Goal: Task Accomplishment & Management: Use online tool/utility

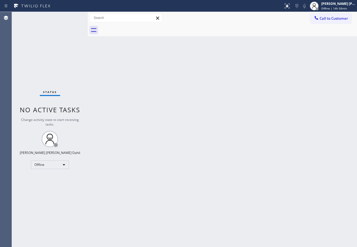
drag, startPoint x: 270, startPoint y: 32, endPoint x: 302, endPoint y: 21, distance: 34.7
click at [270, 32] on div at bounding box center [228, 30] width 257 height 12
click at [245, 59] on div "Back to Dashboard Change Sender ID Customers Technicians Select a contact Outbo…" at bounding box center [222, 129] width 269 height 235
click at [334, 7] on span "Offline | 15h" at bounding box center [329, 9] width 17 height 4
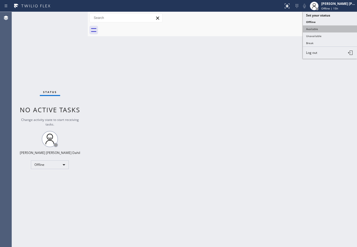
click at [327, 31] on button "Available" at bounding box center [330, 28] width 54 height 7
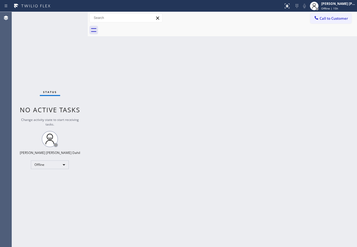
click at [313, 53] on div "Back to Dashboard Change Sender ID Customers Technicians Select a contact Outbo…" at bounding box center [222, 129] width 269 height 235
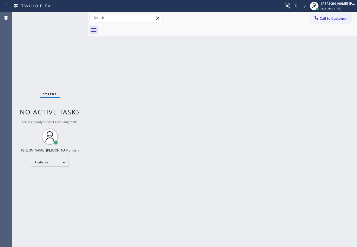
click at [309, 206] on div "Back to Dashboard Change Sender ID Customers Technicians Select a contact Outbo…" at bounding box center [222, 129] width 269 height 235
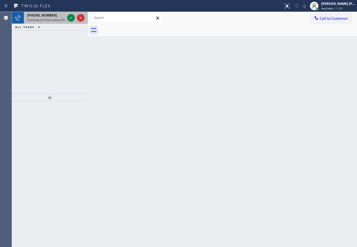
click at [51, 22] on div "[PHONE_NUMBER] Incoming call from queue [Test] All" at bounding box center [45, 18] width 42 height 12
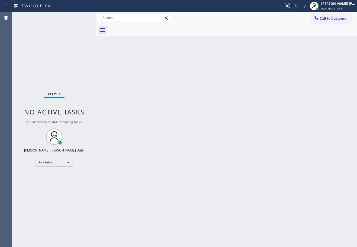
drag, startPoint x: 88, startPoint y: 16, endPoint x: 96, endPoint y: 21, distance: 10.2
click at [96, 21] on div at bounding box center [96, 129] width 0 height 235
click at [161, 114] on div "Back to Dashboard Change Sender ID Customers Technicians Select a contact Outbo…" at bounding box center [226, 129] width 261 height 235
click at [82, 18] on div "Status No active tasks You are ready to start receiving tasks. [PERSON_NAME] [P…" at bounding box center [54, 129] width 85 height 235
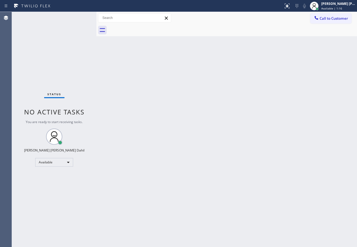
click at [82, 18] on div "Status No active tasks You are ready to start receiving tasks. [PERSON_NAME] [P…" at bounding box center [54, 129] width 85 height 235
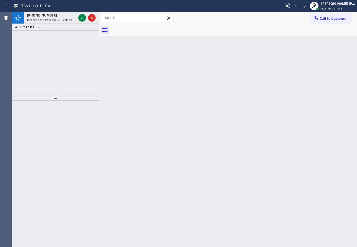
click at [99, 18] on div at bounding box center [99, 129] width 0 height 235
click at [121, 71] on div "Back to Dashboard Change Sender ID Customers Technicians Select a contact Outbo…" at bounding box center [228, 129] width 258 height 235
click at [82, 18] on icon at bounding box center [82, 18] width 7 height 7
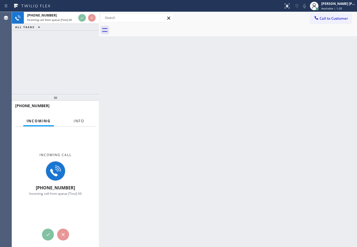
click at [77, 119] on span "Info" at bounding box center [79, 121] width 11 height 5
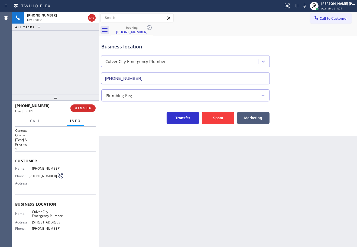
type input "[PHONE_NUMBER]"
drag, startPoint x: 84, startPoint y: 108, endPoint x: 139, endPoint y: 112, distance: 54.6
click at [84, 108] on span "HANG UP" at bounding box center [83, 108] width 17 height 4
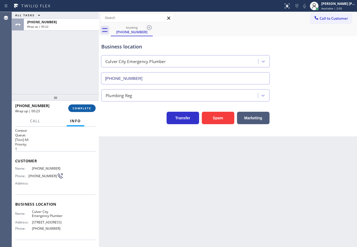
click at [81, 109] on span "COMPLETE" at bounding box center [82, 108] width 19 height 4
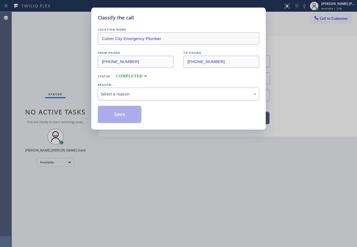
click at [113, 93] on div "Select a reason" at bounding box center [179, 94] width 156 height 6
click at [124, 119] on button "Save" at bounding box center [120, 114] width 44 height 17
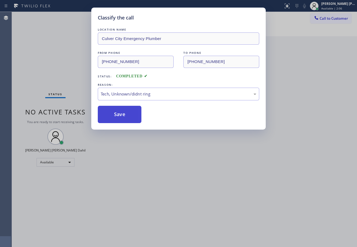
click at [124, 119] on button "Save" at bounding box center [120, 114] width 44 height 17
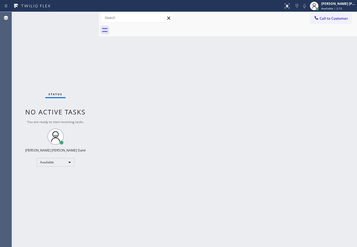
click at [193, 138] on div "Back to Dashboard Change Sender ID Customers Technicians Select a contact Outbo…" at bounding box center [228, 129] width 258 height 235
click at [82, 18] on div "Status No active tasks You are ready to start receiving tasks. [PERSON_NAME] [P…" at bounding box center [55, 129] width 87 height 235
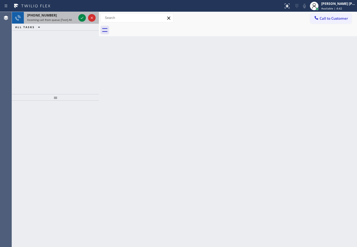
click at [72, 21] on div "Incoming call from queue [Test] All" at bounding box center [51, 20] width 49 height 4
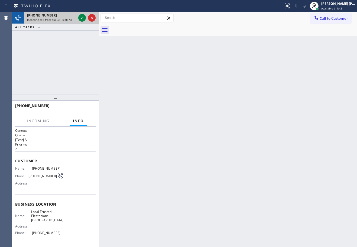
click at [72, 21] on div "Incoming call from queue [Test] All" at bounding box center [51, 20] width 49 height 4
click at [81, 19] on icon at bounding box center [82, 18] width 3 height 2
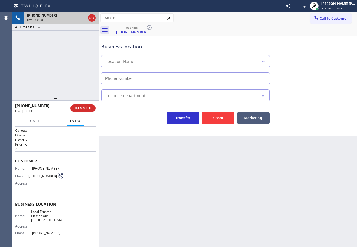
type input "(714) 451-4122"
click at [53, 68] on div "+17149196432 Live | 00:00 ALL TASKS ALL TASKS ACTIVE TASKS TASKS IN WRAP UP" at bounding box center [55, 53] width 87 height 82
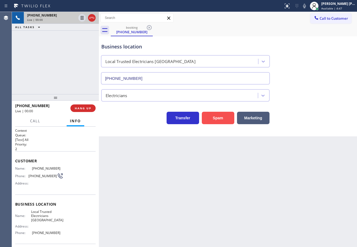
click at [217, 118] on button "Spam" at bounding box center [218, 118] width 33 height 12
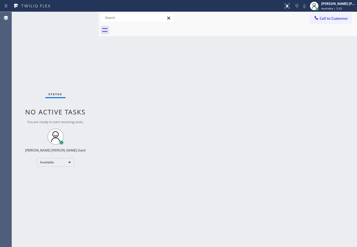
drag, startPoint x: 76, startPoint y: 27, endPoint x: 78, endPoint y: 29, distance: 3.3
click at [76, 27] on div "Status No active tasks You are ready to start receiving tasks. Joshua Jake Dahi…" at bounding box center [55, 129] width 87 height 235
click at [179, 94] on div "Back to Dashboard Change Sender ID Customers Technicians Select a contact Outbo…" at bounding box center [228, 129] width 258 height 235
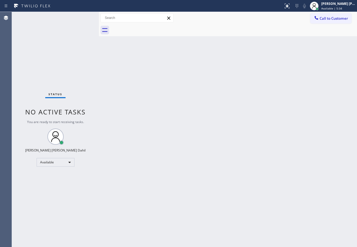
click at [82, 18] on div "Status No active tasks You are ready to start receiving tasks. Joshua Jake Dahi…" at bounding box center [55, 129] width 87 height 235
click at [237, 120] on div "Back to Dashboard Change Sender ID Customers Technicians Select a contact Outbo…" at bounding box center [228, 129] width 258 height 235
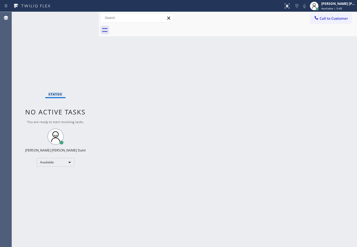
click at [237, 120] on div "Back to Dashboard Change Sender ID Customers Technicians Select a contact Outbo…" at bounding box center [228, 129] width 258 height 235
click at [146, 85] on div "Back to Dashboard Change Sender ID Customers Technicians Select a contact Outbo…" at bounding box center [228, 129] width 258 height 235
click at [153, 57] on div "Back to Dashboard Change Sender ID Customers Technicians Select a contact Outbo…" at bounding box center [228, 129] width 258 height 235
click at [173, 135] on div "Back to Dashboard Change Sender ID Customers Technicians Select a contact Outbo…" at bounding box center [228, 129] width 258 height 235
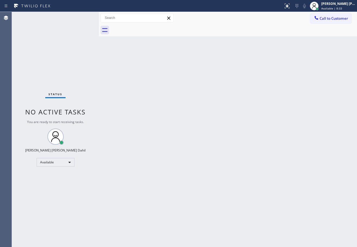
click at [82, 18] on div "Status No active tasks You are ready to start receiving tasks. Joshua Jake Dahi…" at bounding box center [55, 129] width 87 height 235
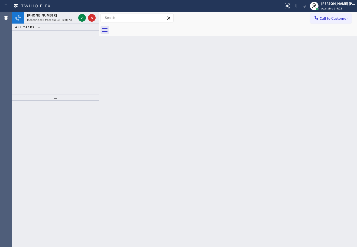
click at [172, 30] on div at bounding box center [234, 30] width 246 height 12
click at [62, 16] on div "+13127811000" at bounding box center [51, 15] width 49 height 5
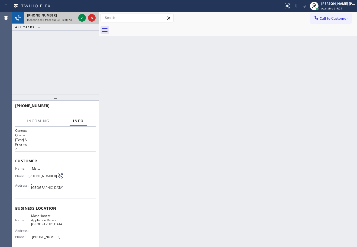
drag, startPoint x: 65, startPoint y: 17, endPoint x: 68, endPoint y: 17, distance: 2.7
click at [66, 17] on div "+13127811000" at bounding box center [51, 15] width 49 height 5
click at [81, 17] on icon at bounding box center [82, 18] width 7 height 7
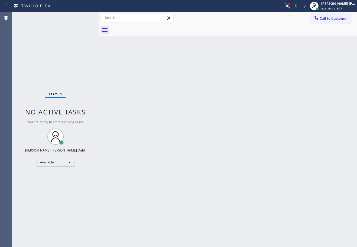
drag, startPoint x: 219, startPoint y: 136, endPoint x: 296, endPoint y: 132, distance: 77.9
click at [220, 136] on div "Back to Dashboard Change Sender ID Customers Technicians Select a contact Outbo…" at bounding box center [228, 129] width 258 height 235
click at [289, 6] on icon at bounding box center [287, 5] width 3 height 2
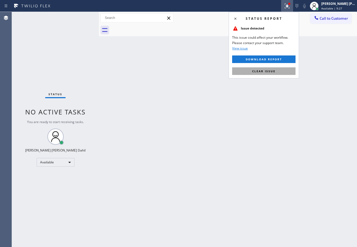
click at [278, 71] on button "Clear issue" at bounding box center [263, 71] width 63 height 8
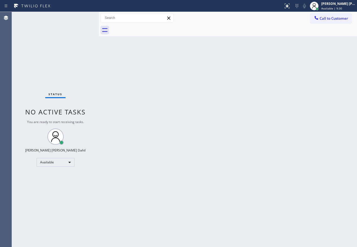
click at [220, 175] on div "Back to Dashboard Change Sender ID Customers Technicians Select a contact Outbo…" at bounding box center [228, 129] width 258 height 235
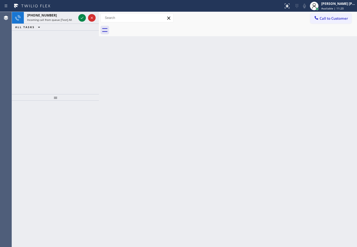
click at [82, 18] on icon at bounding box center [82, 18] width 7 height 7
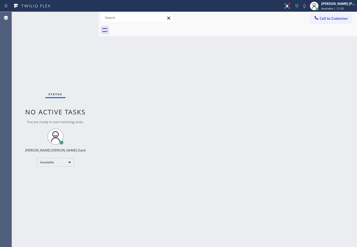
click at [276, 137] on div "Back to Dashboard Change Sender ID Customers Technicians Select a contact Outbo…" at bounding box center [228, 129] width 258 height 235
drag, startPoint x: 291, startPoint y: 9, endPoint x: 292, endPoint y: 15, distance: 6.8
click at [290, 8] on icon at bounding box center [287, 6] width 7 height 7
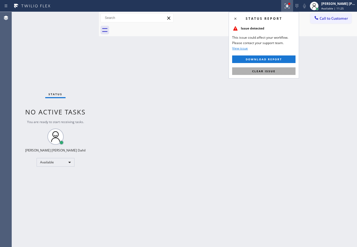
click at [280, 72] on button "Clear issue" at bounding box center [263, 71] width 63 height 8
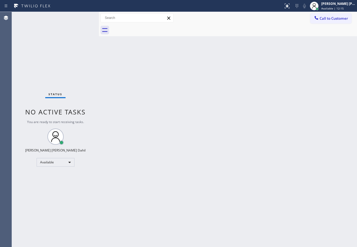
click at [281, 148] on div "Back to Dashboard Change Sender ID Customers Technicians Select a contact Outbo…" at bounding box center [228, 129] width 258 height 235
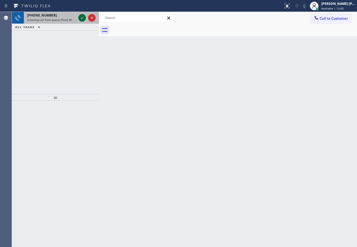
click at [82, 18] on icon at bounding box center [82, 18] width 7 height 7
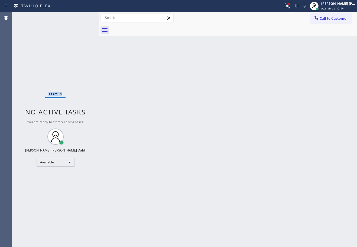
click at [82, 18] on div "Status No active tasks You are ready to start receiving tasks. Joshua Jake Dahi…" at bounding box center [55, 129] width 87 height 235
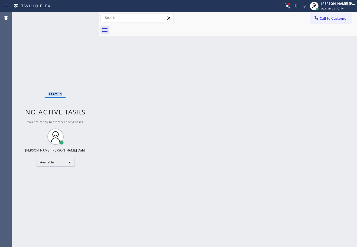
click at [82, 18] on div "Status No active tasks You are ready to start receiving tasks. Joshua Jake Dahi…" at bounding box center [55, 129] width 87 height 235
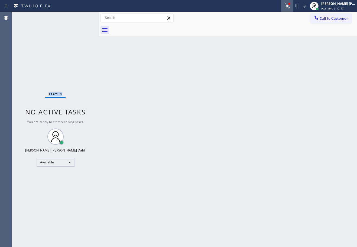
click at [290, 7] on icon at bounding box center [287, 6] width 7 height 7
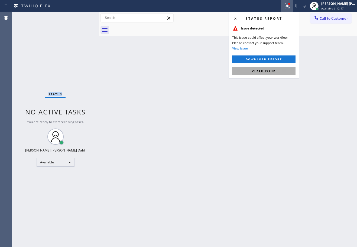
click at [277, 75] on button "Clear issue" at bounding box center [263, 71] width 63 height 8
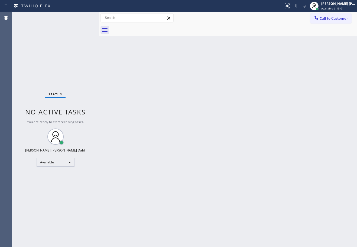
click at [259, 71] on div "Back to Dashboard Change Sender ID Customers Technicians Select a contact Outbo…" at bounding box center [228, 129] width 258 height 235
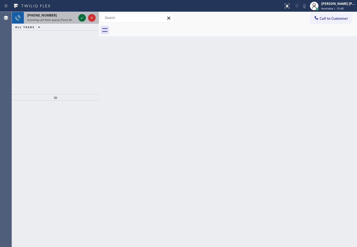
click at [82, 18] on icon at bounding box center [82, 18] width 7 height 7
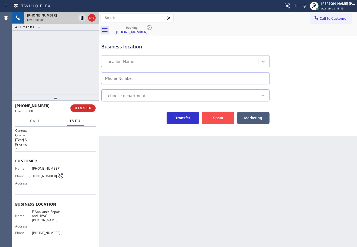
type input "(480) 613-4808"
drag, startPoint x: 223, startPoint y: 112, endPoint x: 224, endPoint y: 121, distance: 9.0
click at [223, 112] on div "Spam" at bounding box center [216, 116] width 35 height 15
click at [224, 120] on button "Spam" at bounding box center [218, 118] width 33 height 12
click at [224, 119] on button "Spam" at bounding box center [218, 118] width 33 height 12
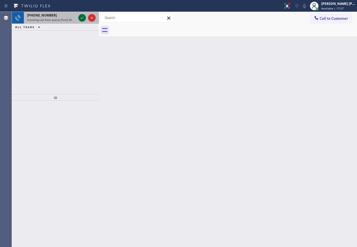
click at [82, 18] on icon at bounding box center [82, 18] width 7 height 7
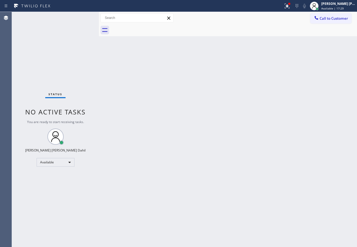
click at [176, 131] on div "Back to Dashboard Change Sender ID Customers Technicians Select a contact Outbo…" at bounding box center [228, 129] width 258 height 235
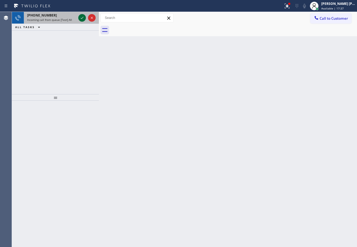
click at [82, 18] on icon at bounding box center [82, 18] width 7 height 7
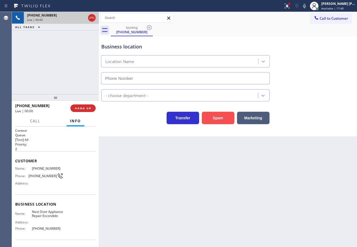
type input "(213) 471-8944"
click at [214, 120] on button "Spam" at bounding box center [218, 118] width 33 height 12
click at [215, 120] on button "Spam" at bounding box center [218, 118] width 33 height 12
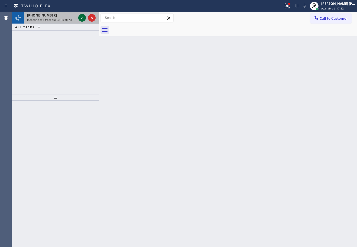
click at [82, 18] on icon at bounding box center [82, 18] width 7 height 7
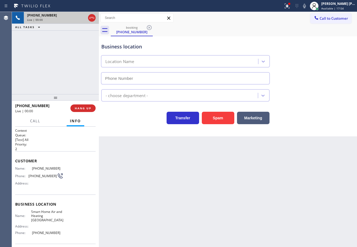
type input "(602) 671-3355"
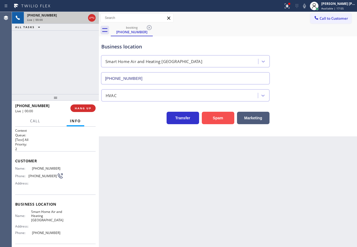
click at [218, 118] on button "Spam" at bounding box center [218, 118] width 33 height 12
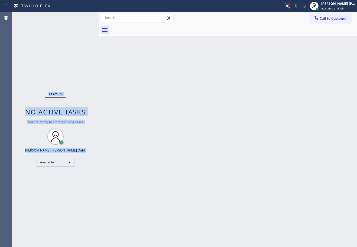
click at [82, 18] on div "Status No active tasks You are ready to start receiving tasks. Joshua Jake Dahi…" at bounding box center [55, 129] width 87 height 235
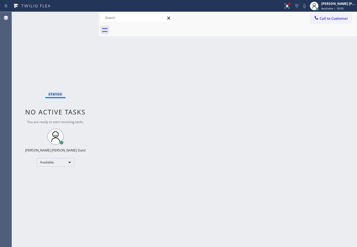
click at [82, 18] on div "Status No active tasks You are ready to start receiving tasks. Joshua Jake Dahi…" at bounding box center [55, 129] width 87 height 235
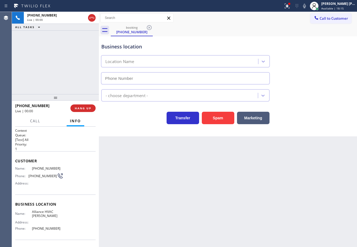
type input "(805) 608-4300"
click at [217, 118] on button "Spam" at bounding box center [218, 118] width 33 height 12
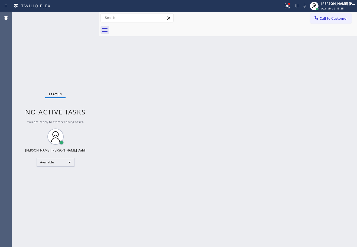
click at [81, 18] on div "Status No active tasks You are ready to start receiving tasks. Joshua Jake Dahi…" at bounding box center [55, 129] width 87 height 235
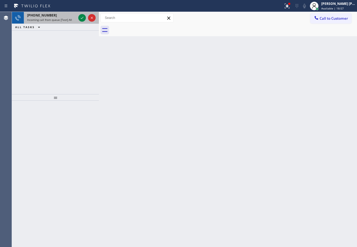
click at [66, 21] on span "Incoming call from queue [Test] All" at bounding box center [49, 20] width 45 height 4
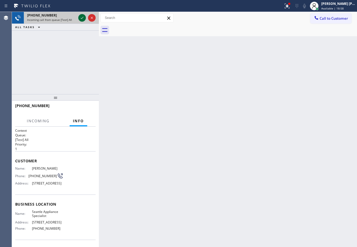
click at [82, 17] on icon at bounding box center [82, 18] width 7 height 7
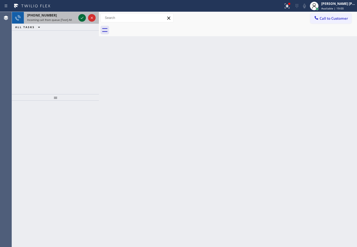
click at [80, 18] on icon at bounding box center [82, 18] width 7 height 7
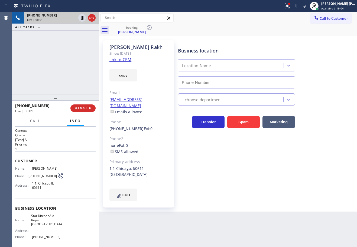
type input "(312) 872-4892"
click at [289, 6] on icon at bounding box center [287, 5] width 3 height 2
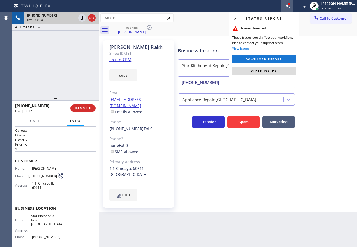
click at [290, 67] on div "Status report Issues detected These issues could affect your workflow. Please c…" at bounding box center [264, 45] width 70 height 67
click at [290, 68] on button "Clear issues" at bounding box center [263, 71] width 63 height 8
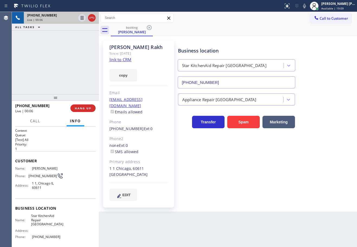
click at [124, 58] on link "link to CRM" at bounding box center [120, 59] width 22 height 5
click at [308, 6] on icon at bounding box center [304, 6] width 7 height 7
click at [80, 18] on icon at bounding box center [82, 18] width 7 height 7
click at [35, 121] on span "Call" at bounding box center [35, 121] width 10 height 5
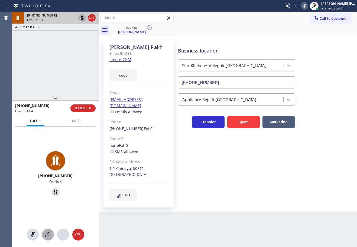
click at [51, 233] on icon at bounding box center [48, 235] width 7 height 7
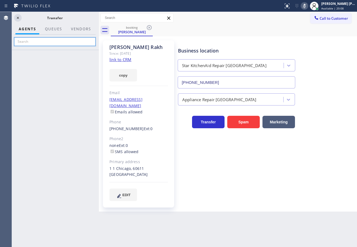
click at [42, 42] on input "text" at bounding box center [55, 41] width 82 height 9
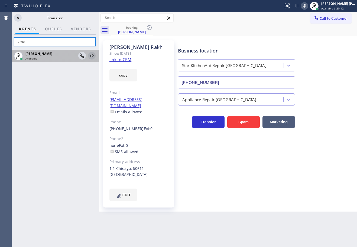
type input "arno"
click at [93, 56] on icon at bounding box center [92, 56] width 7 height 7
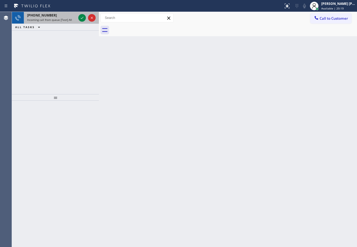
click at [63, 17] on div "+16192305241" at bounding box center [51, 15] width 49 height 5
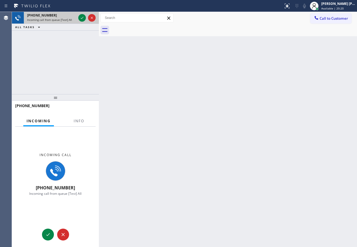
click at [63, 17] on div "+16192305241" at bounding box center [51, 15] width 49 height 5
click at [77, 129] on div "Incoming call +16192305241 Incoming call from queue [Test] All" at bounding box center [55, 175] width 87 height 96
click at [77, 125] on div at bounding box center [78, 125] width 17 height 1
click at [77, 123] on span "Info" at bounding box center [79, 121] width 11 height 5
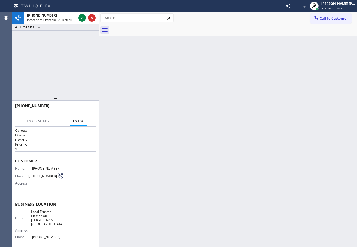
click at [77, 123] on span "Info" at bounding box center [78, 121] width 11 height 5
click at [83, 17] on icon at bounding box center [82, 18] width 7 height 7
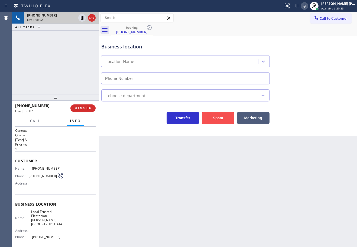
click at [209, 118] on button "Spam" at bounding box center [218, 118] width 33 height 12
click at [80, 106] on button "HANG UP" at bounding box center [82, 109] width 25 height 8
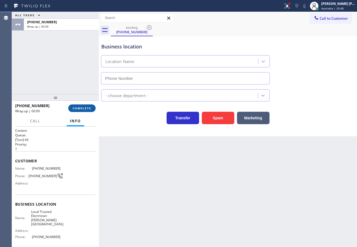
type input "(415) 496-0740"
click at [80, 106] on button "COMPLETE" at bounding box center [81, 109] width 27 height 8
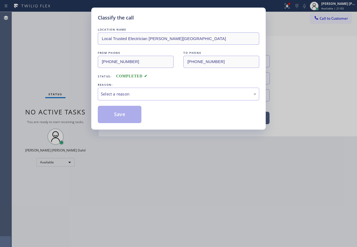
click at [156, 101] on div "LOCATION NAME Local Trusted Electrician Noe Valley FROM PHONE (619) 230-5241 TO…" at bounding box center [178, 75] width 161 height 96
click at [163, 97] on div "Select a reason" at bounding box center [178, 94] width 161 height 13
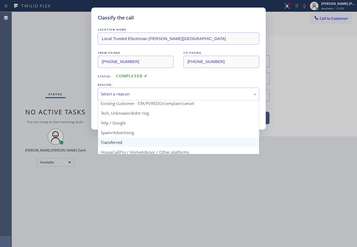
scroll to position [34, 0]
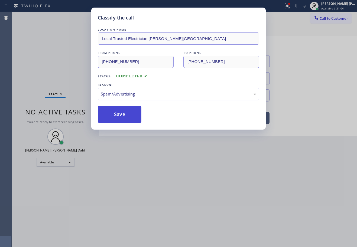
click at [121, 113] on button "Save" at bounding box center [120, 114] width 44 height 17
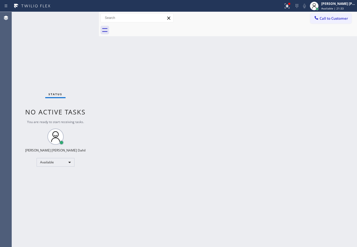
click at [82, 18] on div "Status No active tasks You are ready to start receiving tasks. Joshua Jake Dahi…" at bounding box center [55, 129] width 87 height 235
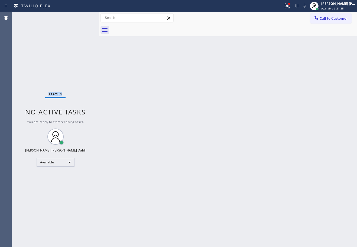
click at [82, 18] on div "Status No active tasks You are ready to start receiving tasks. Joshua Jake Dahi…" at bounding box center [55, 129] width 87 height 235
click at [147, 84] on div "Back to Dashboard Change Sender ID Customers Technicians Select a contact Outbo…" at bounding box center [228, 129] width 258 height 235
drag, startPoint x: 248, startPoint y: 193, endPoint x: 254, endPoint y: 233, distance: 41.0
click at [250, 195] on div "Back to Dashboard Change Sender ID Customers Technicians Select a contact Outbo…" at bounding box center [228, 129] width 258 height 235
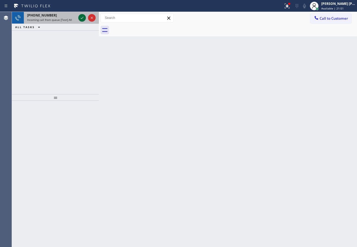
click at [82, 18] on icon at bounding box center [82, 18] width 7 height 7
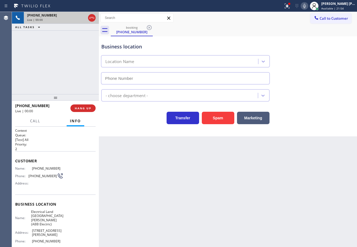
type input "(551) 239-9945"
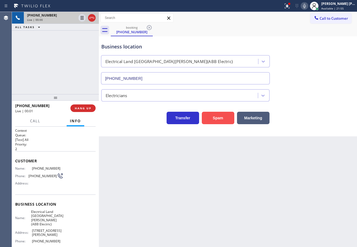
click at [219, 120] on button "Spam" at bounding box center [218, 118] width 33 height 12
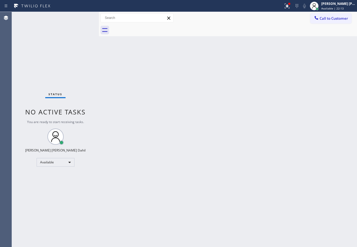
click at [66, 37] on div "Status No active tasks You are ready to start receiving tasks. Joshua Jake Dahi…" at bounding box center [55, 129] width 87 height 235
drag, startPoint x: 301, startPoint y: 180, endPoint x: 316, endPoint y: 194, distance: 19.9
click at [306, 184] on div "Back to Dashboard Change Sender ID Customers Technicians Select a contact Outbo…" at bounding box center [228, 129] width 258 height 235
drag, startPoint x: 264, startPoint y: 186, endPoint x: 267, endPoint y: 193, distance: 7.1
click at [267, 193] on div "Back to Dashboard Change Sender ID Customers Technicians Select a contact Outbo…" at bounding box center [228, 129] width 258 height 235
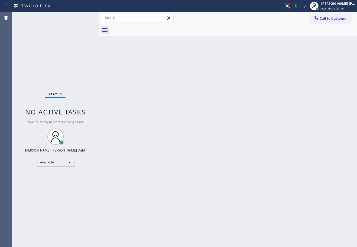
click at [122, 135] on div "Back to Dashboard Change Sender ID Customers Technicians Select a contact Outbo…" at bounding box center [228, 129] width 258 height 235
click at [82, 18] on div "Status No active tasks You are ready to start receiving tasks. Joshua Jake Dahi…" at bounding box center [55, 129] width 87 height 235
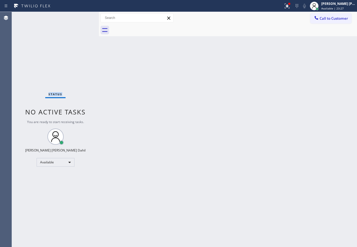
click at [82, 18] on div "Status No active tasks You are ready to start receiving tasks. Joshua Jake Dahi…" at bounding box center [55, 129] width 87 height 235
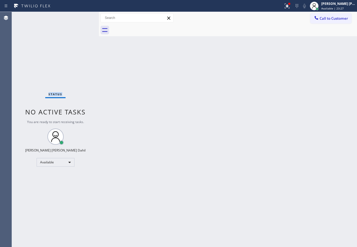
click at [82, 18] on div "Status No active tasks You are ready to start receiving tasks. Joshua Jake Dahi…" at bounding box center [55, 129] width 87 height 235
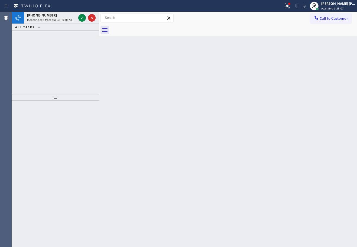
click at [82, 18] on icon at bounding box center [82, 18] width 7 height 7
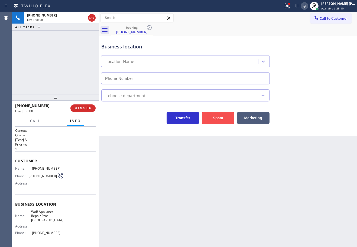
type input "(361) 203-2862"
click at [216, 118] on button "Spam" at bounding box center [218, 118] width 33 height 12
type input "(855) 731-4952"
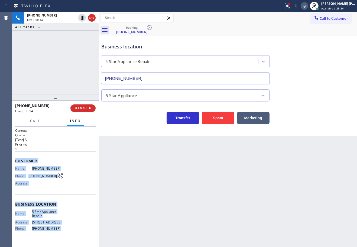
scroll to position [35, 0]
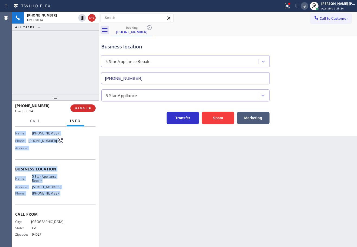
drag, startPoint x: 15, startPoint y: 160, endPoint x: 170, endPoint y: 179, distance: 156.1
click at [61, 196] on div "Context Queue: [Test] All Priority: 1 Customer Name: (650) 701-6679 Phone: (650…" at bounding box center [55, 187] width 87 height 121
copy div "Customer Name: (650) 701-6679 Phone: (650) 701-6679 Address: Business location …"
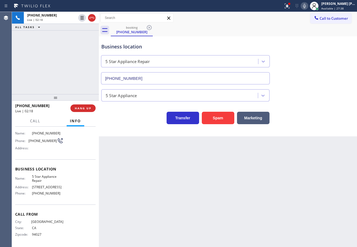
click at [83, 47] on div "+16507016679 Live | 02:18 ALL TASKS ALL TASKS ACTIVE TASKS TASKS IN WRAP UP" at bounding box center [55, 53] width 87 height 82
click at [82, 17] on icon at bounding box center [82, 18] width 7 height 7
drag, startPoint x: 310, startPoint y: 5, endPoint x: 311, endPoint y: 15, distance: 10.4
click at [308, 5] on icon at bounding box center [304, 6] width 7 height 7
click at [312, 52] on div "Business location 5 Star Appliance Repair (855) 731-4952" at bounding box center [228, 59] width 256 height 49
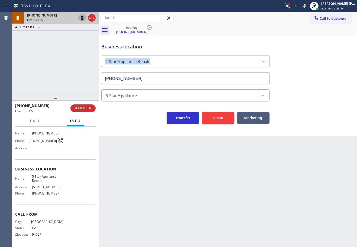
click at [81, 19] on icon at bounding box center [82, 18] width 7 height 7
click at [308, 5] on icon at bounding box center [304, 6] width 7 height 7
click at [290, 8] on icon at bounding box center [287, 6] width 7 height 7
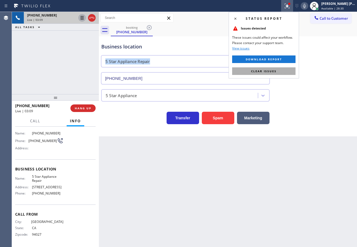
click at [292, 71] on button "Clear issues" at bounding box center [263, 71] width 63 height 8
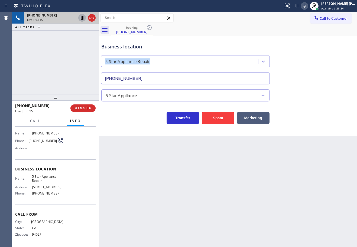
click at [301, 43] on div "Business location 5 Star Appliance Repair (855) 731-4952" at bounding box center [228, 59] width 256 height 49
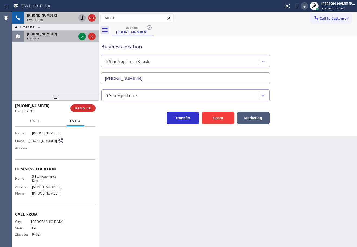
click at [73, 36] on div "(617) 795-7010 Reserved" at bounding box center [50, 37] width 53 height 12
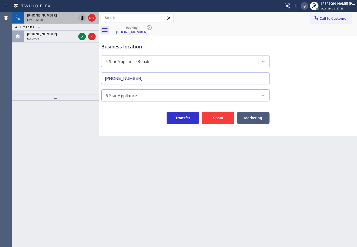
click at [49, 53] on div "+16507016679 Live | 12:08 ALL TASKS ALL TASKS ACTIVE TASKS TASKS IN WRAP UP (51…" at bounding box center [55, 53] width 87 height 82
click at [60, 22] on div "+16507016679 Live | 12:10" at bounding box center [50, 18] width 53 height 12
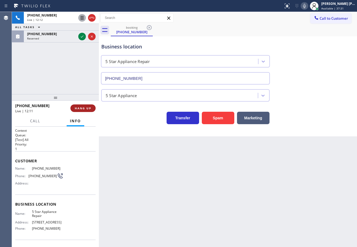
click at [86, 109] on span "HANG UP" at bounding box center [83, 108] width 17 height 4
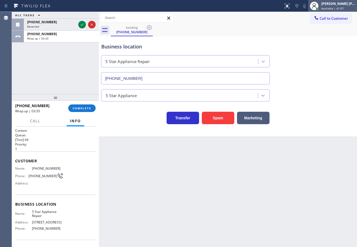
drag, startPoint x: 332, startPoint y: 4, endPoint x: 330, endPoint y: 28, distance: 24.5
click at [333, 4] on div "Joshua Jake Dahil" at bounding box center [338, 3] width 34 height 5
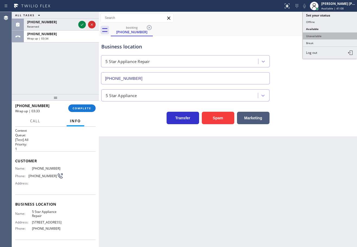
click at [329, 34] on button "Unavailable" at bounding box center [330, 36] width 54 height 7
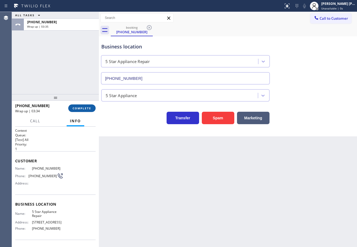
click at [79, 106] on button "COMPLETE" at bounding box center [81, 109] width 27 height 8
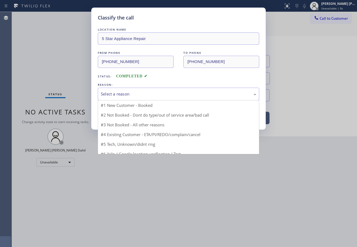
click at [127, 95] on div "Select a reason" at bounding box center [179, 94] width 156 height 6
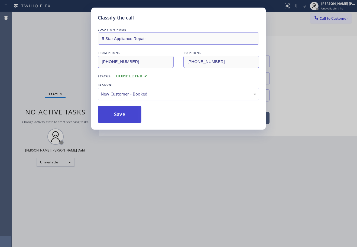
click at [123, 110] on button "Save" at bounding box center [120, 114] width 44 height 17
click at [123, 111] on button "Save" at bounding box center [120, 114] width 44 height 17
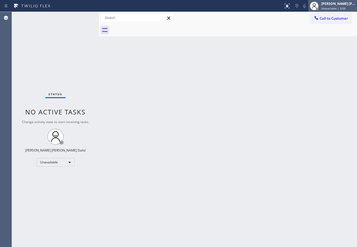
click at [345, 7] on span "Unavailable | 5:00" at bounding box center [333, 9] width 24 height 4
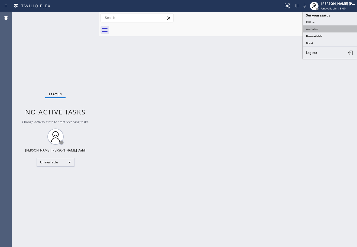
click at [324, 25] on button "Available" at bounding box center [330, 28] width 54 height 7
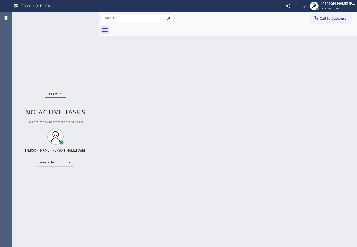
click at [237, 213] on div "Back to Dashboard Change Sender ID Customers Technicians Select a contact Outbo…" at bounding box center [228, 129] width 258 height 235
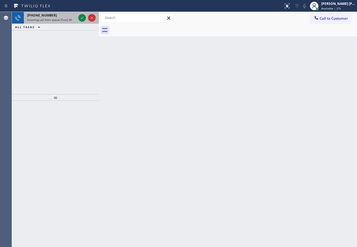
click at [65, 19] on span "Incoming call from queue [Test] All" at bounding box center [49, 20] width 45 height 4
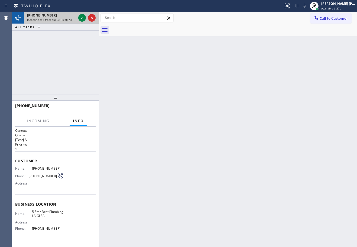
click at [65, 19] on span "Incoming call from queue [Test] All" at bounding box center [49, 20] width 45 height 4
click at [83, 17] on icon at bounding box center [82, 18] width 7 height 7
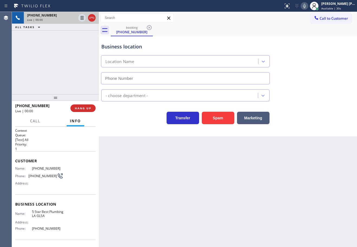
type input "(213) 444-7988"
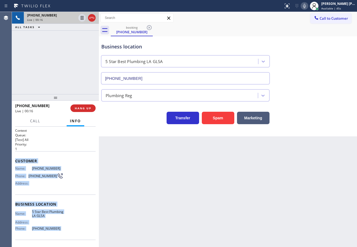
scroll to position [35, 0]
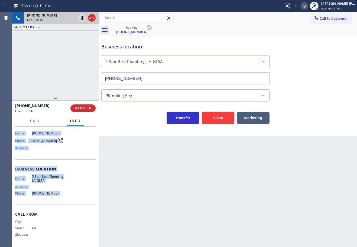
drag, startPoint x: 14, startPoint y: 160, endPoint x: 62, endPoint y: 199, distance: 61.7
click at [62, 199] on div "Context Queue: [Test] All Priority: 1 Customer Name: (661) 499-7218 Phone: (661…" at bounding box center [55, 187] width 87 height 121
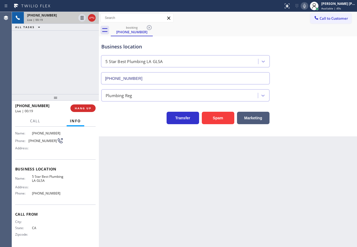
click at [57, 69] on div "+16614997218 Live | 00:19 ALL TASKS ALL TASKS ACTIVE TASKS TASKS IN WRAP UP" at bounding box center [55, 53] width 87 height 82
click at [62, 69] on div "+16614997218 Live | 00:23 ALL TASKS ALL TASKS ACTIVE TASKS TASKS IN WRAP UP" at bounding box center [55, 53] width 87 height 82
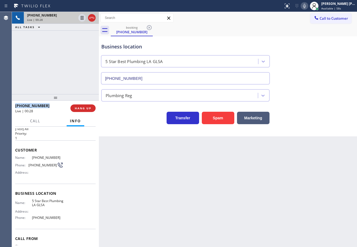
scroll to position [0, 0]
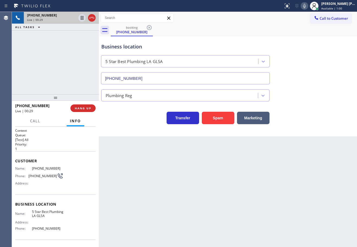
click at [70, 72] on div "+16614997218 Live | 00:29 ALL TASKS ALL TASKS ACTIVE TASKS TASKS IN WRAP UP" at bounding box center [55, 53] width 87 height 82
click at [190, 185] on div "Back to Dashboard Change Sender ID Customers Technicians Select a contact Outbo…" at bounding box center [228, 129] width 258 height 235
click at [68, 71] on div "+16614997218 Live | 00:43 ALL TASKS ALL TASKS ACTIVE TASKS TASKS IN WRAP UP" at bounding box center [55, 53] width 87 height 82
click at [82, 109] on span "HANG UP" at bounding box center [83, 108] width 17 height 4
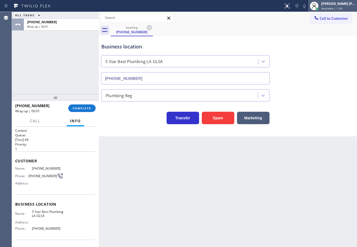
click at [328, 8] on span "Available | 1:18" at bounding box center [331, 9] width 21 height 4
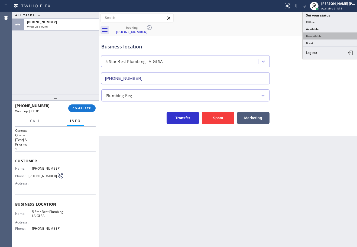
click at [329, 35] on button "Unavailable" at bounding box center [330, 36] width 54 height 7
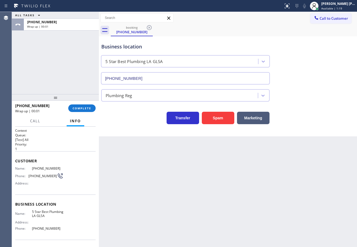
click at [316, 57] on div "Business location 5 Star Best Plumbing LA GLSA (213) 444-7988" at bounding box center [228, 59] width 256 height 49
click at [83, 106] on button "COMPLETE" at bounding box center [81, 109] width 27 height 8
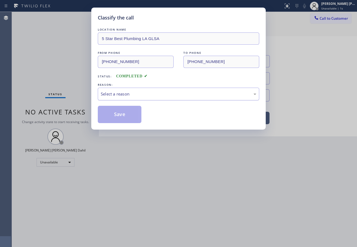
click at [109, 95] on div "Select a reason" at bounding box center [179, 94] width 156 height 6
click at [111, 112] on button "Save" at bounding box center [120, 114] width 44 height 17
drag, startPoint x: 111, startPoint y: 112, endPoint x: 226, endPoint y: 89, distance: 117.0
click at [111, 112] on button "Save" at bounding box center [120, 114] width 44 height 17
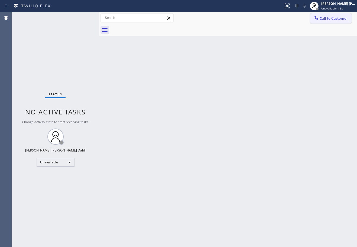
click at [340, 20] on span "Call to Customer" at bounding box center [334, 18] width 28 height 5
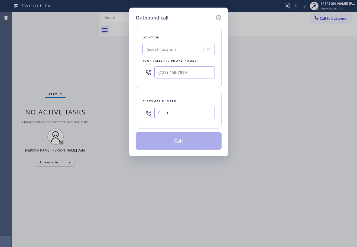
click at [175, 115] on input "(___) ___-____" at bounding box center [184, 113] width 60 height 12
paste input "661) 499-7218"
type input "(661) 499-7218"
type input "(___) ___-____"
click at [186, 72] on input "(___) ___-____" at bounding box center [184, 72] width 60 height 12
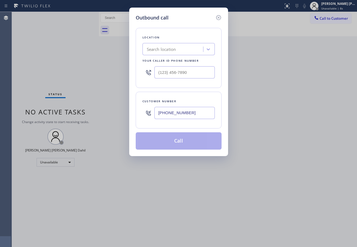
click at [184, 49] on div "Search location" at bounding box center [173, 49] width 59 height 9
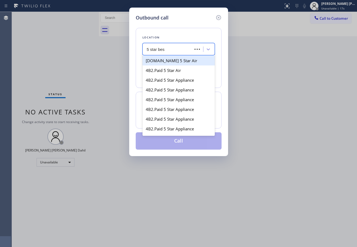
type input "5 star best"
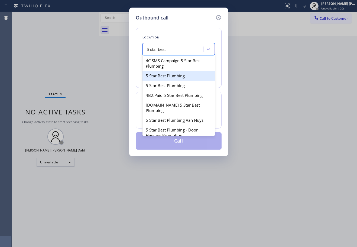
type input "(213) 632-3833"
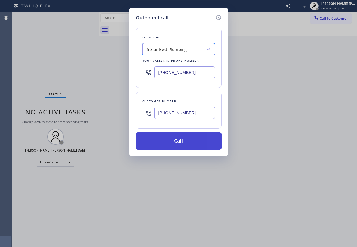
click at [204, 144] on button "Call" at bounding box center [179, 141] width 86 height 17
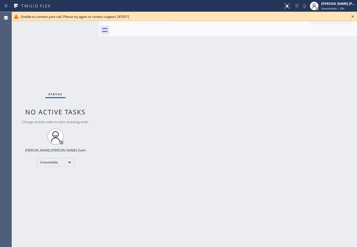
click at [211, 110] on div "Back to Dashboard Change Sender ID Customers Technicians Select a contact Outbo…" at bounding box center [228, 129] width 258 height 235
click at [354, 17] on icon at bounding box center [353, 16] width 7 height 7
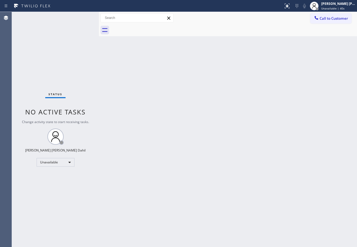
click at [337, 25] on div at bounding box center [234, 30] width 246 height 12
click at [333, 20] on span "Call to Customer" at bounding box center [334, 18] width 28 height 5
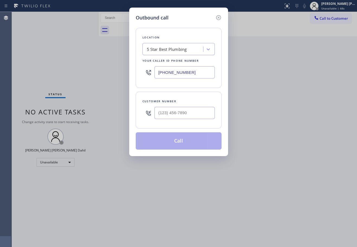
click at [177, 116] on input "text" at bounding box center [184, 113] width 60 height 12
paste input "661) 499-7218"
type input "(661) 499-7218"
click at [176, 48] on div "5 Star Best Plumbing" at bounding box center [167, 49] width 40 height 6
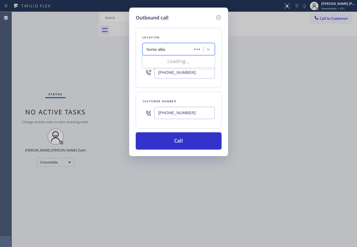
type input "home allian"
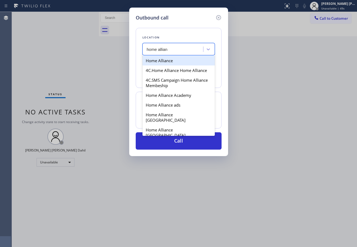
click at [174, 61] on div "Home Alliance" at bounding box center [179, 61] width 72 height 10
type input "(877) 777-0796"
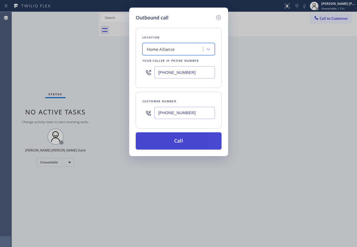
click at [188, 142] on button "Call" at bounding box center [179, 141] width 86 height 17
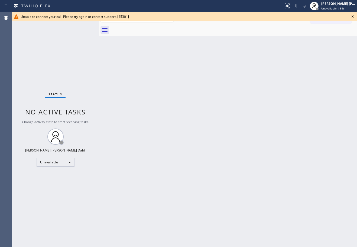
drag, startPoint x: 244, startPoint y: 142, endPoint x: 248, endPoint y: 148, distance: 7.2
click at [247, 145] on div "Back to Dashboard Change Sender ID Customers Technicians Select a contact Outbo…" at bounding box center [228, 129] width 258 height 235
click at [353, 17] on icon at bounding box center [353, 16] width 7 height 7
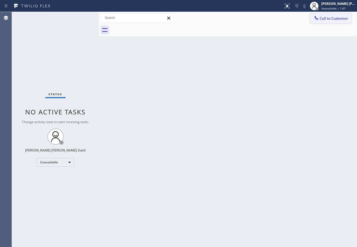
click at [343, 18] on span "Call to Customer" at bounding box center [334, 18] width 28 height 5
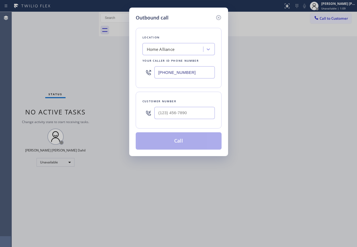
click at [189, 50] on div "Home Alliance" at bounding box center [173, 49] width 59 height 9
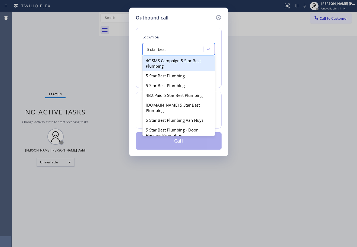
type input "5 star best"
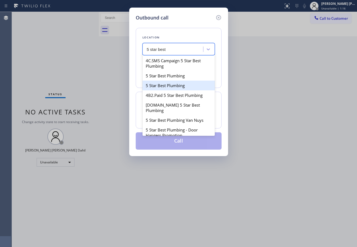
type input "(855) 800-3183"
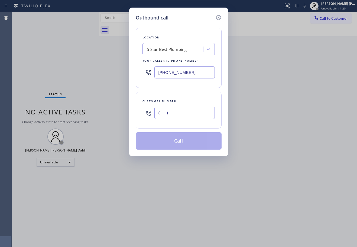
click at [192, 116] on input "(___) ___-____" at bounding box center [184, 113] width 60 height 12
paste input "661) 499-7218"
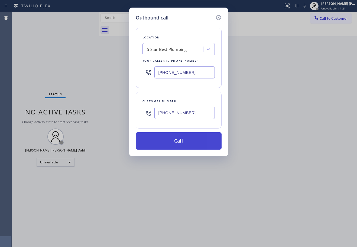
type input "(661) 499-7218"
click at [178, 144] on button "Call" at bounding box center [179, 141] width 86 height 17
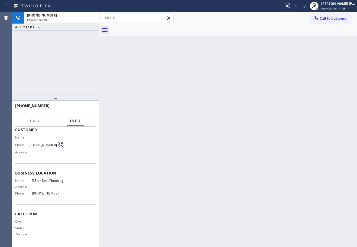
scroll to position [35, 0]
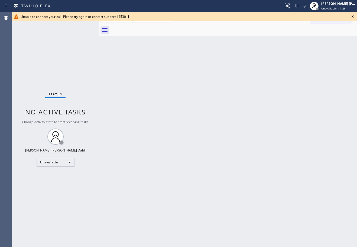
click at [286, 127] on div "Back to Dashboard Change Sender ID Customers Technicians Select a contact Outbo…" at bounding box center [228, 129] width 258 height 235
click at [264, 149] on div "Back to Dashboard Change Sender ID Customers Technicians Select a contact Outbo…" at bounding box center [228, 129] width 258 height 235
click at [354, 17] on icon at bounding box center [353, 16] width 7 height 7
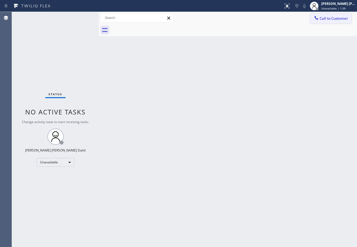
click at [332, 20] on span "Call to Customer" at bounding box center [334, 18] width 28 height 5
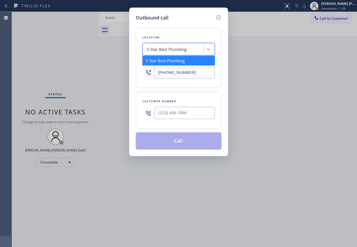
click at [188, 51] on div "5 Star Best Plumbing" at bounding box center [173, 49] width 59 height 9
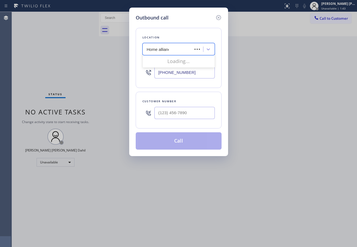
type input "Home alliance"
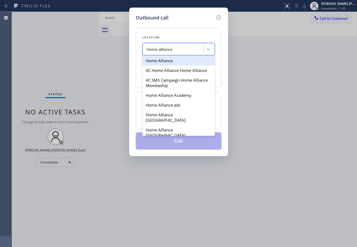
click at [180, 58] on div "Home Alliance" at bounding box center [179, 61] width 72 height 10
type input "(877) 777-0796"
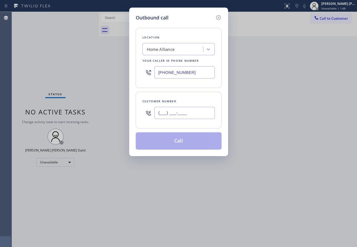
click at [174, 118] on input "(___) ___-____" at bounding box center [184, 113] width 60 height 12
paste input "661) 499-7218"
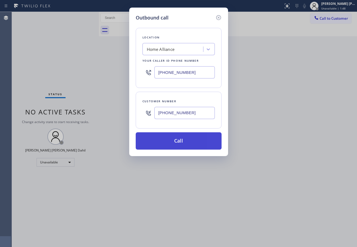
type input "(661) 499-7218"
click at [187, 144] on button "Call" at bounding box center [179, 141] width 86 height 17
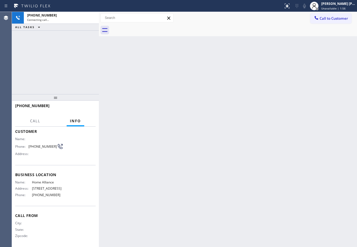
scroll to position [21, 0]
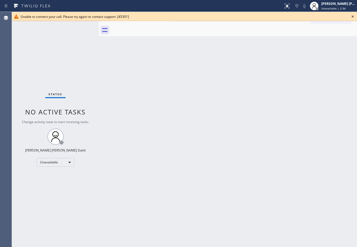
click at [353, 17] on icon at bounding box center [353, 16] width 2 height 2
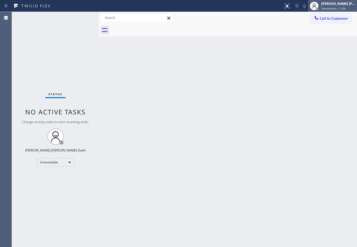
click at [344, 8] on span "Unavailable | 2:34" at bounding box center [333, 9] width 24 height 4
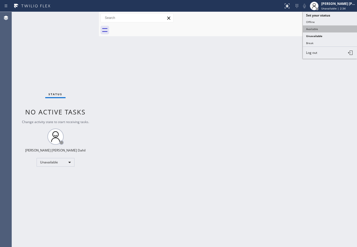
click at [321, 31] on button "Available" at bounding box center [330, 28] width 54 height 7
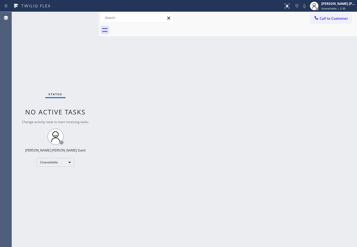
click at [303, 85] on div "Back to Dashboard Change Sender ID Customers Technicians Select a contact Outbo…" at bounding box center [228, 129] width 258 height 235
click at [305, 93] on div "Back to Dashboard Change Sender ID Customers Technicians Select a contact Outbo…" at bounding box center [228, 129] width 258 height 235
click at [249, 89] on div "Back to Dashboard Change Sender ID Customers Technicians Select a contact Outbo…" at bounding box center [228, 129] width 258 height 235
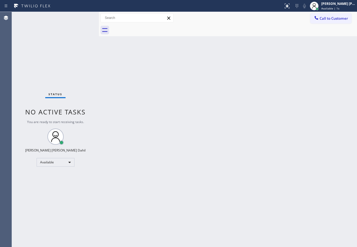
click at [249, 89] on div "Back to Dashboard Change Sender ID Customers Technicians Select a contact Outbo…" at bounding box center [228, 129] width 258 height 235
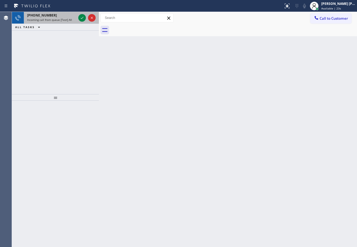
click at [51, 17] on div "+19498748112" at bounding box center [51, 15] width 49 height 5
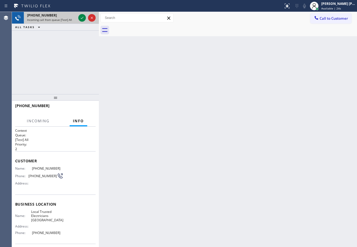
click at [51, 17] on div "+19498748112" at bounding box center [51, 15] width 49 height 5
drag, startPoint x: 83, startPoint y: 20, endPoint x: 80, endPoint y: 17, distance: 3.6
click at [81, 18] on icon at bounding box center [82, 18] width 7 height 7
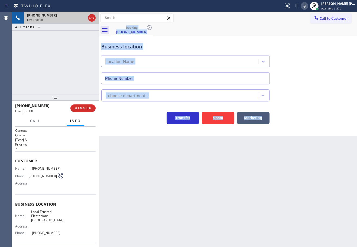
type input "(949) 334-2818"
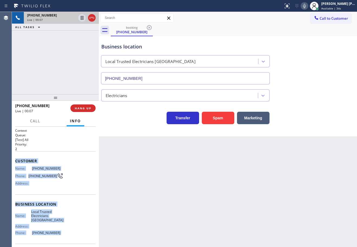
scroll to position [40, 0]
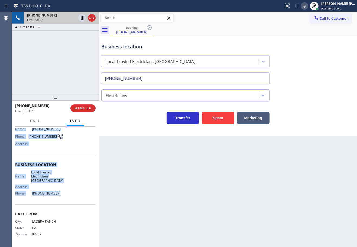
drag, startPoint x: 20, startPoint y: 166, endPoint x: 314, endPoint y: 118, distance: 298.4
click at [63, 197] on div "Context Queue: [Test] All Priority: 2 Customer Name: (949) 874-8112 Phone: (949…" at bounding box center [55, 187] width 87 height 121
click at [65, 76] on div "+19498748112 Live | 00:55 ALL TASKS ALL TASKS ACTIVE TASKS TASKS IN WRAP UP" at bounding box center [55, 53] width 87 height 82
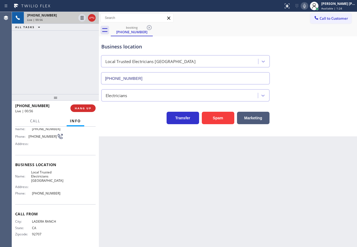
click at [66, 90] on div "+19498748112 Live | 00:56 ALL TASKS ALL TASKS ACTIVE TASKS TASKS IN WRAP UP" at bounding box center [55, 53] width 87 height 82
click at [252, 116] on button "Marketing" at bounding box center [253, 118] width 33 height 12
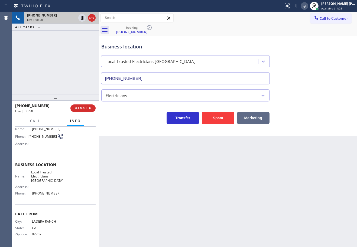
click at [252, 116] on button "Marketing" at bounding box center [253, 118] width 33 height 12
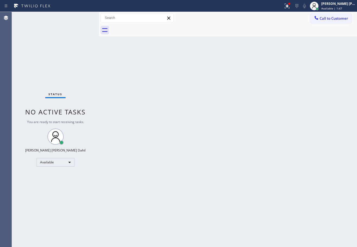
click at [79, 18] on div "Status No active tasks You are ready to start receiving tasks. Joshua Jake Dahi…" at bounding box center [55, 129] width 87 height 235
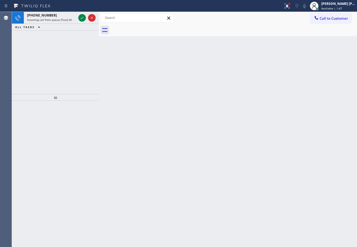
click at [79, 18] on icon at bounding box center [82, 18] width 7 height 7
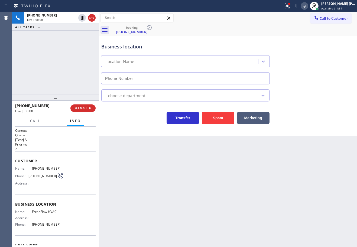
type input "(623) 292-6686"
drag, startPoint x: 83, startPoint y: 113, endPoint x: 84, endPoint y: 110, distance: 3.3
click at [83, 113] on div "+16232004911 Live | 00:05 HANG UP" at bounding box center [55, 108] width 80 height 14
click at [222, 119] on button "Spam" at bounding box center [218, 118] width 33 height 12
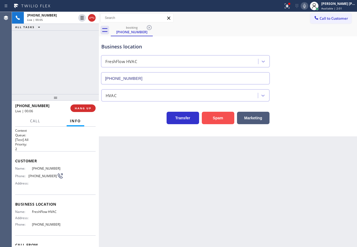
click at [222, 119] on button "Spam" at bounding box center [218, 118] width 33 height 12
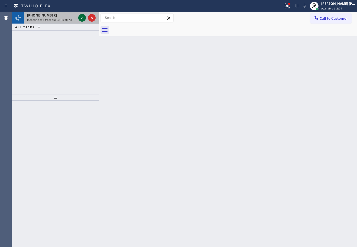
click at [69, 17] on div "+13233212251" at bounding box center [51, 15] width 49 height 5
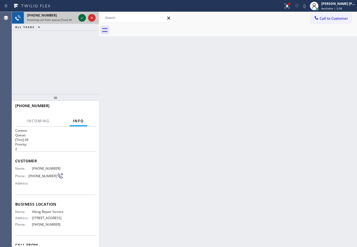
click at [82, 16] on icon at bounding box center [82, 18] width 7 height 7
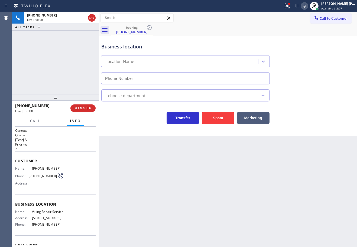
type input "(323) 416-2342"
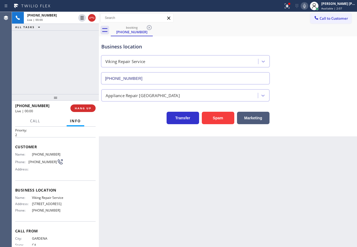
scroll to position [35, 0]
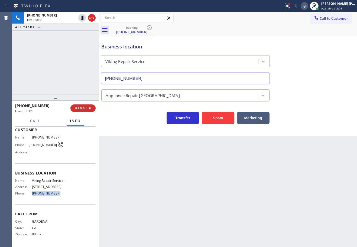
drag, startPoint x: 63, startPoint y: 194, endPoint x: 30, endPoint y: 198, distance: 33.3
click at [30, 198] on div "Business location Name: Viking Repair Service Address: 1144 W 62nd St Phone: (3…" at bounding box center [55, 184] width 80 height 41
copy div "(323) 416-2342"
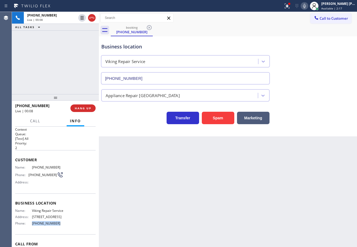
scroll to position [0, 0]
click at [204, 209] on div "Back to Dashboard Change Sender ID Customers Technicians Select a contact Outbo…" at bounding box center [228, 129] width 258 height 235
click at [215, 190] on div "Back to Dashboard Change Sender ID Customers Technicians Select a contact Outbo…" at bounding box center [228, 129] width 258 height 235
click at [201, 196] on div "Back to Dashboard Change Sender ID Customers Technicians Select a contact Outbo…" at bounding box center [228, 129] width 258 height 235
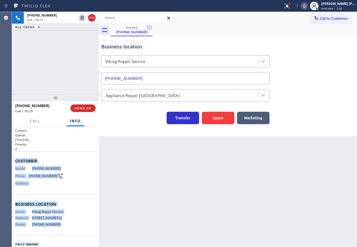
scroll to position [35, 0]
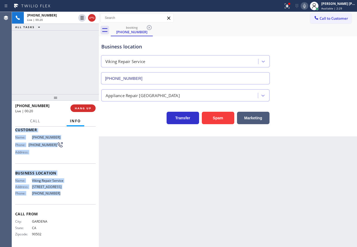
drag, startPoint x: 14, startPoint y: 160, endPoint x: 64, endPoint y: 198, distance: 62.7
click at [64, 198] on div "Context Queue: [Test] All Priority: 2 Customer Name: (323) 321-2251 Phone: (323…" at bounding box center [55, 187] width 87 height 121
copy div "Customer Name: (323) 321-2251 Phone: (323) 321-2251 Address: Business location …"
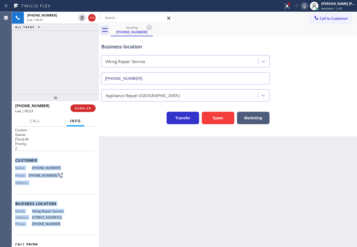
scroll to position [0, 0]
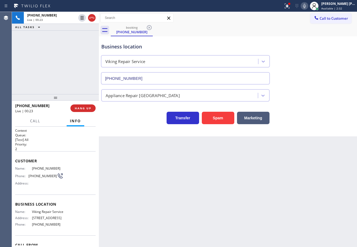
click at [64, 87] on div "+13233212251 Live | 00:23 ALL TASKS ALL TASKS ACTIVE TASKS TASKS IN WRAP UP" at bounding box center [55, 53] width 87 height 82
click at [64, 87] on div "+13233212251 Live | 00:24 ALL TASKS ALL TASKS ACTIVE TASKS TASKS IN WRAP UP" at bounding box center [55, 53] width 87 height 82
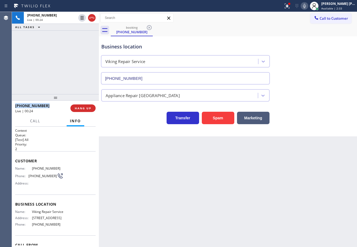
click at [64, 87] on div "+13233212251 Live | 00:24 ALL TASKS ALL TASKS ACTIVE TASKS TASKS IN WRAP UP" at bounding box center [55, 53] width 87 height 82
click at [84, 109] on span "HANG UP" at bounding box center [83, 108] width 17 height 4
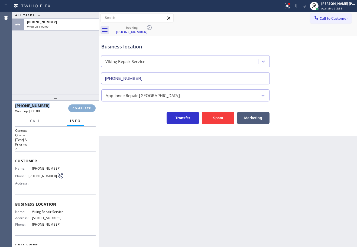
click at [84, 109] on span "COMPLETE" at bounding box center [82, 108] width 19 height 4
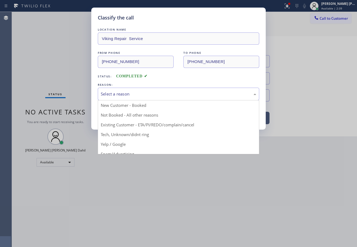
drag, startPoint x: 127, startPoint y: 97, endPoint x: 132, endPoint y: 117, distance: 20.1
click at [127, 97] on div "Select a reason" at bounding box center [178, 94] width 161 height 13
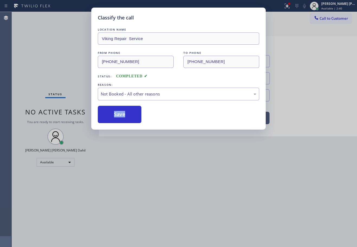
click at [132, 117] on button "Save" at bounding box center [120, 114] width 44 height 17
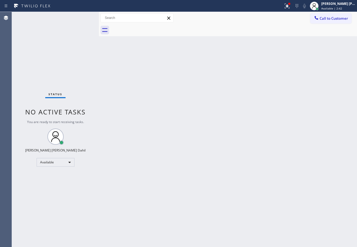
click at [130, 129] on div "Back to Dashboard Change Sender ID Customers Technicians Select a contact Outbo…" at bounding box center [228, 129] width 258 height 235
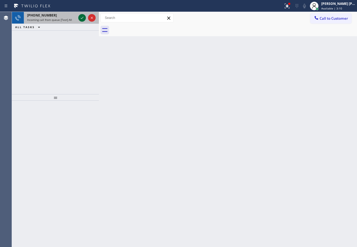
click at [75, 16] on div "+17148546957" at bounding box center [51, 15] width 49 height 5
click at [82, 17] on icon at bounding box center [82, 18] width 7 height 7
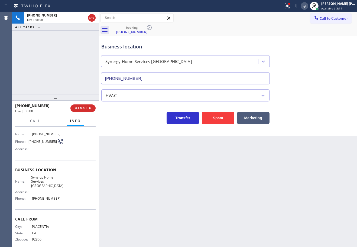
scroll to position [35, 0]
type input "(714) 360-0306"
click at [224, 123] on button "Spam" at bounding box center [218, 118] width 33 height 12
click at [224, 122] on button "Spam" at bounding box center [218, 118] width 33 height 12
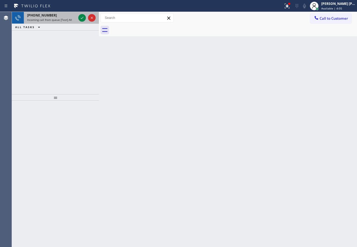
click at [64, 15] on div "+19082471220" at bounding box center [51, 15] width 49 height 5
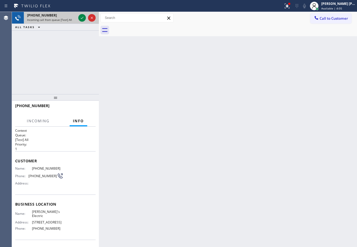
click at [64, 15] on div "+19082471220" at bounding box center [51, 15] width 49 height 5
click at [81, 16] on icon at bounding box center [82, 18] width 7 height 7
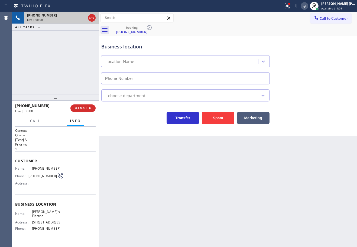
type input "(848) 358-7127"
drag, startPoint x: 158, startPoint y: 191, endPoint x: 118, endPoint y: 188, distance: 40.5
click at [153, 190] on div "Back to Dashboard Change Sender ID Customers Technicians Select a contact Outbo…" at bounding box center [228, 129] width 258 height 235
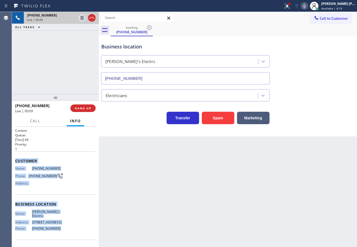
scroll to position [44, 0]
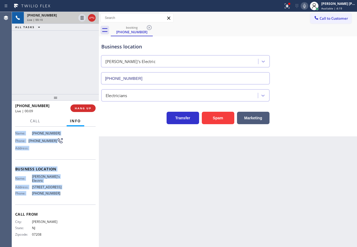
drag, startPoint x: 14, startPoint y: 159, endPoint x: 66, endPoint y: 198, distance: 65.5
click at [66, 198] on div "Context Queue: [Test] All Priority: 1 Customer Name: (908) 247-1220 Phone: (908…" at bounding box center [55, 187] width 87 height 121
copy div "Customer Name: (908) 247-1220 Phone: (908) 247-1220 Address: Business location …"
click at [306, 7] on icon at bounding box center [304, 6] width 3 height 4
click at [308, 7] on icon at bounding box center [304, 6] width 7 height 7
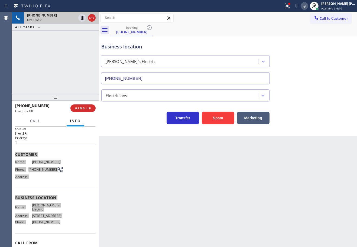
scroll to position [0, 0]
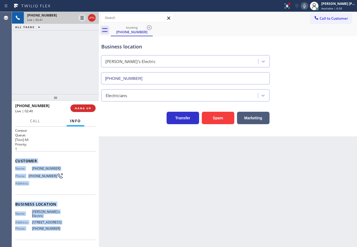
drag, startPoint x: 51, startPoint y: 64, endPoint x: 126, endPoint y: 79, distance: 76.2
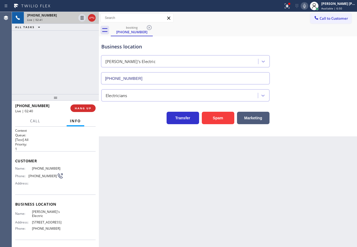
click at [51, 64] on div "+19082471220 Live | 02:41 ALL TASKS ALL TASKS ACTIVE TASKS TASKS IN WRAP UP" at bounding box center [55, 53] width 87 height 82
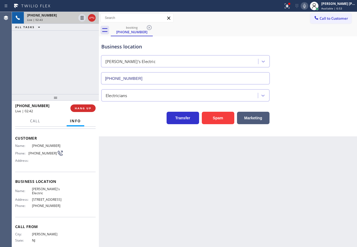
scroll to position [44, 0]
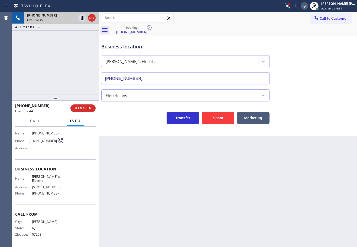
click at [170, 182] on div "Back to Dashboard Change Sender ID Customers Technicians Select a contact Outbo…" at bounding box center [228, 129] width 258 height 235
click at [62, 193] on div "Name: Jimmy's Electric Address: 2405 Beech St, Point Pleasant, NJ 08742, United…" at bounding box center [55, 186] width 80 height 23
click at [57, 197] on div "Name: Jimmy's Electric Address: 2405 Beech St, Point Pleasant, NJ 08742, United…" at bounding box center [39, 186] width 48 height 23
click at [274, 193] on div "Back to Dashboard Change Sender ID Customers Technicians Select a contact Outbo…" at bounding box center [228, 129] width 258 height 235
click at [270, 170] on div "Back to Dashboard Change Sender ID Customers Technicians Select a contact Outbo…" at bounding box center [228, 129] width 258 height 235
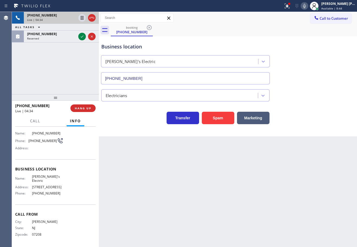
click at [270, 170] on div "Back to Dashboard Change Sender ID Customers Technicians Select a contact Outbo…" at bounding box center [228, 129] width 258 height 235
click at [274, 144] on div "Back to Dashboard Change Sender ID Customers Technicians Select a contact Outbo…" at bounding box center [228, 129] width 258 height 235
click at [306, 6] on icon at bounding box center [304, 6] width 3 height 4
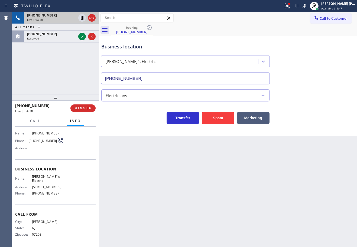
click at [313, 55] on div "Business location Jimmy's Electric (848) 358-7127" at bounding box center [228, 59] width 256 height 49
click at [83, 19] on icon at bounding box center [82, 18] width 3 height 4
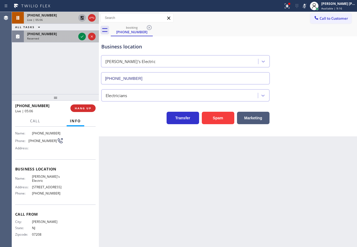
click at [76, 36] on div "(973) 763-4062 Reserved" at bounding box center [50, 37] width 53 height 12
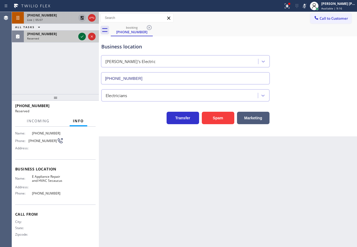
click at [80, 36] on icon at bounding box center [82, 36] width 7 height 7
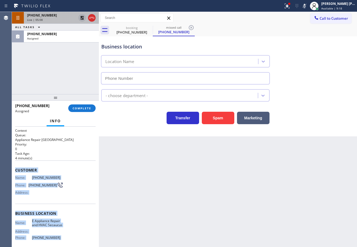
scroll to position [44, 0]
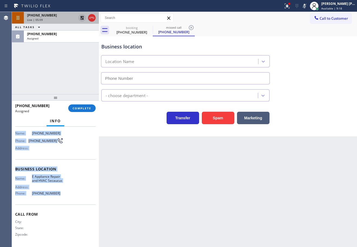
type input "(973) 318-3994"
drag, startPoint x: 15, startPoint y: 168, endPoint x: 83, endPoint y: 133, distance: 76.7
click at [72, 198] on div "Context Queue: Appliance Repair High End Priority: 0 Task Age: 4 minute(s) Cust…" at bounding box center [55, 187] width 87 height 121
copy div "Customer Name: (973) 763-4062 Phone: (973) 763-4062 Address: Business location …"
click at [82, 112] on button "COMPLETE" at bounding box center [81, 109] width 27 height 8
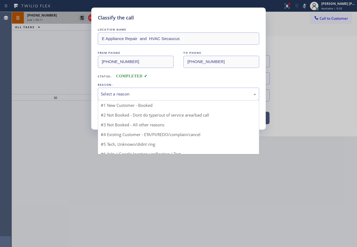
click at [118, 91] on div "Select a reason" at bounding box center [179, 94] width 156 height 6
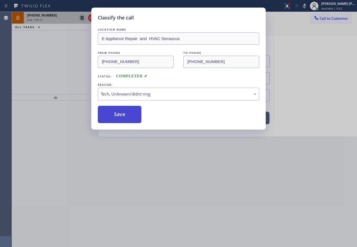
click at [120, 118] on button "Save" at bounding box center [120, 114] width 44 height 17
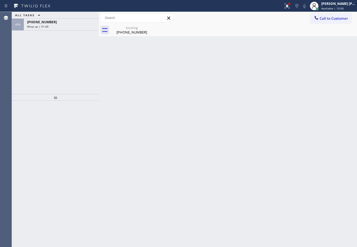
click at [290, 9] on icon at bounding box center [287, 6] width 7 height 7
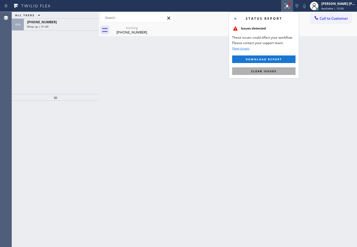
click at [277, 73] on button "Clear issues" at bounding box center [263, 71] width 63 height 8
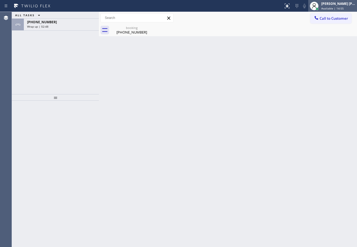
click at [331, 9] on span "Available | 14:55" at bounding box center [332, 9] width 22 height 4
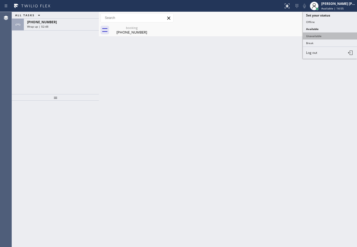
click at [316, 37] on button "Unavailable" at bounding box center [330, 36] width 54 height 7
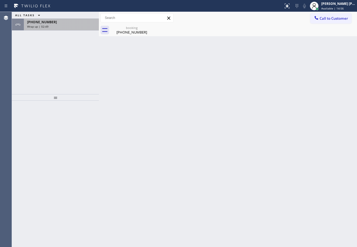
click at [77, 30] on div "+19082471220 Wrap up | 02:49" at bounding box center [60, 25] width 73 height 12
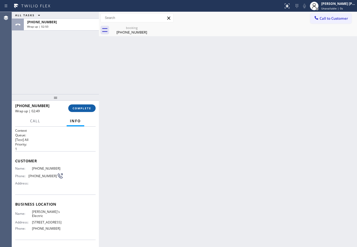
click at [87, 106] on span "COMPLETE" at bounding box center [82, 108] width 19 height 4
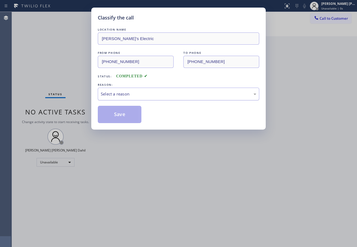
click at [118, 89] on div "Select a reason" at bounding box center [178, 94] width 161 height 13
click at [121, 115] on button "Save" at bounding box center [120, 114] width 44 height 17
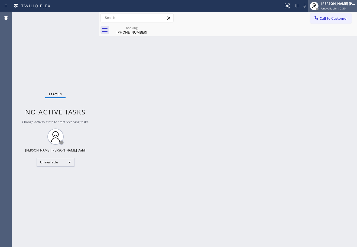
click at [337, 7] on span "Unavailable | 2:30" at bounding box center [333, 9] width 24 height 4
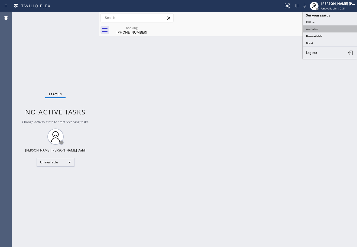
click at [321, 26] on button "Available" at bounding box center [330, 28] width 54 height 7
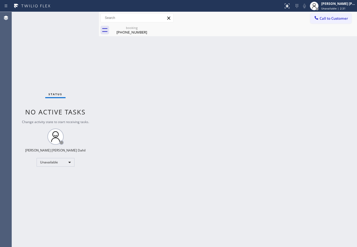
click at [132, 32] on div "(908) 247-1220" at bounding box center [131, 32] width 41 height 5
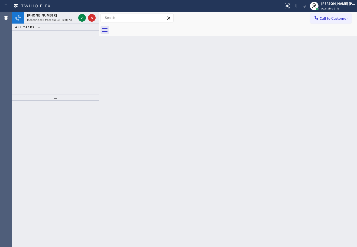
click at [185, 142] on div "Back to Dashboard Change Sender ID Customers Technicians Select a contact Outbo…" at bounding box center [228, 129] width 258 height 235
click at [58, 21] on span "Incoming call from queue [Test] All" at bounding box center [49, 20] width 45 height 4
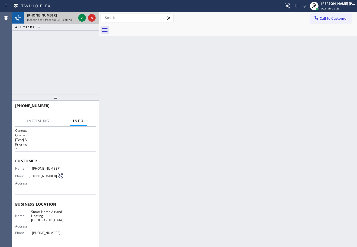
click at [58, 21] on span "Incoming call from queue [Test] All" at bounding box center [49, 20] width 45 height 4
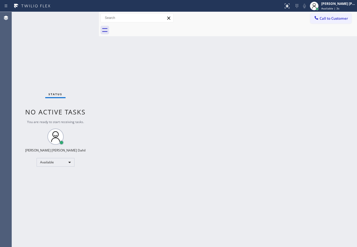
click at [254, 140] on div "Back to Dashboard Change Sender ID Customers Technicians Select a contact Outbo…" at bounding box center [228, 129] width 258 height 235
click at [256, 139] on div "Back to Dashboard Change Sender ID Customers Technicians Select a contact Outbo…" at bounding box center [228, 129] width 258 height 235
click at [217, 120] on div "Back to Dashboard Change Sender ID Customers Technicians Select a contact Outbo…" at bounding box center [228, 129] width 258 height 235
click at [150, 104] on div "Back to Dashboard Change Sender ID Customers Technicians Select a contact Outbo…" at bounding box center [228, 129] width 258 height 235
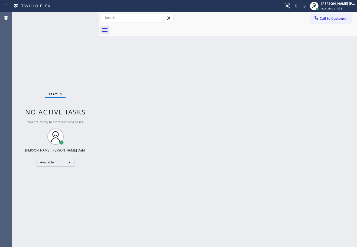
click at [167, 150] on div "Back to Dashboard Change Sender ID Customers Technicians Select a contact Outbo…" at bounding box center [228, 129] width 258 height 235
click at [242, 208] on div "Back to Dashboard Change Sender ID Customers Technicians Select a contact Outbo…" at bounding box center [228, 129] width 258 height 235
click at [156, 104] on div "Back to Dashboard Change Sender ID Customers Technicians Select a contact Outbo…" at bounding box center [228, 129] width 258 height 235
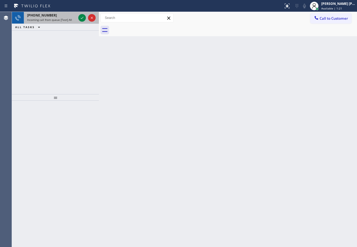
click at [66, 18] on span "Incoming call from queue [Test] All" at bounding box center [49, 20] width 45 height 4
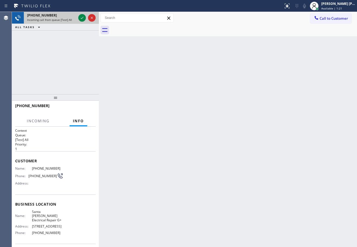
click at [66, 18] on span "Incoming call from queue [Test] All" at bounding box center [49, 20] width 45 height 4
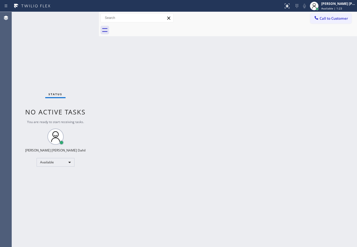
click at [200, 114] on div "Back to Dashboard Change Sender ID Customers Technicians Select a contact Outbo…" at bounding box center [228, 129] width 258 height 235
drag, startPoint x: 204, startPoint y: 114, endPoint x: 212, endPoint y: 104, distance: 12.9
click at [204, 113] on div "Back to Dashboard Change Sender ID Customers Technicians Select a contact Outbo…" at bounding box center [228, 129] width 258 height 235
click at [335, 3] on div "Joshua Jake Dahil" at bounding box center [338, 3] width 34 height 5
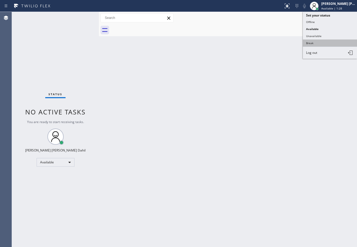
click at [321, 43] on button "Break" at bounding box center [330, 43] width 54 height 7
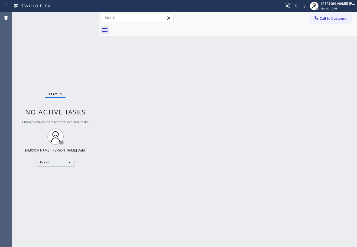
drag, startPoint x: 335, startPoint y: 6, endPoint x: 319, endPoint y: 27, distance: 26.7
click at [335, 6] on div "Joshua Jake Dahil Break | 2:08" at bounding box center [338, 5] width 37 height 9
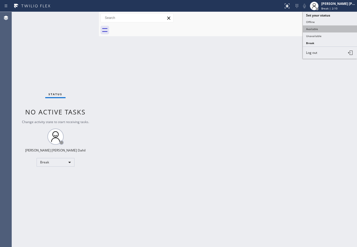
click at [316, 28] on button "Available" at bounding box center [330, 28] width 54 height 7
drag, startPoint x: 315, startPoint y: 66, endPoint x: 318, endPoint y: 68, distance: 3.3
click at [315, 66] on div "Back to Dashboard Change Sender ID Customers Technicians Select a contact Outbo…" at bounding box center [228, 129] width 258 height 235
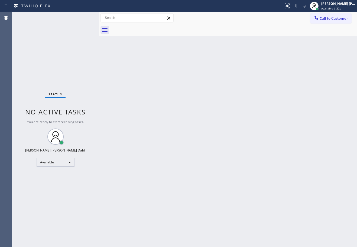
click at [138, 101] on div "Back to Dashboard Change Sender ID Customers Technicians Select a contact Outbo…" at bounding box center [228, 129] width 258 height 235
click at [307, 196] on div "Back to Dashboard Change Sender ID Customers Technicians Select a contact Outbo…" at bounding box center [228, 129] width 258 height 235
click at [271, 141] on div "Back to Dashboard Change Sender ID Customers Technicians Select a contact Outbo…" at bounding box center [228, 129] width 258 height 235
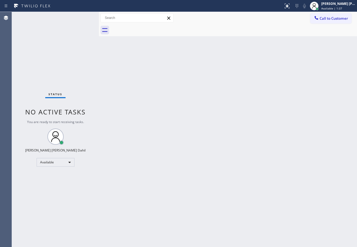
click at [225, 170] on div "Back to Dashboard Change Sender ID Customers Technicians Select a contact Outbo…" at bounding box center [228, 129] width 258 height 235
drag, startPoint x: 182, startPoint y: 34, endPoint x: 183, endPoint y: 36, distance: 2.9
click at [182, 34] on div at bounding box center [234, 30] width 246 height 12
click at [203, 67] on div "Back to Dashboard Change Sender ID Customers Technicians Select a contact Outbo…" at bounding box center [228, 129] width 258 height 235
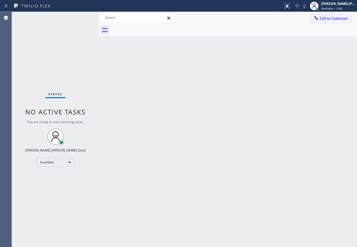
click at [223, 119] on div "Back to Dashboard Change Sender ID Customers Technicians Select a contact Outbo…" at bounding box center [228, 129] width 258 height 235
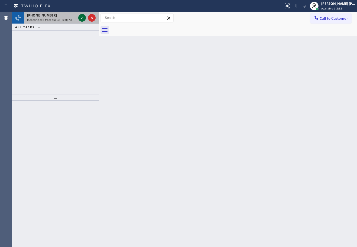
click at [82, 18] on icon at bounding box center [82, 18] width 7 height 7
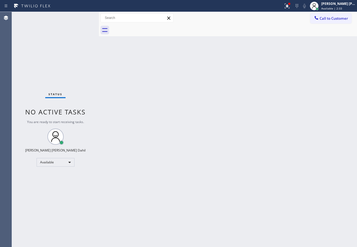
click at [182, 156] on div "Back to Dashboard Change Sender ID Customers Technicians Select a contact Outbo…" at bounding box center [228, 129] width 258 height 235
click at [290, 7] on icon at bounding box center [287, 6] width 7 height 7
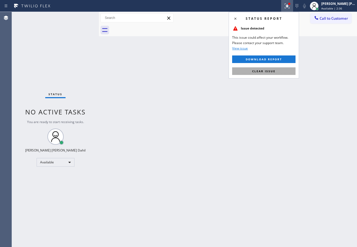
click at [271, 71] on span "Clear issue" at bounding box center [263, 71] width 23 height 4
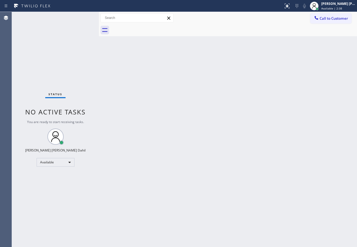
click at [264, 206] on div "Back to Dashboard Change Sender ID Customers Technicians Select a contact Outbo…" at bounding box center [228, 129] width 258 height 235
drag, startPoint x: 228, startPoint y: 201, endPoint x: 265, endPoint y: 194, distance: 37.3
click at [244, 206] on div "Back to Dashboard Change Sender ID Customers Technicians Select a contact Outbo…" at bounding box center [228, 129] width 258 height 235
drag, startPoint x: 180, startPoint y: 41, endPoint x: 278, endPoint y: 149, distance: 146.6
click at [180, 41] on div "Back to Dashboard Change Sender ID Customers Technicians Select a contact Outbo…" at bounding box center [228, 129] width 258 height 235
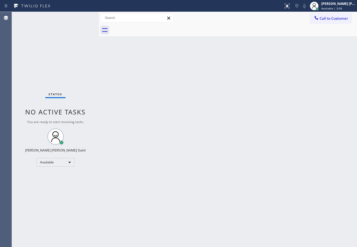
click at [308, 206] on div "Back to Dashboard Change Sender ID Customers Technicians Select a contact Outbo…" at bounding box center [228, 129] width 258 height 235
click at [213, 35] on div at bounding box center [234, 30] width 246 height 12
click at [214, 37] on div "Back to Dashboard Change Sender ID Customers Technicians Select a contact Outbo…" at bounding box center [228, 129] width 258 height 235
click at [212, 47] on div "Back to Dashboard Change Sender ID Customers Technicians Select a contact Outbo…" at bounding box center [228, 129] width 258 height 235
drag, startPoint x: 176, startPoint y: 96, endPoint x: 217, endPoint y: 127, distance: 51.1
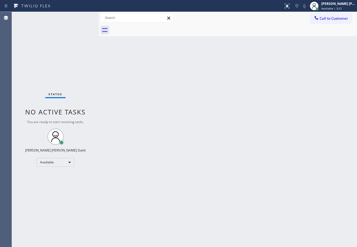
click at [177, 98] on div "Back to Dashboard Change Sender ID Customers Technicians Select a contact Outbo…" at bounding box center [228, 129] width 258 height 235
click at [251, 168] on div "Back to Dashboard Change Sender ID Customers Technicians Select a contact Outbo…" at bounding box center [228, 129] width 258 height 235
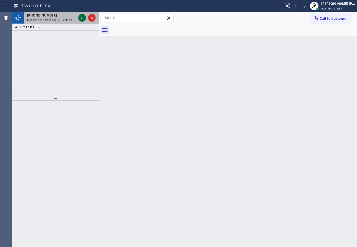
click at [78, 18] on div at bounding box center [82, 18] width 8 height 7
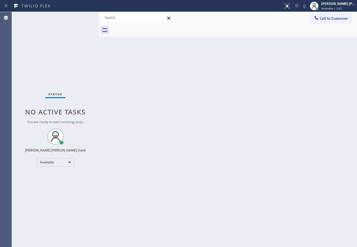
drag, startPoint x: 247, startPoint y: 124, endPoint x: 253, endPoint y: 107, distance: 18.3
click at [250, 116] on div "Back to Dashboard Change Sender ID Customers Technicians Select a contact Outbo…" at bounding box center [228, 129] width 258 height 235
click at [277, 93] on div "Back to Dashboard Change Sender ID Customers Technicians Select a contact Outbo…" at bounding box center [228, 129] width 258 height 235
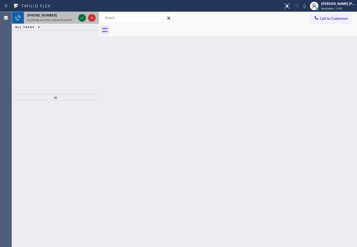
click at [82, 18] on icon at bounding box center [82, 18] width 7 height 7
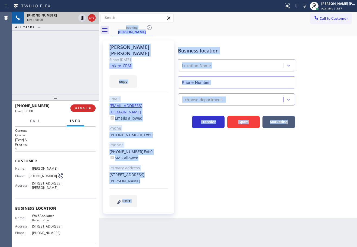
type input "(877) 684-1061"
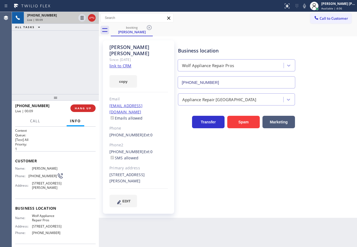
click at [41, 59] on div "+18052084776 Live | 00:09 ALL TASKS ALL TASKS ACTIVE TASKS TASKS IN WRAP UP" at bounding box center [55, 53] width 87 height 82
click at [115, 63] on link "link to CRM" at bounding box center [120, 65] width 22 height 5
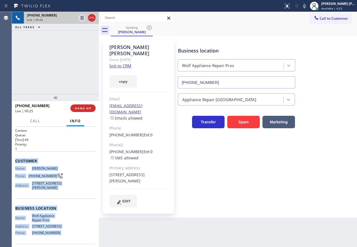
scroll to position [44, 0]
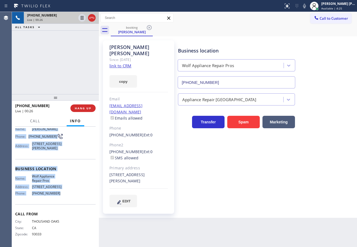
drag, startPoint x: 14, startPoint y: 159, endPoint x: 282, endPoint y: 138, distance: 269.1
click at [62, 201] on div "Context Queue: [Test] All Priority: 1 Customer Name: Andrew Kiefer Phone: (805)…" at bounding box center [55, 187] width 87 height 121
copy div "Customer Name: Andrew Kiefer Phone: (805) 208-4776 Address: 2131 Santa Anita St…"
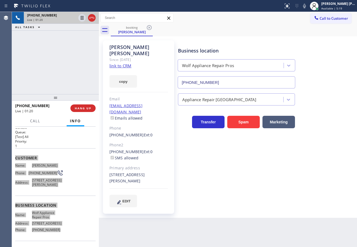
scroll to position [0, 0]
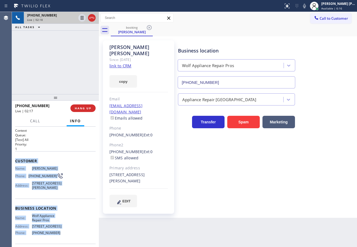
click at [83, 66] on div "+18052084776 Live | 02:18 ALL TASKS ALL TASKS ACTIVE TASKS TASKS IN WRAP UP" at bounding box center [55, 53] width 87 height 82
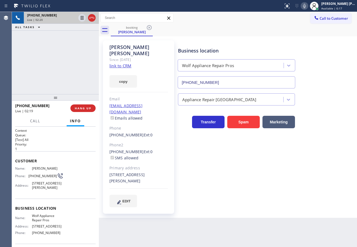
click at [306, 7] on icon at bounding box center [304, 6] width 3 height 4
drag, startPoint x: 309, startPoint y: 22, endPoint x: 296, endPoint y: 25, distance: 13.3
click at [309, 23] on div "Call to Customer Outbound call Location Home Alliance Your caller id phone numb…" at bounding box center [228, 18] width 258 height 12
click at [82, 18] on icon at bounding box center [82, 18] width 3 height 4
click at [65, 51] on div "+18052084776 Live | 02:21 ALL TASKS ALL TASKS ACTIVE TASKS TASKS IN WRAP UP" at bounding box center [55, 53] width 87 height 82
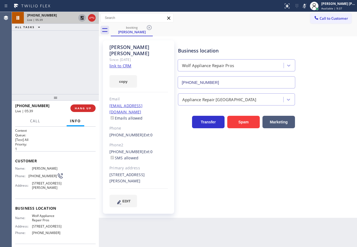
drag, startPoint x: 81, startPoint y: 18, endPoint x: 71, endPoint y: 37, distance: 21.3
click at [81, 19] on icon at bounding box center [82, 18] width 7 height 7
drag, startPoint x: 71, startPoint y: 37, endPoint x: 301, endPoint y: 32, distance: 229.8
click at [72, 37] on div "+18052084776 Live | 05:40 ALL TASKS ALL TASKS ACTIVE TASKS TASKS IN WRAP UP" at bounding box center [55, 53] width 87 height 82
drag, startPoint x: 309, startPoint y: 6, endPoint x: 311, endPoint y: 32, distance: 26.1
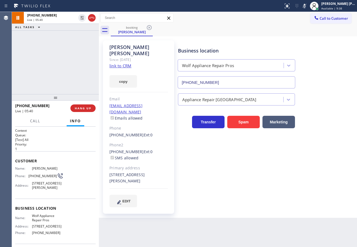
click at [306, 6] on icon at bounding box center [304, 6] width 3 height 4
click at [312, 32] on div "booking Andrew Kiefer" at bounding box center [234, 30] width 246 height 12
click at [240, 38] on div "Andrew Kiefer Since: 20 may 2020 link to CRM copy Email andrewp1013@yahoo.com E…" at bounding box center [228, 127] width 256 height 179
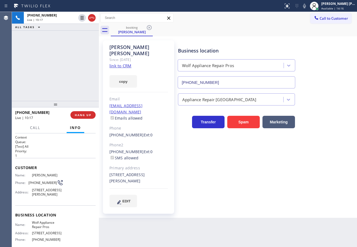
drag, startPoint x: 57, startPoint y: 99, endPoint x: 140, endPoint y: 93, distance: 83.1
click at [59, 107] on div at bounding box center [55, 104] width 87 height 7
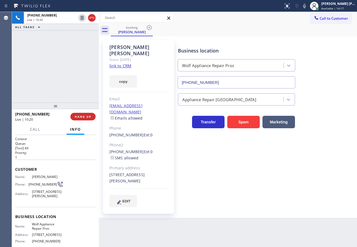
click at [257, 195] on div "Business location Wolf Appliance Repair Pros (877) 684-1061 Appliance Repair Hi…" at bounding box center [266, 129] width 179 height 175
drag, startPoint x: 252, startPoint y: 35, endPoint x: 241, endPoint y: 38, distance: 10.6
click at [252, 35] on div "booking Andrew Kiefer" at bounding box center [234, 30] width 246 height 12
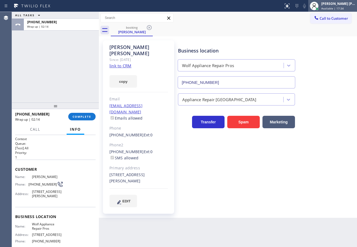
click at [343, 5] on div "Joshua Jake Dahil" at bounding box center [338, 3] width 34 height 5
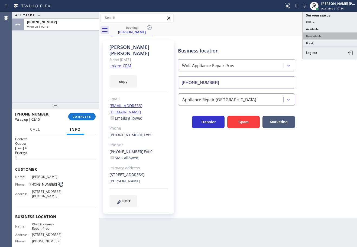
click at [322, 34] on button "Unavailable" at bounding box center [330, 36] width 54 height 7
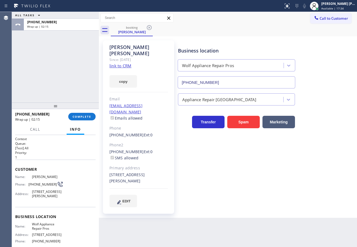
click at [322, 34] on div "booking Andrew Kiefer" at bounding box center [234, 30] width 246 height 12
click at [83, 117] on span "COMPLETE" at bounding box center [82, 117] width 19 height 4
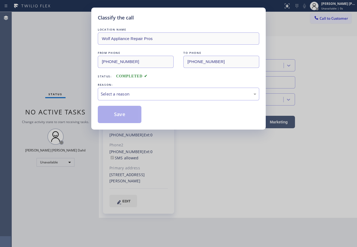
click at [120, 105] on div "LOCATION NAME Wolf Appliance Repair Pros FROM PHONE (805) 208-4776 TO PHONE (87…" at bounding box center [178, 75] width 161 height 96
click at [123, 98] on div "Select a reason" at bounding box center [178, 94] width 161 height 13
drag, startPoint x: 124, startPoint y: 101, endPoint x: 123, endPoint y: 110, distance: 8.7
click at [122, 112] on button "Save" at bounding box center [120, 114] width 44 height 17
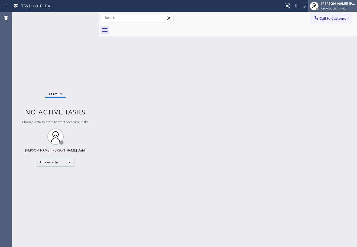
click at [334, 6] on div "Joshua Jake Dahil" at bounding box center [338, 3] width 34 height 5
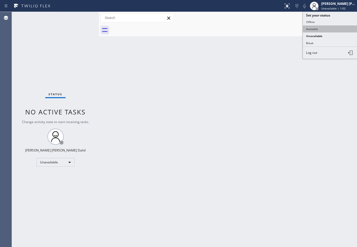
click at [316, 29] on button "Available" at bounding box center [330, 28] width 54 height 7
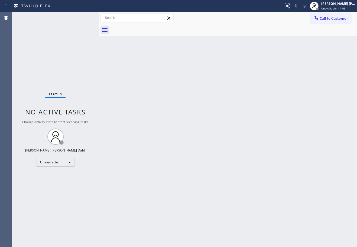
drag, startPoint x: 302, startPoint y: 57, endPoint x: 298, endPoint y: 84, distance: 27.9
click at [299, 59] on div "Back to Dashboard Change Sender ID Customers Technicians Select a contact Outbo…" at bounding box center [228, 129] width 258 height 235
click at [296, 202] on div "Back to Dashboard Change Sender ID Customers Technicians Select a contact Outbo…" at bounding box center [228, 129] width 258 height 235
drag, startPoint x: 132, startPoint y: 157, endPoint x: 247, endPoint y: 246, distance: 145.6
click at [132, 156] on div "Back to Dashboard Change Sender ID Customers Technicians Select a contact Outbo…" at bounding box center [228, 129] width 258 height 235
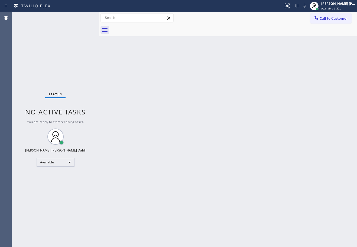
click at [214, 48] on div "Back to Dashboard Change Sender ID Customers Technicians Select a contact Outbo…" at bounding box center [228, 129] width 258 height 235
drag, startPoint x: 259, startPoint y: 224, endPoint x: 273, endPoint y: 229, distance: 14.2
click at [262, 224] on div "Back to Dashboard Change Sender ID Customers Technicians Select a contact Outbo…" at bounding box center [228, 129] width 258 height 235
drag, startPoint x: 147, startPoint y: 41, endPoint x: 125, endPoint y: 21, distance: 30.0
click at [147, 41] on div "Back to Dashboard Change Sender ID Customers Technicians Select a contact Outbo…" at bounding box center [228, 129] width 258 height 235
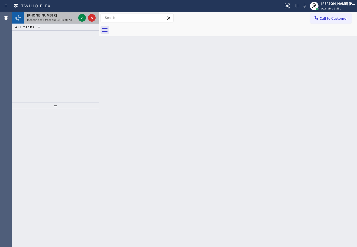
drag, startPoint x: 69, startPoint y: 20, endPoint x: 73, endPoint y: 19, distance: 3.6
click at [69, 20] on span "Incoming call from queue [Test] All" at bounding box center [49, 20] width 45 height 4
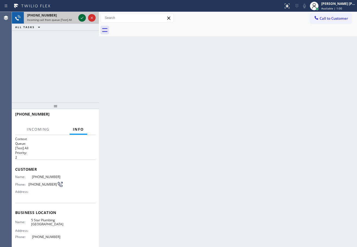
click at [81, 17] on icon at bounding box center [82, 18] width 7 height 7
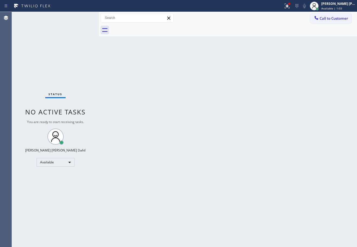
click at [243, 132] on div "Back to Dashboard Change Sender ID Customers Technicians Select a contact Outbo…" at bounding box center [228, 129] width 258 height 235
click at [290, 7] on icon at bounding box center [287, 6] width 7 height 7
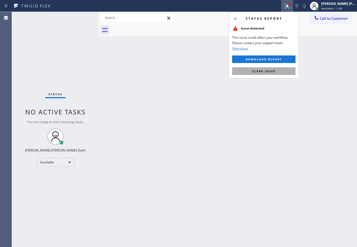
click at [267, 72] on span "Clear issue" at bounding box center [263, 71] width 23 height 4
click at [267, 72] on div "Back to Dashboard Change Sender ID Customers Technicians Select a contact Outbo…" at bounding box center [228, 129] width 258 height 235
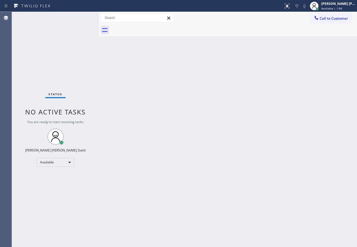
drag, startPoint x: 267, startPoint y: 72, endPoint x: 317, endPoint y: 187, distance: 124.6
click at [268, 76] on div "Back to Dashboard Change Sender ID Customers Technicians Select a contact Outbo…" at bounding box center [228, 129] width 258 height 235
click at [256, 161] on div "Back to Dashboard Change Sender ID Customers Technicians Select a contact Outbo…" at bounding box center [228, 129] width 258 height 235
click at [82, 18] on div "Status No active tasks You are ready to start receiving tasks. Joshua Jake Dahi…" at bounding box center [55, 129] width 87 height 235
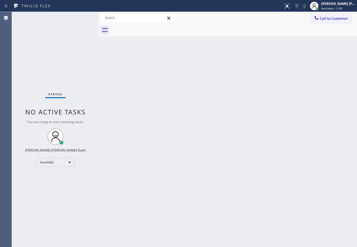
click at [234, 37] on div "Back to Dashboard Change Sender ID Customers Technicians Select a contact Outbo…" at bounding box center [228, 129] width 258 height 235
click at [283, 200] on div "Back to Dashboard Change Sender ID Customers Technicians Select a contact Outbo…" at bounding box center [228, 129] width 258 height 235
click at [82, 18] on div "Status No active tasks You are ready to start receiving tasks. Joshua Jake Dahi…" at bounding box center [55, 129] width 87 height 235
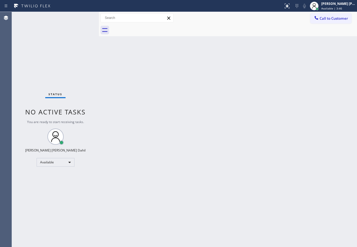
drag, startPoint x: 272, startPoint y: 124, endPoint x: 285, endPoint y: 149, distance: 28.2
click at [272, 128] on div "Back to Dashboard Change Sender ID Customers Technicians Select a contact Outbo…" at bounding box center [228, 129] width 258 height 235
click at [214, 205] on div "Back to Dashboard Change Sender ID Customers Technicians Select a contact Outbo…" at bounding box center [228, 129] width 258 height 235
click at [217, 32] on div at bounding box center [234, 30] width 246 height 12
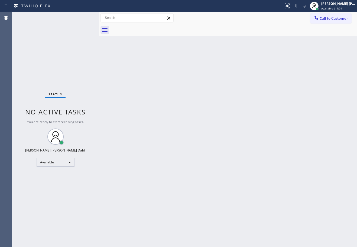
click at [217, 32] on div at bounding box center [234, 30] width 246 height 12
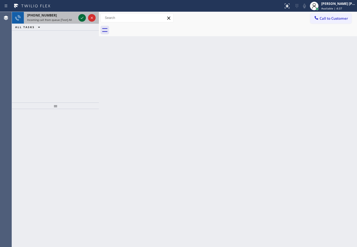
click at [82, 18] on icon at bounding box center [82, 18] width 7 height 7
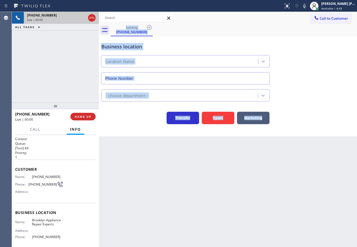
type input "(347) 757-4373"
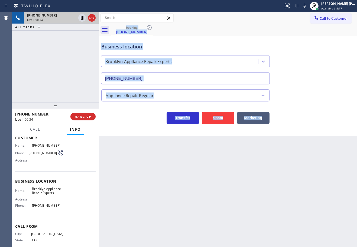
scroll to position [44, 0]
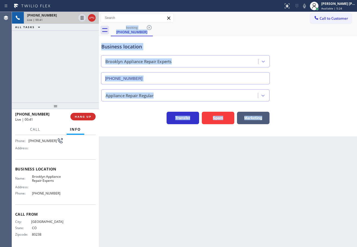
click at [267, 166] on div "Back to Dashboard Change Sender ID Customers Technicians Select a contact Outbo…" at bounding box center [228, 129] width 258 height 235
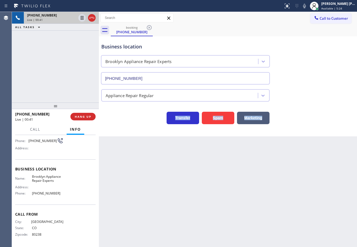
click at [267, 166] on div "Back to Dashboard Change Sender ID Customers Technicians Select a contact Outbo…" at bounding box center [228, 129] width 258 height 235
click at [250, 121] on button "Marketing" at bounding box center [253, 118] width 33 height 12
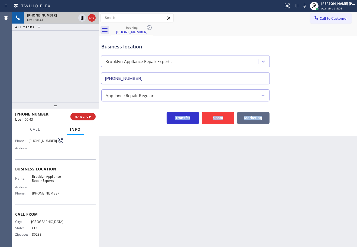
click at [250, 121] on button "Marketing" at bounding box center [253, 118] width 33 height 12
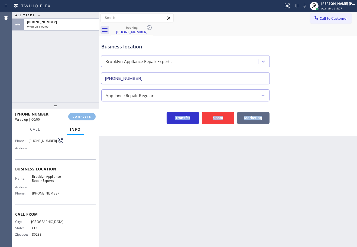
click at [250, 121] on button "Marketing" at bounding box center [253, 118] width 33 height 12
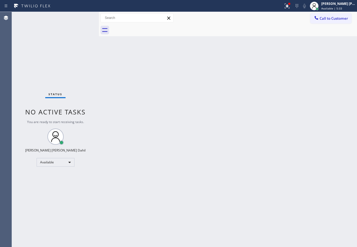
click at [248, 128] on div "Back to Dashboard Change Sender ID Customers Technicians Select a contact Outbo…" at bounding box center [228, 129] width 258 height 235
click at [289, 5] on div at bounding box center [287, 6] width 12 height 7
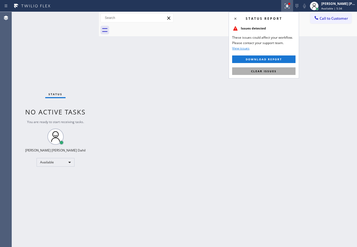
click at [278, 73] on button "Clear issues" at bounding box center [263, 71] width 63 height 8
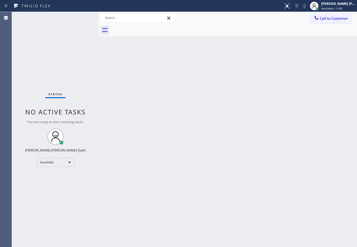
click at [278, 73] on div "Back to Dashboard Change Sender ID Customers Technicians Select a contact Outbo…" at bounding box center [228, 129] width 258 height 235
click at [169, 29] on div at bounding box center [234, 30] width 246 height 12
click at [82, 18] on div "Status No active tasks You are ready to start receiving tasks. Joshua Jake Dahi…" at bounding box center [55, 129] width 87 height 235
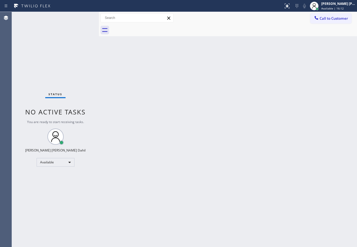
click at [82, 18] on div "Status No active tasks You are ready to start receiving tasks. Joshua Jake Dahi…" at bounding box center [55, 129] width 87 height 235
click at [218, 148] on div "Back to Dashboard Change Sender ID Customers Technicians Select a contact Outbo…" at bounding box center [228, 129] width 258 height 235
click at [171, 36] on div at bounding box center [234, 30] width 246 height 12
click at [235, 198] on div "Back to Dashboard Change Sender ID Customers Technicians Select a contact Outbo…" at bounding box center [228, 129] width 258 height 235
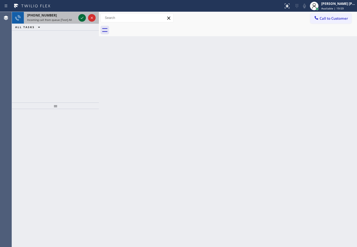
click at [82, 18] on icon at bounding box center [82, 18] width 7 height 7
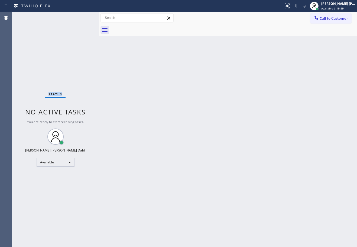
click at [82, 18] on div "Status No active tasks You are ready to start receiving tasks. Joshua Jake Dahi…" at bounding box center [55, 129] width 87 height 235
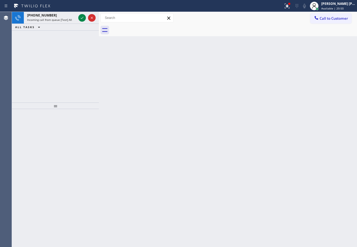
click at [82, 18] on icon at bounding box center [82, 18] width 7 height 7
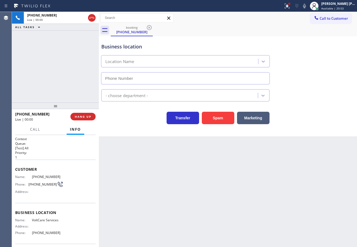
type input "(562) 620-5452"
click at [222, 119] on button "Spam" at bounding box center [218, 118] width 33 height 12
click at [223, 119] on button "Spam" at bounding box center [218, 118] width 33 height 12
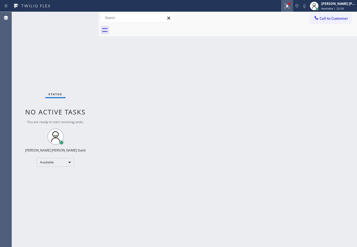
click at [290, 5] on icon at bounding box center [287, 6] width 7 height 7
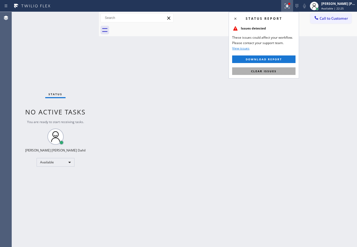
click at [272, 73] on button "Clear issues" at bounding box center [263, 71] width 63 height 8
click at [272, 73] on div "Back to Dashboard Change Sender ID Customers Technicians Select a contact Outbo…" at bounding box center [228, 129] width 258 height 235
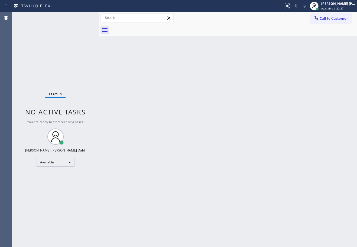
click at [319, 197] on div "Back to Dashboard Change Sender ID Customers Technicians Select a contact Outbo…" at bounding box center [228, 129] width 258 height 235
click at [232, 146] on div "Back to Dashboard Change Sender ID Customers Technicians Select a contact Outbo…" at bounding box center [228, 129] width 258 height 235
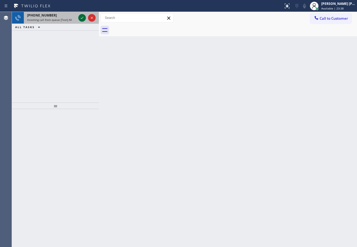
click at [82, 18] on icon at bounding box center [82, 18] width 7 height 7
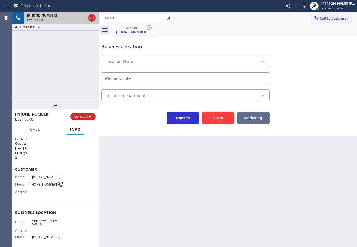
type input "(213) 566-9111"
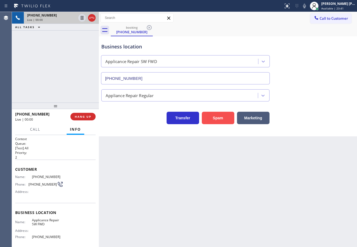
click at [215, 115] on button "Spam" at bounding box center [218, 118] width 33 height 12
drag, startPoint x: 215, startPoint y: 115, endPoint x: 219, endPoint y: 114, distance: 4.7
click at [218, 114] on button "Spam" at bounding box center [218, 118] width 33 height 12
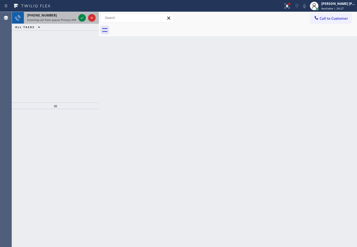
click at [59, 20] on span "Incoming call from queue Primary HVAC" at bounding box center [52, 20] width 51 height 4
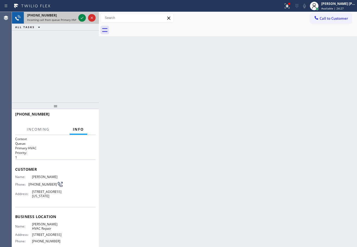
click at [60, 20] on span "Incoming call from queue Primary HVAC" at bounding box center [52, 20] width 51 height 4
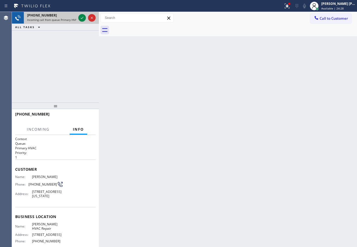
click at [60, 20] on span "Incoming call from queue Primary HVAC" at bounding box center [52, 20] width 51 height 4
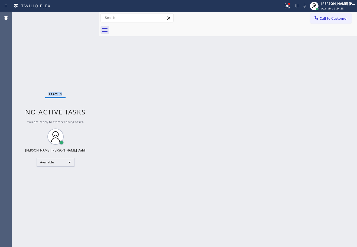
click at [60, 20] on div "Status No active tasks You are ready to start receiving tasks. Joshua Jake Dahi…" at bounding box center [55, 129] width 87 height 235
click at [82, 18] on div "Status No active tasks You are ready to start receiving tasks. Joshua Jake Dahi…" at bounding box center [55, 129] width 87 height 235
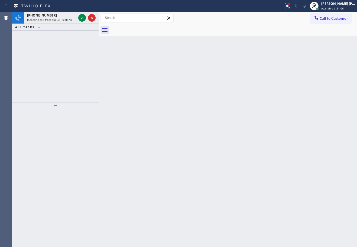
click at [82, 18] on icon at bounding box center [82, 18] width 7 height 7
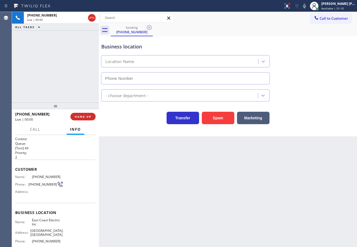
type input "(862) 407-4399"
click at [219, 117] on button "Spam" at bounding box center [218, 118] width 33 height 12
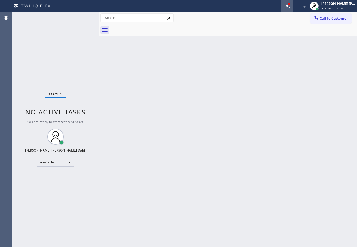
click at [288, 6] on icon at bounding box center [286, 6] width 3 height 4
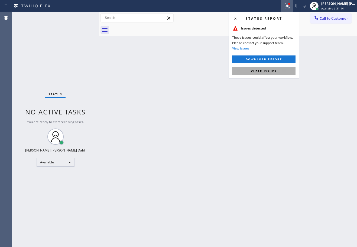
click at [274, 73] on span "Clear issues" at bounding box center [263, 71] width 25 height 4
click at [274, 73] on div "Back to Dashboard Change Sender ID Customers Technicians Select a contact Outbo…" at bounding box center [228, 129] width 258 height 235
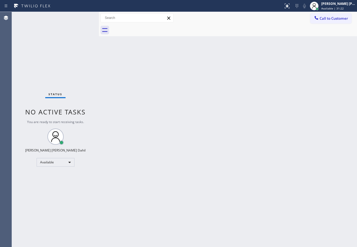
click at [212, 34] on div at bounding box center [234, 30] width 246 height 12
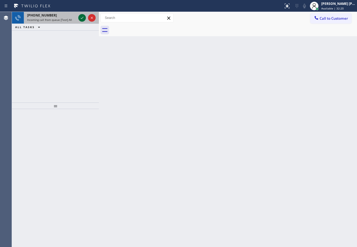
click at [82, 18] on icon at bounding box center [82, 18] width 7 height 7
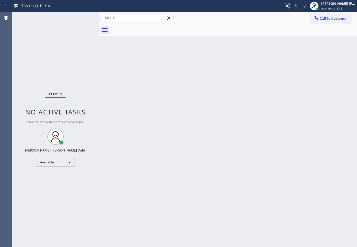
click at [82, 18] on div "Status No active tasks You are ready to start receiving tasks. Joshua Jake Dahi…" at bounding box center [55, 129] width 87 height 235
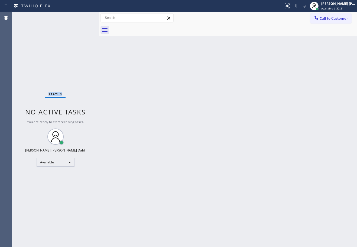
click at [82, 18] on div "Status No active tasks You are ready to start receiving tasks. Joshua Jake Dahi…" at bounding box center [55, 129] width 87 height 235
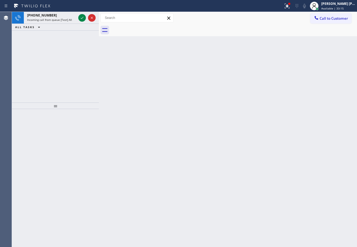
click at [82, 18] on icon at bounding box center [82, 18] width 7 height 7
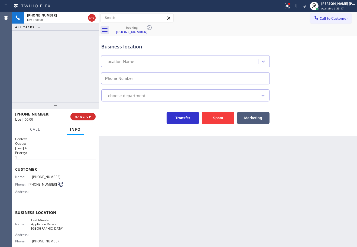
type input "(510) 781-9338"
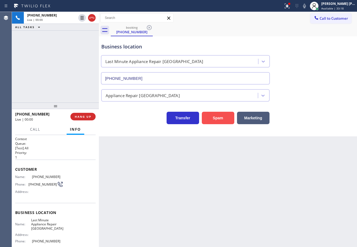
click at [223, 116] on button "Spam" at bounding box center [218, 118] width 33 height 12
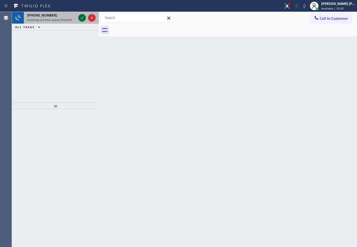
click at [82, 18] on icon at bounding box center [82, 18] width 7 height 7
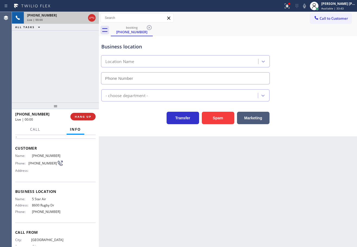
type input "(800) 686-5038"
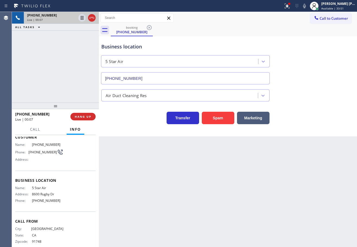
scroll to position [40, 0]
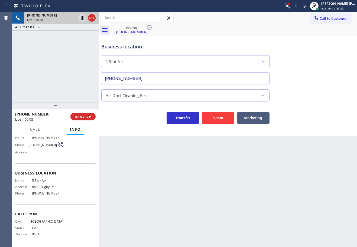
drag, startPoint x: 49, startPoint y: 74, endPoint x: 53, endPoint y: 77, distance: 4.7
click at [50, 74] on div "+12139847982 Live | 00:08 ALL TASKS ALL TASKS ACTIVE TASKS TASKS IN WRAP UP" at bounding box center [55, 57] width 87 height 91
click at [86, 118] on span "HANG UP" at bounding box center [83, 117] width 17 height 4
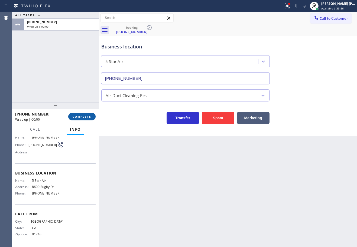
click at [86, 118] on span "COMPLETE" at bounding box center [82, 117] width 19 height 4
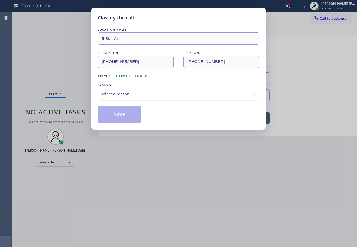
click at [121, 95] on div "Select a reason" at bounding box center [179, 94] width 156 height 6
click at [106, 112] on button "Save" at bounding box center [120, 114] width 44 height 17
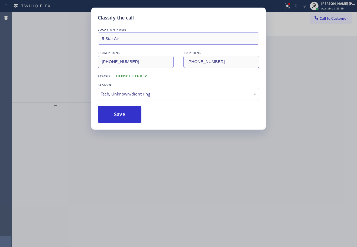
click at [153, 173] on div "Classify the call LOCATION NAME 5 Star Air FROM PHONE (213) 984-7982 TO PHONE (…" at bounding box center [178, 123] width 357 height 247
drag, startPoint x: 156, startPoint y: 171, endPoint x: 161, endPoint y: 167, distance: 6.2
click at [157, 170] on div "Classify the call LOCATION NAME 5 Star Air FROM PHONE (213) 984-7982 TO PHONE (…" at bounding box center [178, 123] width 357 height 247
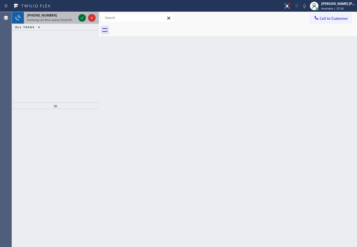
click at [82, 18] on icon at bounding box center [82, 18] width 7 height 7
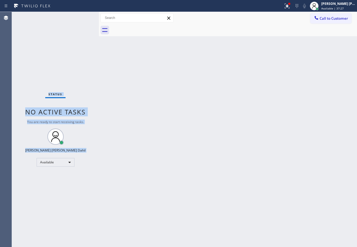
click at [82, 18] on div "Status No active tasks You are ready to start receiving tasks. Joshua Jake Dahi…" at bounding box center [55, 129] width 87 height 235
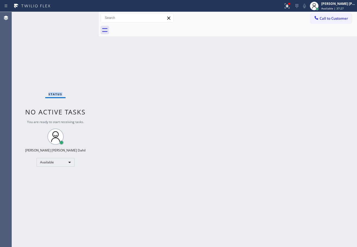
click at [82, 18] on div "Status No active tasks You are ready to start receiving tasks. Joshua Jake Dahi…" at bounding box center [55, 129] width 87 height 235
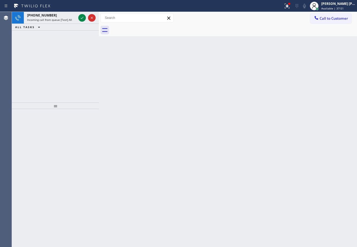
click at [82, 18] on icon at bounding box center [82, 18] width 7 height 7
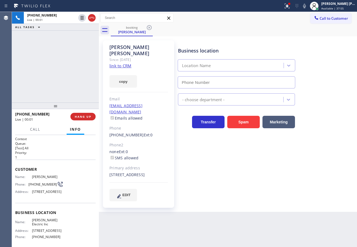
type input "(862) 370-3680"
click at [117, 63] on link "link to CRM" at bounding box center [120, 65] width 22 height 5
click at [80, 62] on div "+19736993757 Live | 00:47 ALL TASKS ALL TASKS ACTIVE TASKS TASKS IN WRAP UP" at bounding box center [55, 57] width 87 height 91
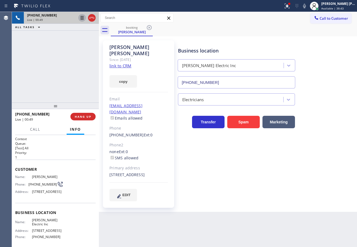
click at [82, 17] on icon at bounding box center [82, 18] width 3 height 4
click at [308, 7] on icon at bounding box center [304, 6] width 7 height 7
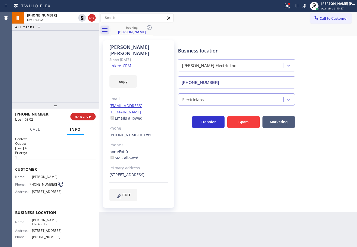
drag, startPoint x: 81, startPoint y: 17, endPoint x: 107, endPoint y: 33, distance: 30.5
click at [81, 17] on icon at bounding box center [82, 18] width 4 height 4
click at [308, 7] on icon at bounding box center [304, 6] width 7 height 7
click at [290, 7] on icon at bounding box center [287, 6] width 5 height 5
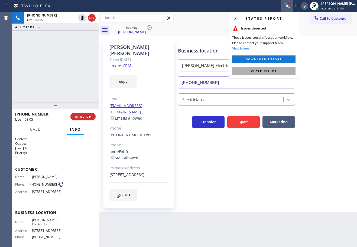
click at [277, 70] on button "Clear issues" at bounding box center [263, 71] width 63 height 8
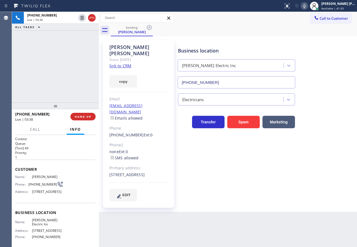
drag, startPoint x: 59, startPoint y: 56, endPoint x: 63, endPoint y: 60, distance: 5.2
click at [60, 56] on div "+19736993757 Live | 03:38 ALL TASKS ALL TASKS ACTIVE TASKS TASKS IN WRAP UP" at bounding box center [55, 57] width 87 height 91
click at [57, 63] on div "+19736993757 Live | 03:48 ALL TASKS ALL TASKS ACTIVE TASKS TASKS IN WRAP UP" at bounding box center [55, 57] width 87 height 91
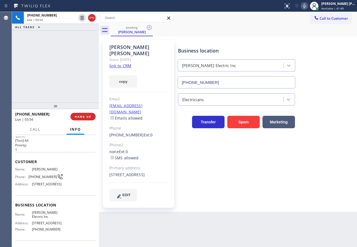
scroll to position [6, 0]
click at [65, 77] on div "+19736993757 Live | 03:54 ALL TASKS ALL TASKS ACTIVE TASKS TASKS IN WRAP UP" at bounding box center [55, 57] width 87 height 91
click at [66, 77] on div "+19736993757 Live | 03:54 ALL TASKS ALL TASKS ACTIVE TASKS TASKS IN WRAP UP" at bounding box center [55, 57] width 87 height 91
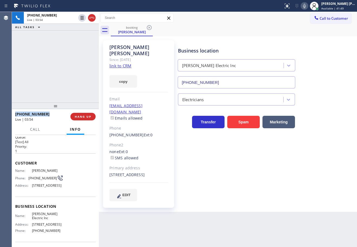
click at [66, 77] on div "+19736993757 Live | 03:54 ALL TASKS ALL TASKS ACTIVE TASKS TASKS IN WRAP UP" at bounding box center [55, 57] width 87 height 91
click at [66, 77] on div "+19736993757 Live | 03:55 ALL TASKS ALL TASKS ACTIVE TASKS TASKS IN WRAP UP" at bounding box center [55, 57] width 87 height 91
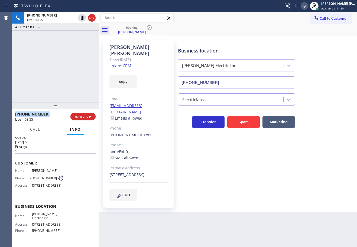
click at [66, 77] on div "+19736993757 Live | 03:55 ALL TASKS ALL TASKS ACTIVE TASKS TASKS IN WRAP UP" at bounding box center [55, 57] width 87 height 91
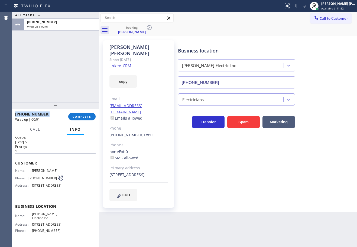
click at [258, 188] on div "Business location Maskal Electric Inc (862) 370-3680 Electricians Transfer Spam…" at bounding box center [266, 121] width 179 height 158
click at [87, 119] on button "COMPLETE" at bounding box center [81, 117] width 27 height 8
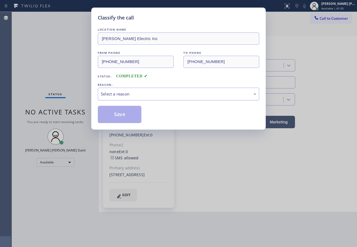
drag, startPoint x: 120, startPoint y: 93, endPoint x: 123, endPoint y: 97, distance: 4.2
click at [121, 95] on div "Select a reason" at bounding box center [179, 94] width 156 height 6
click at [128, 109] on button "Save" at bounding box center [120, 114] width 44 height 17
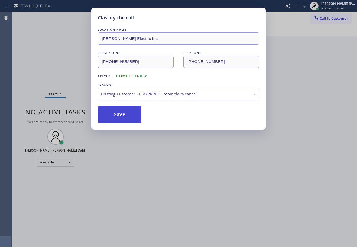
click at [128, 109] on button "Save" at bounding box center [120, 114] width 44 height 17
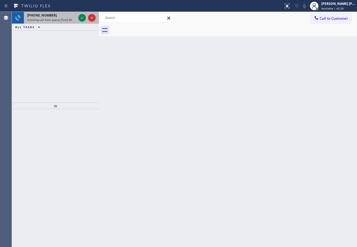
click at [56, 16] on div "+12023168336" at bounding box center [51, 15] width 49 height 5
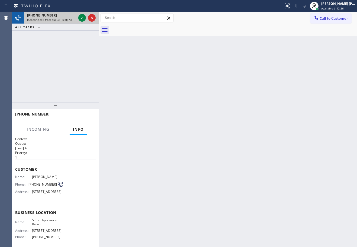
click at [56, 17] on div "+12023168336" at bounding box center [51, 15] width 49 height 5
click at [56, 18] on div "+12023168336 Incoming call from queue [Test] All" at bounding box center [50, 18] width 53 height 12
click at [54, 18] on span "Incoming call from queue [Test] All" at bounding box center [49, 20] width 45 height 4
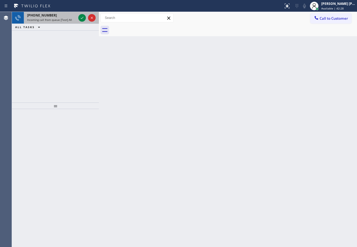
click at [69, 19] on span "Incoming call from queue [Test] All" at bounding box center [49, 20] width 45 height 4
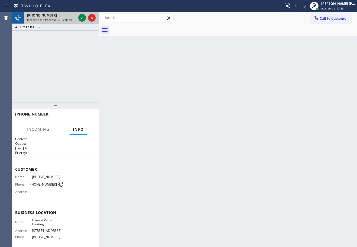
click at [69, 19] on span "Incoming call from queue [Test] All" at bounding box center [49, 20] width 45 height 4
click at [82, 18] on icon at bounding box center [82, 18] width 7 height 7
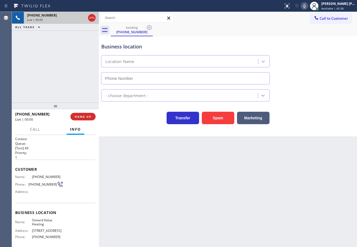
type input "(805) 978-5741"
drag, startPoint x: 62, startPoint y: 176, endPoint x: 31, endPoint y: 177, distance: 30.9
click at [31, 177] on div "Name: (224) 401-8021 Phone: (224) 401-8021 Address:" at bounding box center [55, 185] width 80 height 21
copy span "(224) 401-8021"
click at [207, 176] on div "Back to Dashboard Change Sender ID Customers Technicians Select a contact Outbo…" at bounding box center [228, 129] width 258 height 235
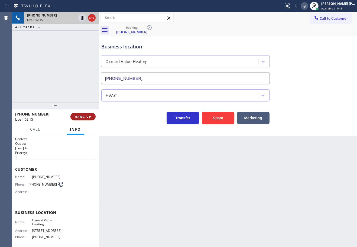
click at [91, 118] on span "HANG UP" at bounding box center [83, 117] width 17 height 4
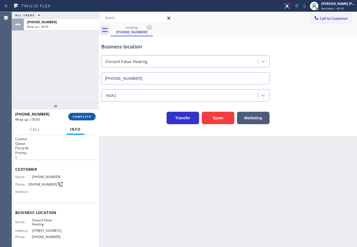
click at [89, 113] on button "COMPLETE" at bounding box center [81, 117] width 27 height 8
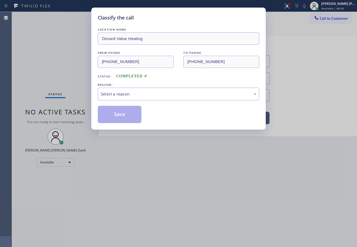
click at [114, 102] on div "LOCATION NAME Oxnard Value Heating FROM PHONE (224) 401-8021 TO PHONE (805) 978…" at bounding box center [178, 75] width 161 height 96
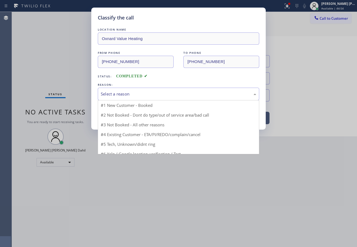
click at [122, 93] on div "Select a reason" at bounding box center [179, 94] width 156 height 6
click at [122, 113] on button "Save" at bounding box center [120, 114] width 44 height 17
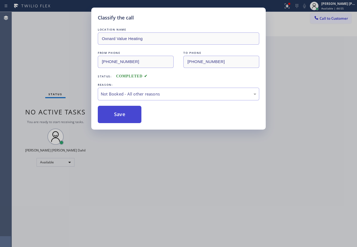
click at [122, 113] on button "Save" at bounding box center [120, 114] width 44 height 17
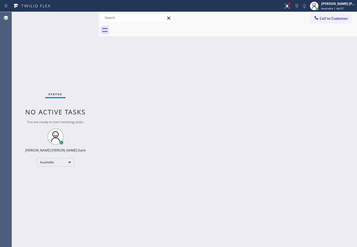
click at [301, 59] on div "Back to Dashboard Change Sender ID Customers Technicians Select a contact Outbo…" at bounding box center [228, 129] width 258 height 235
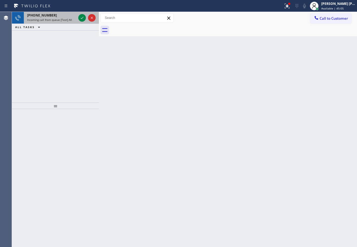
click at [67, 20] on span "Incoming call from queue [Test] All" at bounding box center [49, 20] width 45 height 4
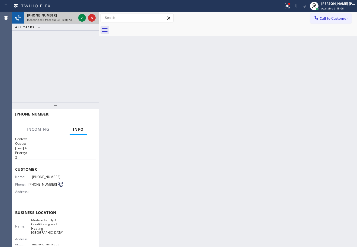
click at [67, 20] on span "Incoming call from queue [Test] All" at bounding box center [49, 20] width 45 height 4
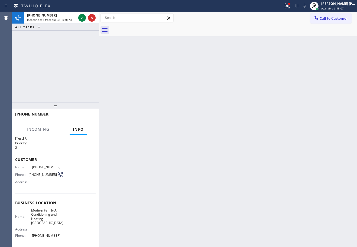
scroll to position [46, 0]
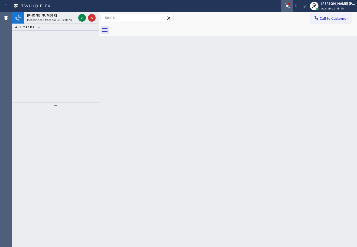
click at [288, 6] on icon at bounding box center [286, 6] width 3 height 4
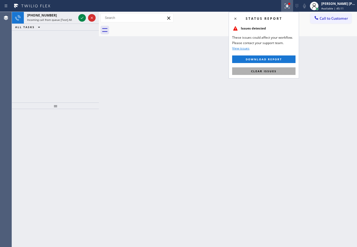
click at [272, 69] on span "Clear issues" at bounding box center [263, 71] width 25 height 4
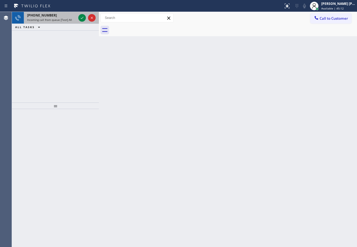
click at [69, 17] on div "+13059028522" at bounding box center [51, 15] width 49 height 5
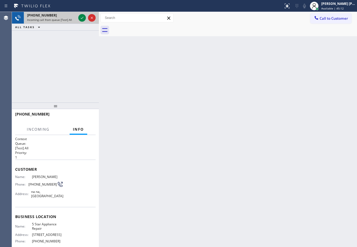
click at [69, 17] on div "+13059028522" at bounding box center [51, 15] width 49 height 5
click at [69, 15] on div "+13059028522" at bounding box center [51, 15] width 49 height 5
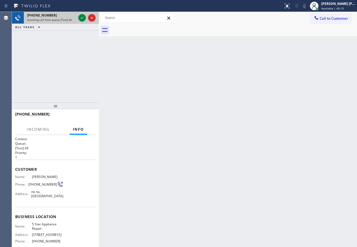
click at [69, 14] on div "+13059028522" at bounding box center [51, 15] width 49 height 5
click at [69, 15] on div "+13059028522" at bounding box center [51, 15] width 49 height 5
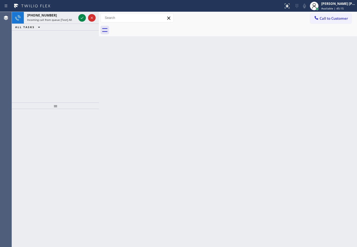
click at [62, 24] on div "ALL TASKS ALL TASKS ACTIVE TASKS TASKS IN WRAP UP" at bounding box center [55, 27] width 87 height 7
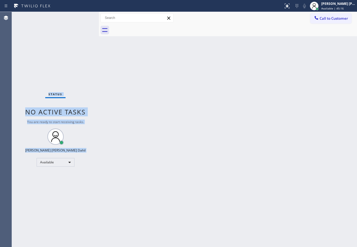
click at [66, 17] on div "Status No active tasks You are ready to start receiving tasks. Joshua Jake Dahi…" at bounding box center [55, 129] width 87 height 235
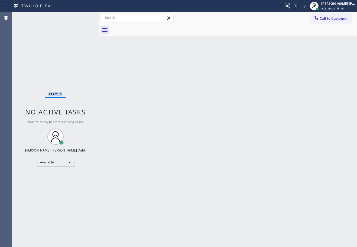
click at [66, 17] on div "Status No active tasks You are ready to start receiving tasks. Joshua Jake Dahi…" at bounding box center [55, 129] width 87 height 235
click at [223, 100] on div "Back to Dashboard Change Sender ID Customers Technicians Select a contact Outbo…" at bounding box center [228, 129] width 258 height 235
click at [261, 124] on div "Back to Dashboard Change Sender ID Customers Technicians Select a contact Outbo…" at bounding box center [228, 129] width 258 height 235
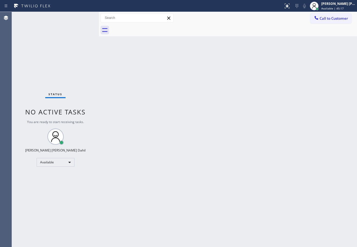
click at [261, 124] on div "Back to Dashboard Change Sender ID Customers Technicians Select a contact Outbo…" at bounding box center [228, 129] width 258 height 235
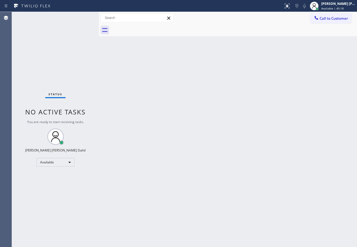
click at [261, 127] on div "Back to Dashboard Change Sender ID Customers Technicians Select a contact Outbo…" at bounding box center [228, 129] width 258 height 235
click at [209, 135] on div "Back to Dashboard Change Sender ID Customers Technicians Select a contact Outbo…" at bounding box center [228, 129] width 258 height 235
click at [334, 2] on div "Joshua Jake Dahil" at bounding box center [338, 3] width 34 height 5
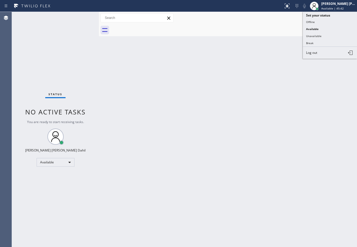
drag, startPoint x: 315, startPoint y: 40, endPoint x: 314, endPoint y: 44, distance: 3.9
click at [315, 41] on button "Break" at bounding box center [330, 43] width 54 height 7
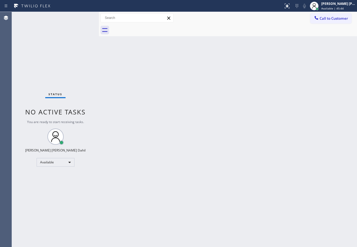
click at [314, 44] on div "Back to Dashboard Change Sender ID Customers Technicians Select a contact Outbo…" at bounding box center [228, 129] width 258 height 235
click at [339, 9] on span "Break | 14:54" at bounding box center [330, 9] width 18 height 4
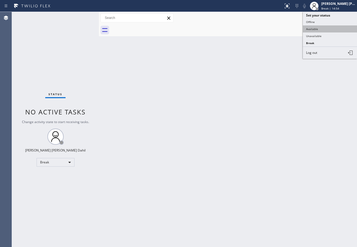
click at [309, 31] on button "Available" at bounding box center [330, 28] width 54 height 7
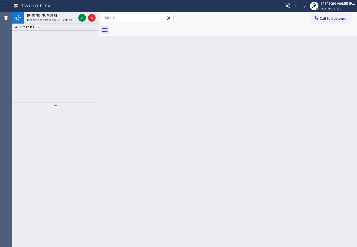
click at [252, 31] on div at bounding box center [234, 30] width 246 height 12
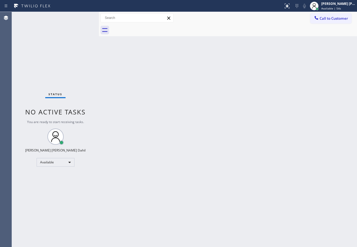
click at [82, 18] on div "Status No active tasks You are ready to start receiving tasks. Joshua Jake Dahi…" at bounding box center [55, 129] width 87 height 235
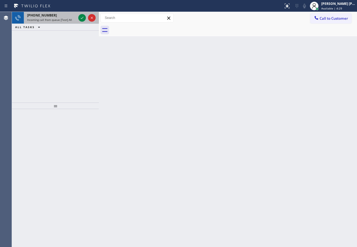
click at [65, 19] on span "Incoming call from queue [Test] All" at bounding box center [49, 20] width 45 height 4
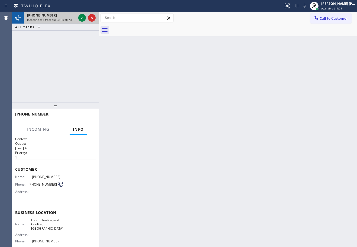
click at [65, 19] on span "Incoming call from queue [Test] All" at bounding box center [49, 20] width 45 height 4
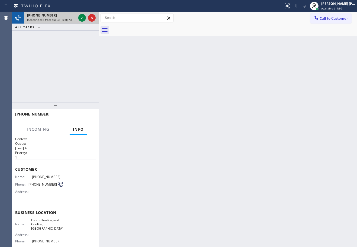
click at [65, 19] on span "Incoming call from queue [Test] All" at bounding box center [49, 20] width 45 height 4
click at [80, 19] on icon at bounding box center [82, 18] width 7 height 7
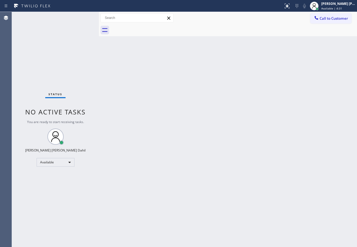
click at [80, 19] on div "Status No active tasks You are ready to start receiving tasks. Joshua Jake Dahi…" at bounding box center [55, 129] width 87 height 235
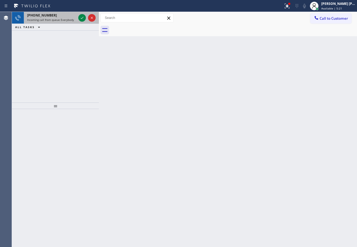
click at [62, 19] on span "Incoming call from queue Everybody" at bounding box center [50, 20] width 47 height 4
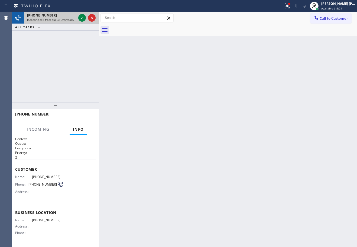
click at [62, 19] on span "Incoming call from queue Everybody" at bounding box center [50, 20] width 47 height 4
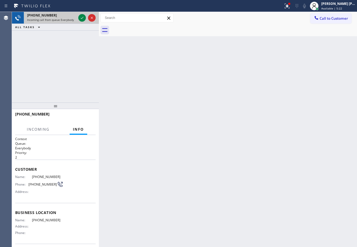
click at [62, 19] on span "Incoming call from queue Everybody" at bounding box center [50, 20] width 47 height 4
click at [82, 17] on icon at bounding box center [82, 18] width 7 height 7
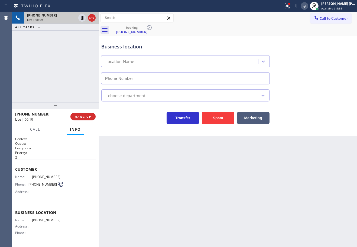
click at [68, 56] on div "+19093251394 Live | 00:09 ALL TASKS ALL TASKS ACTIVE TASKS TASKS IN WRAP UP" at bounding box center [55, 57] width 87 height 91
click at [291, 4] on div at bounding box center [289, 3] width 3 height 3
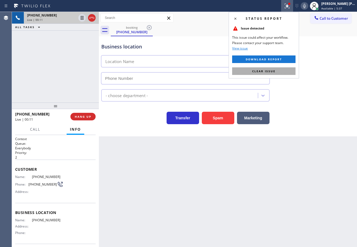
click at [279, 70] on button "Clear issue" at bounding box center [263, 71] width 63 height 8
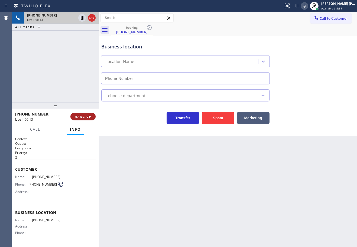
click at [80, 117] on span "HANG UP" at bounding box center [83, 117] width 17 height 4
click at [80, 115] on span "HANG UP" at bounding box center [83, 117] width 17 height 4
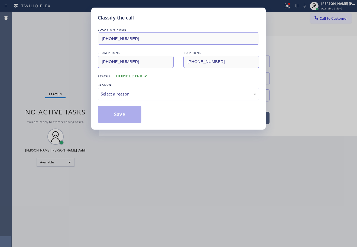
click at [86, 115] on div "Classify the call LOCATION NAME (323) 310-4299 FROM PHONE (909) 325-1394 TO PHO…" at bounding box center [178, 123] width 357 height 247
click at [125, 95] on div "Select a reason" at bounding box center [179, 94] width 156 height 6
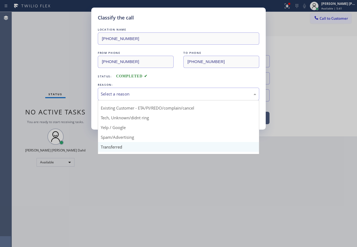
scroll to position [34, 0]
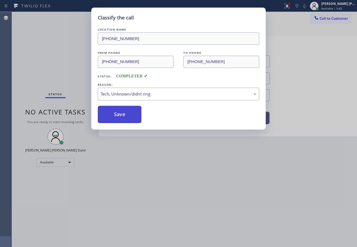
drag, startPoint x: 115, startPoint y: 102, endPoint x: 117, endPoint y: 114, distance: 12.1
click at [116, 105] on div "LOCATION NAME (323) 310-4299 FROM PHONE (909) 325-1394 TO PHONE (323) 310-4299 …" at bounding box center [178, 75] width 161 height 96
click at [118, 117] on button "Save" at bounding box center [120, 114] width 44 height 17
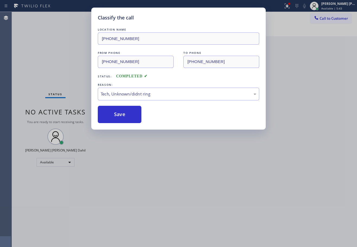
drag, startPoint x: 75, startPoint y: 77, endPoint x: 78, endPoint y: 67, distance: 9.8
click at [75, 77] on div "Classify the call LOCATION NAME (323) 310-4299 FROM PHONE (909) 325-1394 TO PHO…" at bounding box center [178, 123] width 357 height 247
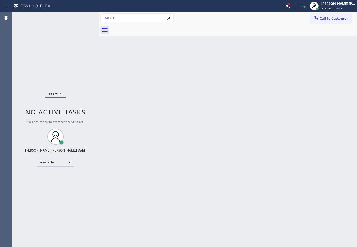
click at [82, 18] on div "Status No active tasks You are ready to start receiving tasks. Joshua Jake Dahi…" at bounding box center [55, 129] width 87 height 235
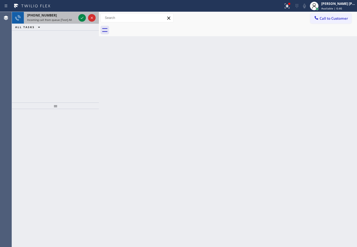
click at [73, 18] on div "Incoming call from queue [Test] All" at bounding box center [51, 20] width 49 height 4
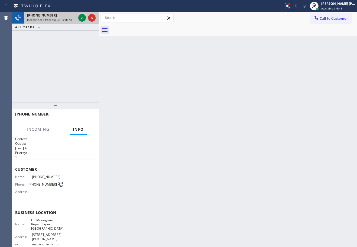
click at [73, 18] on div "Incoming call from queue [Test] All" at bounding box center [51, 20] width 49 height 4
click at [80, 17] on icon at bounding box center [82, 18] width 7 height 7
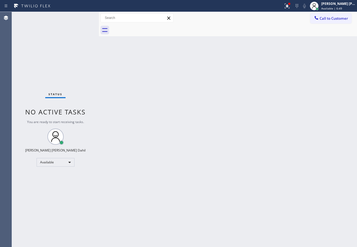
click at [80, 17] on div "Status No active tasks You are ready to start receiving tasks. Joshua Jake Dahi…" at bounding box center [55, 129] width 87 height 235
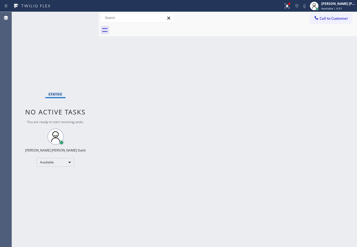
click at [80, 17] on div "Status No active tasks You are ready to start receiving tasks. Joshua Jake Dahi…" at bounding box center [55, 129] width 87 height 235
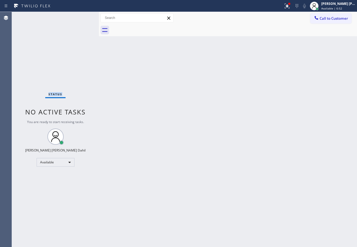
click at [80, 17] on div "Status No active tasks You are ready to start receiving tasks. Joshua Jake Dahi…" at bounding box center [55, 129] width 87 height 235
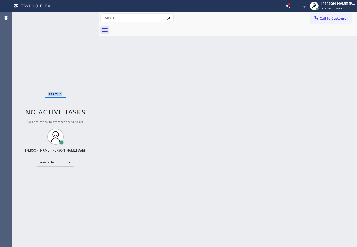
click at [80, 17] on div "Status No active tasks You are ready to start receiving tasks. Joshua Jake Dahi…" at bounding box center [55, 129] width 87 height 235
click at [89, 37] on div "Status No active tasks You are ready to start receiving tasks. Joshua Jake Dahi…" at bounding box center [55, 129] width 87 height 235
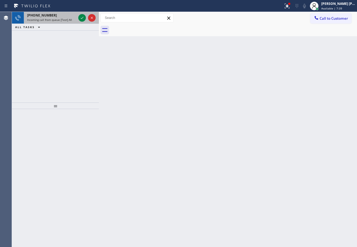
click at [76, 21] on div "+17142570139 Incoming call from queue [Test] All" at bounding box center [50, 18] width 53 height 12
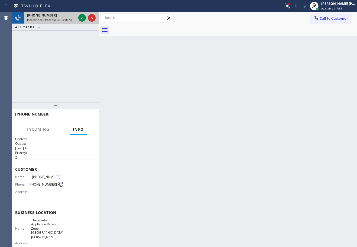
click at [76, 21] on div "+17142570139 Incoming call from queue [Test] All" at bounding box center [50, 18] width 53 height 12
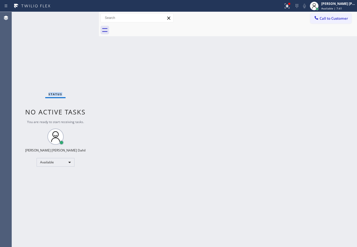
click at [76, 21] on div "Status No active tasks You are ready to start receiving tasks. Joshua Jake Dahi…" at bounding box center [55, 129] width 87 height 235
click at [80, 18] on div "Status No active tasks You are ready to start receiving tasks. Joshua Jake Dahi…" at bounding box center [55, 129] width 87 height 235
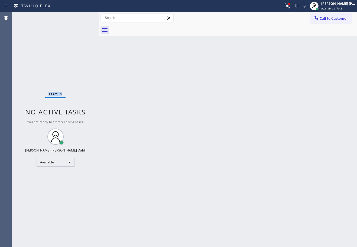
click at [80, 18] on div "Status No active tasks You are ready to start receiving tasks. Joshua Jake Dahi…" at bounding box center [55, 129] width 87 height 235
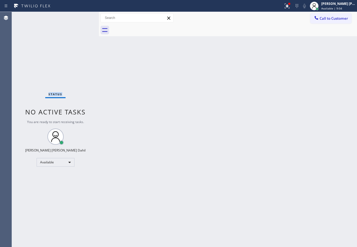
click at [80, 18] on div "Status No active tasks You are ready to start receiving tasks. Joshua Jake Dahi…" at bounding box center [55, 129] width 87 height 235
click at [75, 21] on div "Status No active tasks You are ready to start receiving tasks. Joshua Jake Dahi…" at bounding box center [55, 129] width 87 height 235
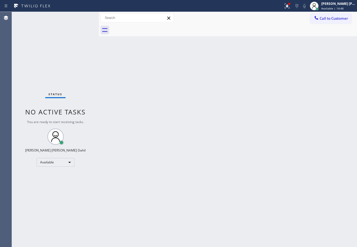
click at [75, 21] on div "Status No active tasks You are ready to start receiving tasks. Joshua Jake Dahi…" at bounding box center [55, 129] width 87 height 235
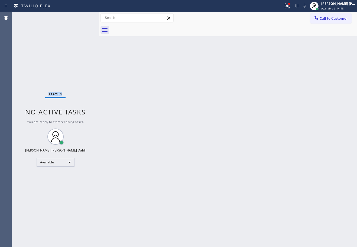
click at [75, 21] on div "Status No active tasks You are ready to start receiving tasks. Joshua Jake Dahi…" at bounding box center [55, 129] width 87 height 235
click at [76, 19] on div "Status No active tasks You are ready to start receiving tasks. Joshua Jake Dahi…" at bounding box center [55, 129] width 87 height 235
click at [76, 18] on div "Status No active tasks You are ready to start receiving tasks. Joshua Jake Dahi…" at bounding box center [55, 129] width 87 height 235
click at [82, 18] on div "Status No active tasks You are ready to start receiving tasks. Joshua Jake Dahi…" at bounding box center [55, 129] width 87 height 235
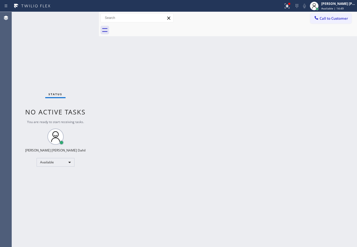
click at [82, 18] on div "Status No active tasks You are ready to start receiving tasks. Joshua Jake Dahi…" at bounding box center [55, 129] width 87 height 235
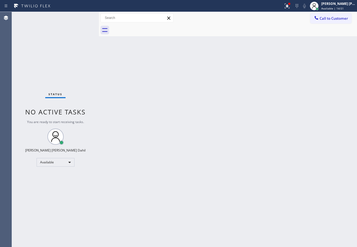
click at [82, 18] on div "Status No active tasks You are ready to start receiving tasks. Joshua Jake Dahi…" at bounding box center [55, 129] width 87 height 235
click at [137, 79] on div "Back to Dashboard Change Sender ID Customers Technicians Select a contact Outbo…" at bounding box center [228, 129] width 258 height 235
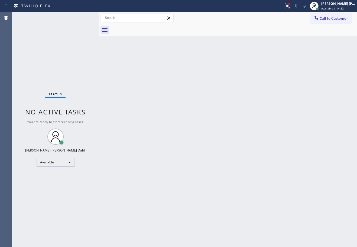
click at [154, 61] on div "Back to Dashboard Change Sender ID Customers Technicians Select a contact Outbo…" at bounding box center [228, 129] width 258 height 235
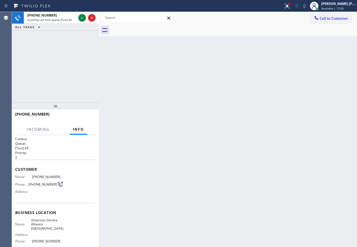
click at [67, 14] on div "+19548039927" at bounding box center [51, 15] width 49 height 5
click at [69, 17] on div "+19548039927" at bounding box center [51, 15] width 49 height 5
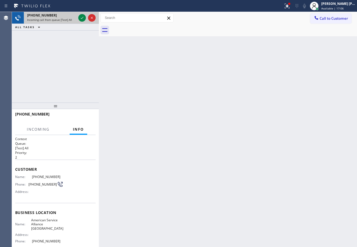
click at [69, 17] on div "+19548039927" at bounding box center [51, 15] width 49 height 5
click at [83, 18] on icon at bounding box center [82, 18] width 7 height 7
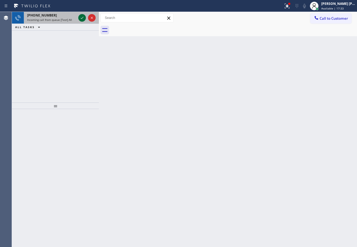
click at [85, 17] on div at bounding box center [82, 18] width 8 height 7
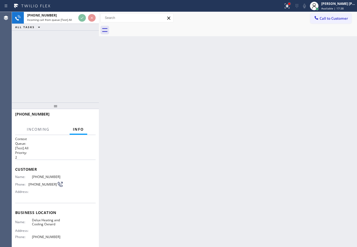
click at [290, 4] on div at bounding box center [289, 4] width 2 height 2
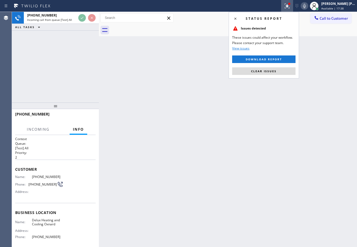
click at [281, 73] on button "Clear issues" at bounding box center [263, 71] width 63 height 8
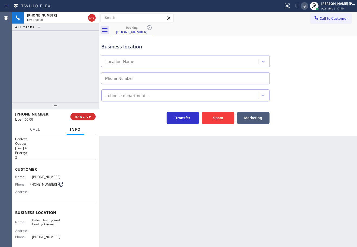
type input "(805) 892-6909"
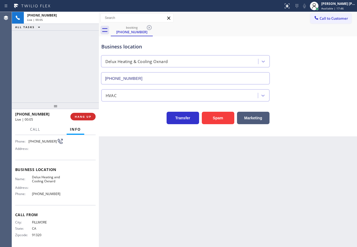
scroll to position [44, 0]
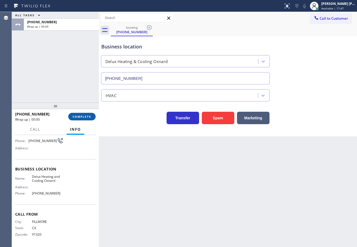
click at [88, 117] on span "COMPLETE" at bounding box center [82, 117] width 19 height 4
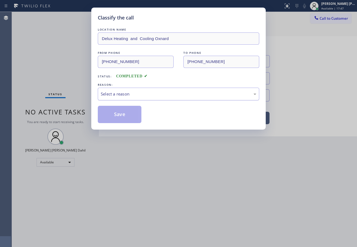
click at [138, 98] on div "Select a reason" at bounding box center [178, 94] width 161 height 13
click at [130, 123] on button "Save" at bounding box center [120, 114] width 44 height 17
click at [131, 120] on button "Save" at bounding box center [120, 114] width 44 height 17
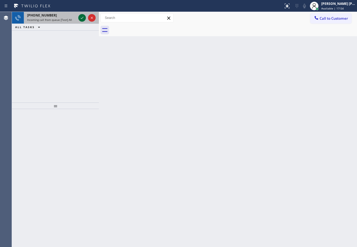
click at [82, 18] on icon at bounding box center [82, 18] width 7 height 7
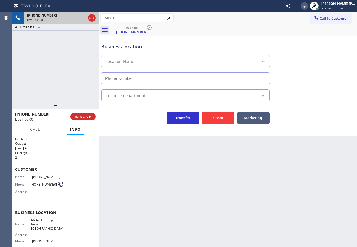
type input "(650) 800-8078"
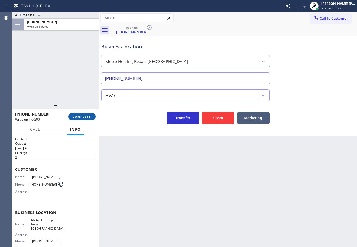
drag, startPoint x: 74, startPoint y: 80, endPoint x: 84, endPoint y: 118, distance: 39.8
click at [74, 81] on div "ALL TASKS ALL TASKS ACTIVE TASKS TASKS IN WRAP UP +16503370184 Wrap up | 00:00" at bounding box center [55, 57] width 87 height 91
click at [83, 118] on span "COMPLETE" at bounding box center [82, 117] width 19 height 4
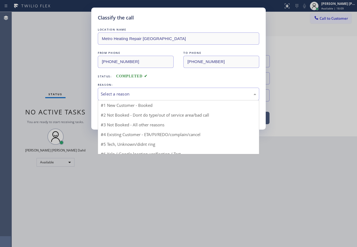
click at [114, 100] on div "Select a reason" at bounding box center [178, 94] width 161 height 13
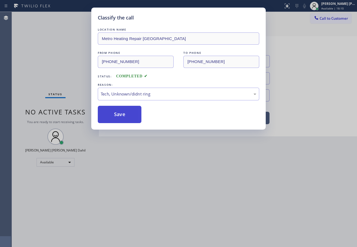
click at [121, 114] on button "Save" at bounding box center [120, 114] width 44 height 17
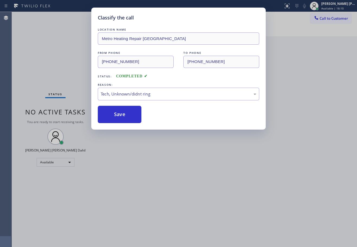
click at [147, 152] on div "Classify the call LOCATION NAME Metro Heating Repair Redwood City FROM PHONE (6…" at bounding box center [178, 123] width 357 height 247
click at [147, 152] on div "Back to Dashboard Change Sender ID Customers Technicians Select a contact Outbo…" at bounding box center [228, 129] width 258 height 235
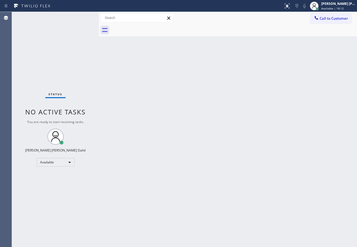
click at [181, 152] on div "Back to Dashboard Change Sender ID Customers Technicians Select a contact Outbo…" at bounding box center [228, 129] width 258 height 235
click at [82, 18] on div "Status No active tasks You are ready to start receiving tasks. Joshua Jake Dahi…" at bounding box center [55, 129] width 87 height 235
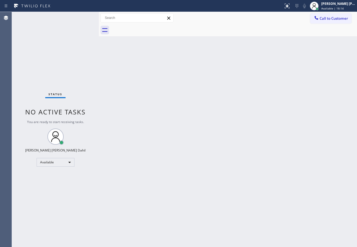
click at [82, 18] on div "Status No active tasks You are ready to start receiving tasks. Joshua Jake Dahi…" at bounding box center [55, 129] width 87 height 235
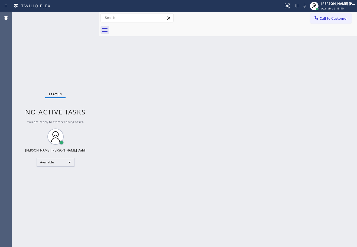
click at [82, 18] on div "Status No active tasks You are ready to start receiving tasks. Joshua Jake Dahi…" at bounding box center [55, 129] width 87 height 235
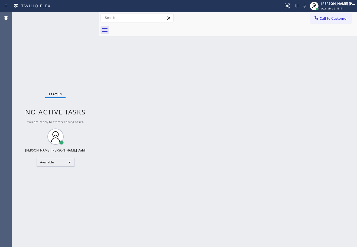
click at [189, 106] on div "Back to Dashboard Change Sender ID Customers Technicians Select a contact Outbo…" at bounding box center [228, 129] width 258 height 235
drag, startPoint x: 189, startPoint y: 106, endPoint x: 184, endPoint y: 112, distance: 7.5
click at [188, 109] on div "Back to Dashboard Change Sender ID Customers Technicians Select a contact Outbo…" at bounding box center [228, 129] width 258 height 235
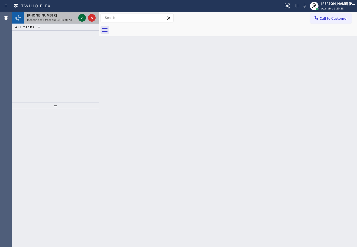
click at [82, 18] on icon at bounding box center [82, 18] width 7 height 7
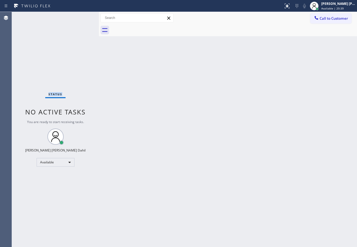
click at [82, 18] on div "Status No active tasks You are ready to start receiving tasks. Joshua Jake Dahi…" at bounding box center [55, 129] width 87 height 235
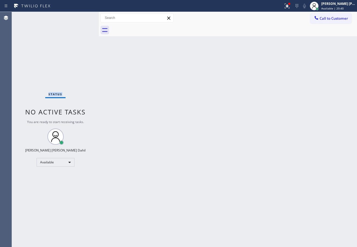
click at [82, 18] on div "Status No active tasks You are ready to start receiving tasks. Joshua Jake Dahi…" at bounding box center [55, 129] width 87 height 235
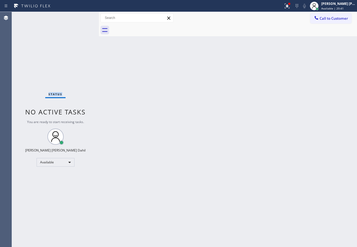
click at [82, 18] on div "Status No active tasks You are ready to start receiving tasks. Joshua Jake Dahi…" at bounding box center [55, 129] width 87 height 235
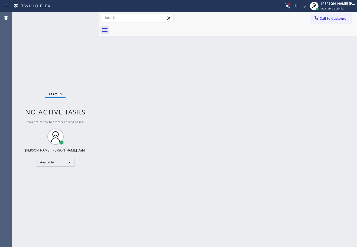
click at [122, 94] on div "Back to Dashboard Change Sender ID Customers Technicians Select a contact Outbo…" at bounding box center [228, 129] width 258 height 235
click at [127, 93] on div "Back to Dashboard Change Sender ID Customers Technicians Select a contact Outbo…" at bounding box center [228, 129] width 258 height 235
click at [82, 18] on div "Status No active tasks You are ready to start receiving tasks. Joshua Jake Dahi…" at bounding box center [55, 129] width 87 height 235
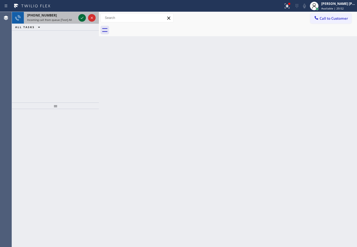
click at [82, 18] on icon at bounding box center [82, 18] width 7 height 7
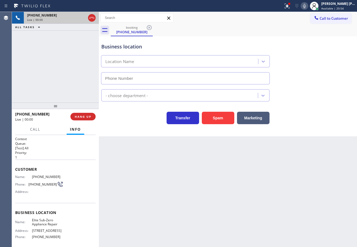
type input "(415) 965-3694"
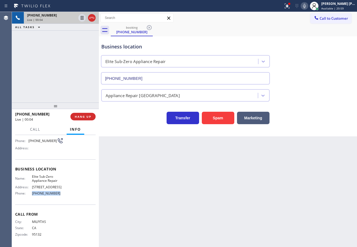
drag, startPoint x: 60, startPoint y: 193, endPoint x: 30, endPoint y: 195, distance: 29.3
click at [30, 195] on div "Phone: (415) 965-3694" at bounding box center [39, 194] width 48 height 4
click at [203, 215] on div "Back to Dashboard Change Sender ID Customers Technicians Select a contact Outbo…" at bounding box center [228, 129] width 258 height 235
drag, startPoint x: 55, startPoint y: 194, endPoint x: 72, endPoint y: 76, distance: 118.8
click at [27, 199] on div "Business location Name: Elite Sub-Zero Appliance Repair Address: 2055 Grant Rd …" at bounding box center [55, 182] width 80 height 45
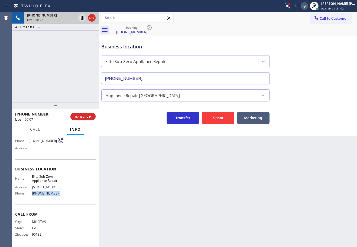
copy div "(415) 965-3694"
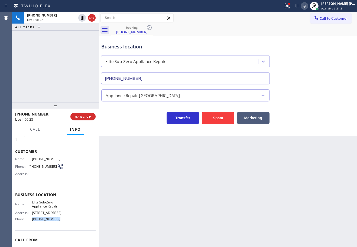
scroll to position [0, 0]
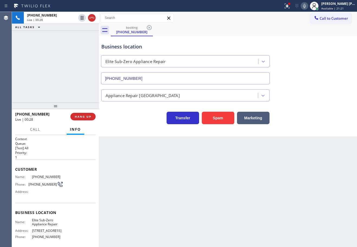
drag, startPoint x: 167, startPoint y: 195, endPoint x: 154, endPoint y: 198, distance: 13.3
click at [165, 195] on div "Back to Dashboard Change Sender ID Customers Technicians Select a contact Outbo…" at bounding box center [228, 129] width 258 height 235
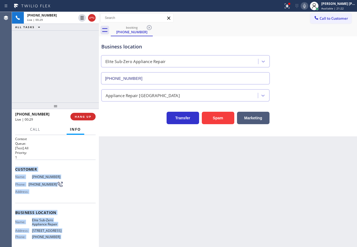
scroll to position [44, 0]
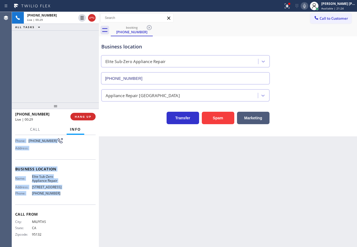
drag, startPoint x: 13, startPoint y: 168, endPoint x: 61, endPoint y: 199, distance: 56.9
click at [60, 199] on div "Context Queue: [Test] All Priority: 1 Customer Name: (408) 887-6528 Phone: (408…" at bounding box center [55, 191] width 87 height 112
copy div "Customer Name: (408) 887-6528 Phone: (408) 887-6528 Address: Business location …"
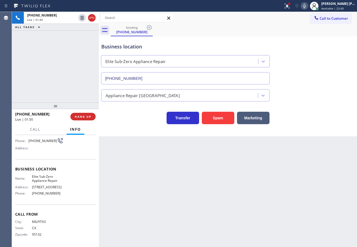
drag, startPoint x: 49, startPoint y: 66, endPoint x: 135, endPoint y: 84, distance: 87.5
click at [49, 66] on div "+14088876528 Live | 01:49 ALL TASKS ALL TASKS ACTIVE TASKS TASKS IN WRAP UP" at bounding box center [55, 57] width 87 height 91
click at [31, 59] on div "+14088876528 Live | 02:13 ALL TASKS ALL TASKS ACTIVE TASKS TASKS IN WRAP UP" at bounding box center [55, 57] width 87 height 91
click at [31, 59] on div "+14088876528 Live | 02:14 ALL TASKS ALL TASKS ACTIVE TASKS TASKS IN WRAP UP" at bounding box center [55, 57] width 87 height 91
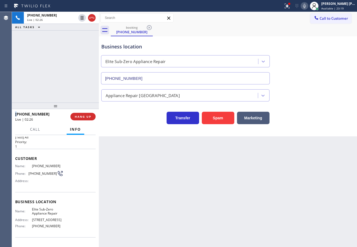
scroll to position [0, 0]
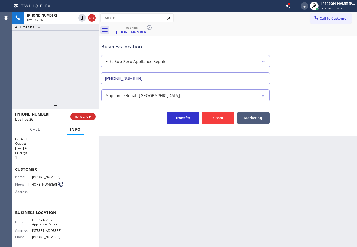
drag, startPoint x: 53, startPoint y: 72, endPoint x: 82, endPoint y: 38, distance: 44.4
click at [53, 72] on div "+14088876528 Live | 02:26 ALL TASKS ALL TASKS ACTIVE TASKS TASKS IN WRAP UP" at bounding box center [55, 57] width 87 height 91
click at [79, 18] on div at bounding box center [82, 18] width 8 height 7
drag, startPoint x: 72, startPoint y: 31, endPoint x: 263, endPoint y: 22, distance: 190.7
click at [101, 34] on div "+14088876528 Live | 02:28 ALL TASKS ALL TASKS ACTIVE TASKS TASKS IN WRAP UP +14…" at bounding box center [184, 129] width 345 height 235
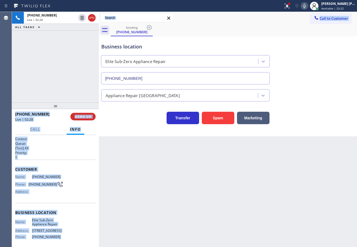
drag, startPoint x: 310, startPoint y: 4, endPoint x: 303, endPoint y: 20, distance: 17.2
click at [308, 5] on icon at bounding box center [304, 6] width 7 height 7
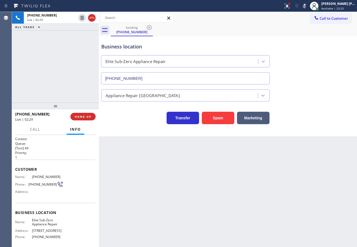
drag, startPoint x: 302, startPoint y: 33, endPoint x: 313, endPoint y: 113, distance: 80.9
click at [307, 45] on div "booking (408) 887-6528 Call to Customer Outbound call Location Search location …" at bounding box center [228, 74] width 258 height 125
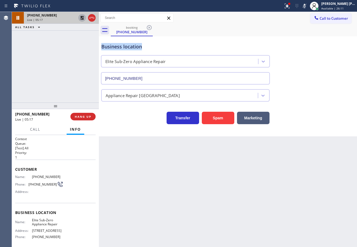
click at [83, 17] on icon at bounding box center [82, 18] width 7 height 7
click at [308, 8] on icon at bounding box center [304, 6] width 7 height 7
click at [329, 55] on div "Business location Elite Sub-Zero Appliance Repair (415) 965-3694" at bounding box center [228, 59] width 256 height 49
click at [290, 4] on div at bounding box center [289, 4] width 2 height 2
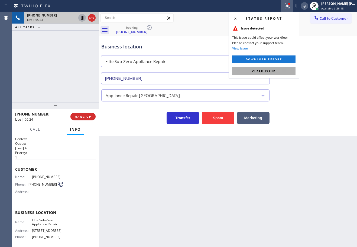
click at [289, 73] on button "Clear issue" at bounding box center [263, 71] width 63 height 8
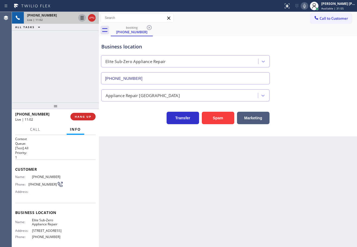
click at [52, 40] on div "+14088876528 Live | 11:02 ALL TASKS ALL TASKS ACTIVE TASKS TASKS IN WRAP UP" at bounding box center [55, 57] width 87 height 91
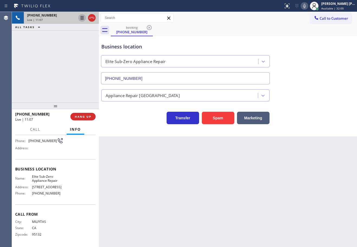
click at [57, 50] on div "+14088876528 Live | 11:07 ALL TASKS ALL TASKS ACTIVE TASKS TASKS IN WRAP UP" at bounding box center [55, 57] width 87 height 91
click at [33, 91] on div "+14088876528 Live | 11:08 ALL TASKS ALL TASKS ACTIVE TASKS TASKS IN WRAP UP" at bounding box center [55, 57] width 87 height 91
click at [33, 90] on div "+14088876528 Live | 11:09 ALL TASKS ALL TASKS ACTIVE TASKS TASKS IN WRAP UP" at bounding box center [55, 57] width 87 height 91
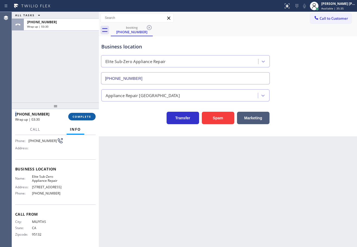
click at [80, 117] on span "COMPLETE" at bounding box center [82, 117] width 19 height 4
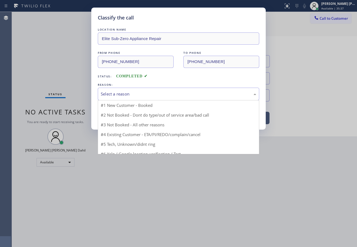
drag, startPoint x: 117, startPoint y: 96, endPoint x: 119, endPoint y: 105, distance: 8.9
click at [117, 96] on div "Select a reason" at bounding box center [179, 94] width 156 height 6
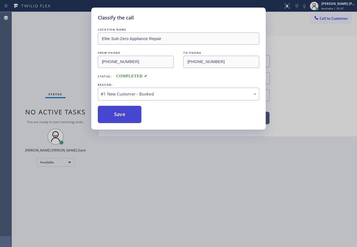
click at [114, 117] on button "Save" at bounding box center [120, 114] width 44 height 17
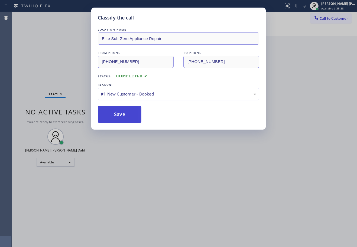
click at [114, 117] on button "Save" at bounding box center [120, 114] width 44 height 17
click at [115, 117] on button "Save" at bounding box center [120, 114] width 44 height 17
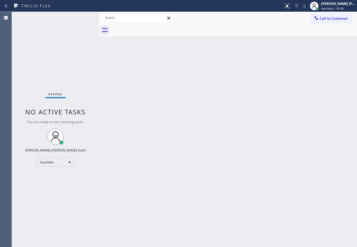
drag, startPoint x: 269, startPoint y: 203, endPoint x: 287, endPoint y: 211, distance: 20.5
click at [270, 203] on div "Back to Dashboard Change Sender ID Customers Technicians Select a contact Outbo…" at bounding box center [228, 129] width 258 height 235
click at [142, 137] on div "Back to Dashboard Change Sender ID Customers Technicians Select a contact Outbo…" at bounding box center [228, 129] width 258 height 235
click at [254, 33] on div at bounding box center [234, 30] width 246 height 12
click at [281, 213] on div "Back to Dashboard Change Sender ID Customers Technicians Select a contact Outbo…" at bounding box center [228, 129] width 258 height 235
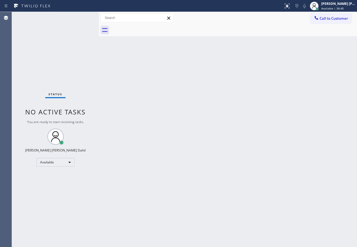
click at [205, 151] on div "Back to Dashboard Change Sender ID Customers Technicians Select a contact Outbo…" at bounding box center [228, 129] width 258 height 235
click at [256, 145] on div "Back to Dashboard Change Sender ID Customers Technicians Select a contact Outbo…" at bounding box center [228, 129] width 258 height 235
click at [253, 130] on div "Back to Dashboard Change Sender ID Customers Technicians Select a contact Outbo…" at bounding box center [228, 129] width 258 height 235
click at [250, 190] on div "Back to Dashboard Change Sender ID Customers Technicians Select a contact Outbo…" at bounding box center [228, 129] width 258 height 235
drag, startPoint x: 224, startPoint y: 203, endPoint x: 218, endPoint y: 206, distance: 6.1
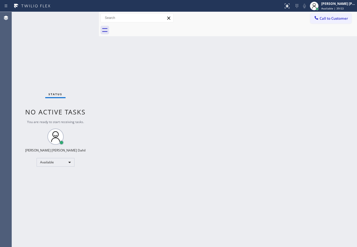
click at [222, 205] on div "Back to Dashboard Change Sender ID Customers Technicians Select a contact Outbo…" at bounding box center [228, 129] width 258 height 235
drag, startPoint x: 155, startPoint y: 102, endPoint x: 154, endPoint y: 99, distance: 2.8
click at [154, 99] on div "Back to Dashboard Change Sender ID Customers Technicians Select a contact Outbo…" at bounding box center [228, 129] width 258 height 235
click at [270, 27] on div at bounding box center [234, 30] width 246 height 12
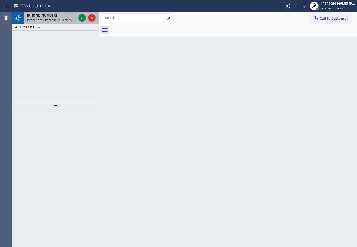
click at [58, 24] on div "+15402091141 Incoming call from queue [Test] All ALL TASKS ALL TASKS ACTIVE TAS…" at bounding box center [55, 21] width 87 height 19
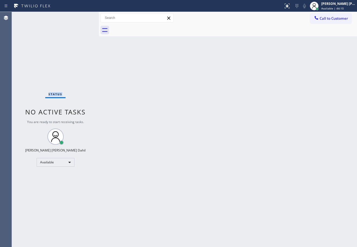
click at [58, 20] on div "Status No active tasks You are ready to start receiving tasks. Joshua Jake Dahi…" at bounding box center [55, 129] width 87 height 235
drag, startPoint x: 136, startPoint y: 82, endPoint x: 136, endPoint y: 78, distance: 3.3
click at [136, 79] on div "Back to Dashboard Change Sender ID Customers Technicians Select a contact Outbo…" at bounding box center [228, 129] width 258 height 235
click at [136, 78] on div "Back to Dashboard Change Sender ID Customers Technicians Select a contact Outbo…" at bounding box center [228, 129] width 258 height 235
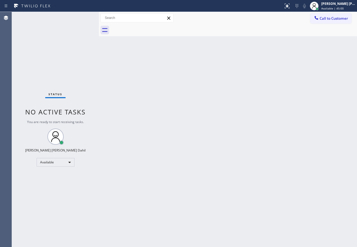
click at [133, 78] on div "Back to Dashboard Change Sender ID Customers Technicians Select a contact Outbo…" at bounding box center [228, 129] width 258 height 235
click at [149, 106] on div "Back to Dashboard Change Sender ID Customers Technicians Select a contact Outbo…" at bounding box center [228, 129] width 258 height 235
click at [82, 18] on div "Status No active tasks You are ready to start receiving tasks. Joshua Jake Dahi…" at bounding box center [55, 129] width 87 height 235
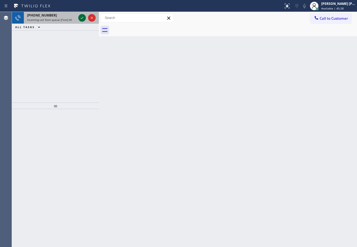
click at [82, 18] on icon at bounding box center [82, 18] width 7 height 7
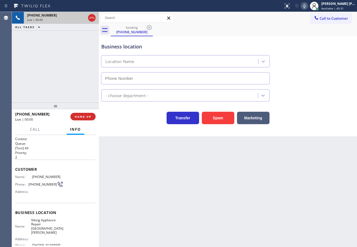
type input "(714) 844-8899"
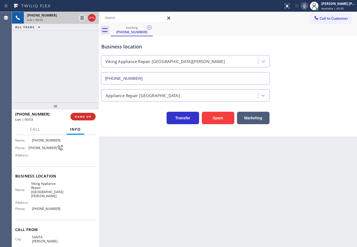
scroll to position [44, 0]
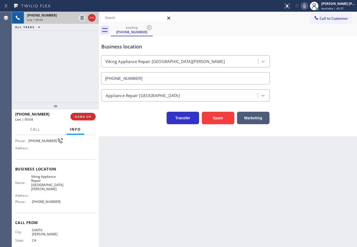
click at [51, 245] on span "92844" at bounding box center [47, 247] width 31 height 4
drag, startPoint x: 46, startPoint y: 195, endPoint x: 30, endPoint y: 196, distance: 16.8
click at [30, 196] on div "Name: Viking Appliance Repair Santa Ana Address: Phone: (714) 844-8899" at bounding box center [55, 191] width 80 height 32
click at [47, 78] on div "+17148396300 Live | 00:07 ALL TASKS ALL TASKS ACTIVE TASKS TASKS IN WRAP UP" at bounding box center [55, 57] width 87 height 91
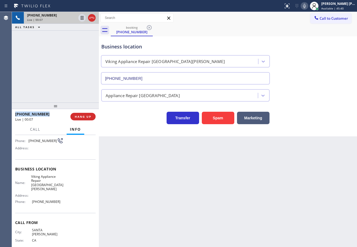
click at [47, 78] on div "+17148396300 Live | 00:07 ALL TASKS ALL TASKS ACTIVE TASKS TASKS IN WRAP UP" at bounding box center [55, 57] width 87 height 91
click at [47, 78] on div "+17148396300 Live | 00:08 ALL TASKS ALL TASKS ACTIVE TASKS TASKS IN WRAP UP" at bounding box center [55, 57] width 87 height 91
click at [48, 77] on div "+17148396300 Live | 00:09 ALL TASKS ALL TASKS ACTIVE TASKS TASKS IN WRAP UP" at bounding box center [55, 57] width 87 height 91
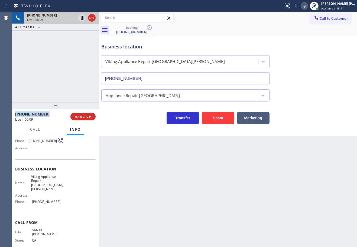
click at [48, 77] on div "+17148396300 Live | 00:09 ALL TASKS ALL TASKS ACTIVE TASKS TASKS IN WRAP UP" at bounding box center [55, 57] width 87 height 91
click at [48, 77] on div "+17148396300 Live | 00:10 ALL TASKS ALL TASKS ACTIVE TASKS TASKS IN WRAP UP" at bounding box center [55, 57] width 87 height 91
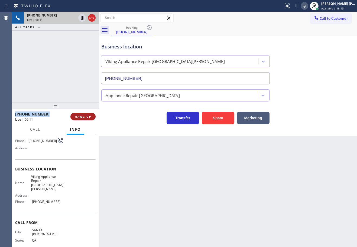
click at [90, 117] on span "HANG UP" at bounding box center [83, 117] width 17 height 4
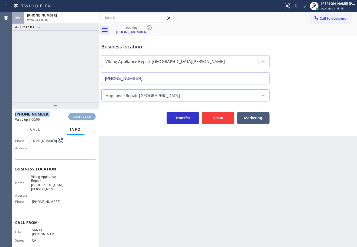
click at [90, 117] on span "COMPLETE" at bounding box center [82, 117] width 19 height 4
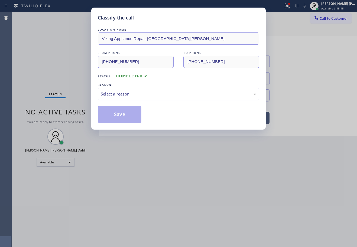
click at [89, 117] on div "Classify the call LOCATION NAME Viking Appliance Repair Santa Ana FROM PHONE (7…" at bounding box center [178, 123] width 357 height 247
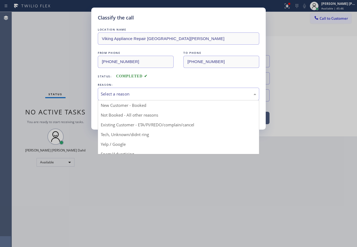
click at [122, 93] on div "Select a reason" at bounding box center [179, 94] width 156 height 6
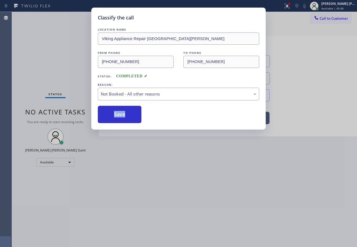
click at [118, 115] on button "Save" at bounding box center [120, 114] width 44 height 17
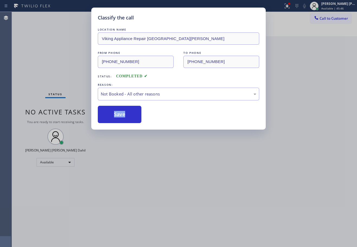
click at [118, 115] on button "Save" at bounding box center [120, 114] width 44 height 17
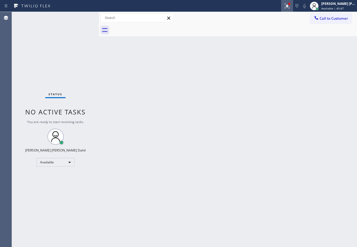
click at [289, 5] on icon at bounding box center [287, 5] width 3 height 2
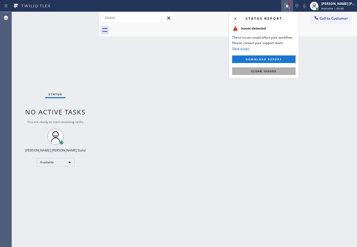
click at [252, 70] on span "Clear issues" at bounding box center [263, 71] width 25 height 4
click at [252, 70] on div "Back to Dashboard Change Sender ID Customers Technicians Select a contact Outbo…" at bounding box center [228, 129] width 258 height 235
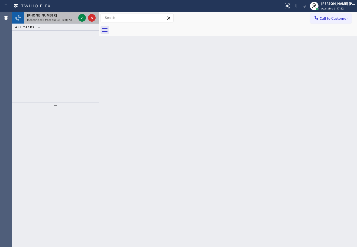
click at [62, 17] on div "+16265342212" at bounding box center [51, 15] width 49 height 5
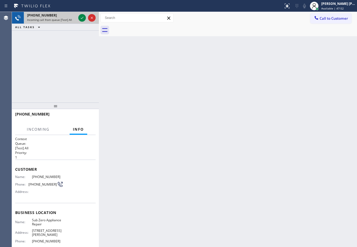
click at [62, 17] on div "+16265342212" at bounding box center [51, 15] width 49 height 5
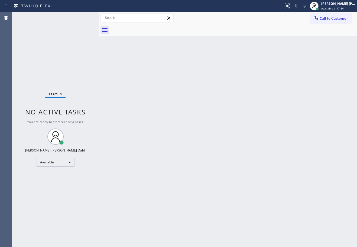
click at [82, 18] on div "Status No active tasks You are ready to start receiving tasks. Joshua Jake Dahi…" at bounding box center [55, 129] width 87 height 235
click at [204, 33] on div at bounding box center [234, 30] width 246 height 12
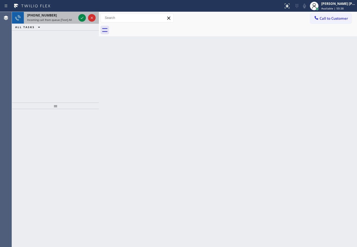
click at [71, 16] on div "+16023371526" at bounding box center [51, 15] width 49 height 5
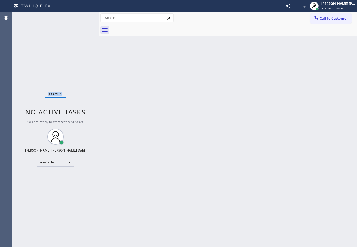
click at [71, 16] on div "Status No active tasks You are ready to start receiving tasks. Joshua Jake Dahi…" at bounding box center [55, 129] width 87 height 235
click at [76, 16] on div "Status No active tasks You are ready to start receiving tasks. Joshua Jake Dahi…" at bounding box center [55, 129] width 87 height 235
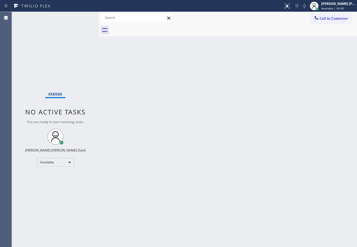
click at [76, 16] on div "Status No active tasks You are ready to start receiving tasks. Joshua Jake Dahi…" at bounding box center [55, 129] width 87 height 235
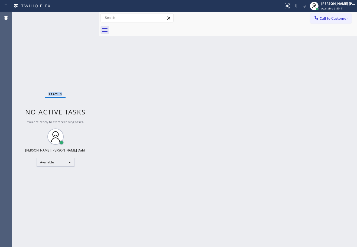
click at [76, 16] on div "Status No active tasks You are ready to start receiving tasks. Joshua Jake Dahi…" at bounding box center [55, 129] width 87 height 235
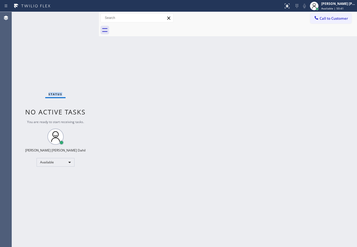
click at [76, 16] on div "Status No active tasks You are ready to start receiving tasks. Joshua Jake Dahi…" at bounding box center [55, 129] width 87 height 235
click at [76, 18] on div "Status No active tasks You are ready to start receiving tasks. Joshua Jake Dahi…" at bounding box center [55, 129] width 87 height 235
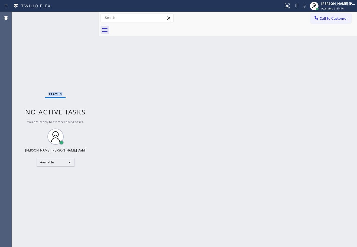
click at [76, 18] on div "Status No active tasks You are ready to start receiving tasks. Joshua Jake Dahi…" at bounding box center [55, 129] width 87 height 235
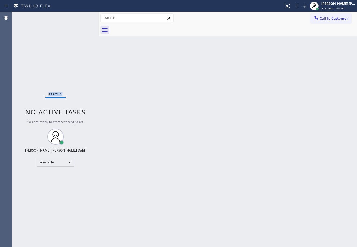
click at [76, 18] on div "Status No active tasks You are ready to start receiving tasks. Joshua Jake Dahi…" at bounding box center [55, 129] width 87 height 235
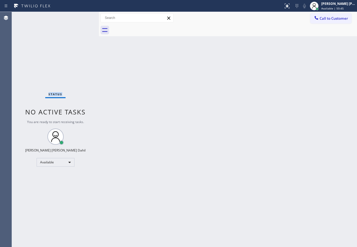
click at [76, 18] on div "Status No active tasks You are ready to start receiving tasks. Joshua Jake Dahi…" at bounding box center [55, 129] width 87 height 235
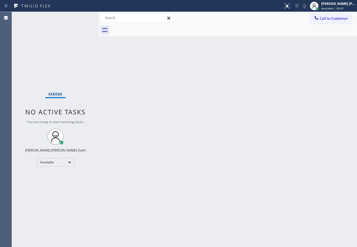
click at [76, 18] on div "Status No active tasks You are ready to start receiving tasks. Joshua Jake Dahi…" at bounding box center [55, 129] width 87 height 235
click at [202, 133] on div "Back to Dashboard Change Sender ID Customers Technicians Select a contact Outbo…" at bounding box center [228, 129] width 258 height 235
click at [261, 197] on div "Back to Dashboard Change Sender ID Customers Technicians Select a contact Outbo…" at bounding box center [228, 129] width 258 height 235
click at [73, 33] on div "Status No active tasks You are ready to start receiving tasks. Joshua Jake Dahi…" at bounding box center [55, 129] width 87 height 235
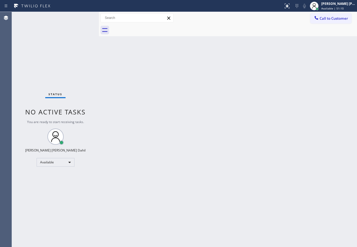
click at [170, 125] on div "Back to Dashboard Change Sender ID Customers Technicians Select a contact Outbo…" at bounding box center [228, 129] width 258 height 235
click at [130, 181] on div "Back to Dashboard Change Sender ID Customers Technicians Select a contact Outbo…" at bounding box center [228, 129] width 258 height 235
click at [178, 43] on div "Back to Dashboard Change Sender ID Customers Technicians Select a contact Outbo…" at bounding box center [228, 129] width 258 height 235
click at [293, 30] on div at bounding box center [234, 30] width 246 height 12
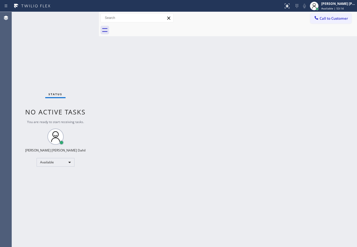
click at [71, 19] on div "Status No active tasks You are ready to start receiving tasks. Joshua Jake Dahi…" at bounding box center [55, 129] width 87 height 235
click at [186, 141] on div "Back to Dashboard Change Sender ID Customers Technicians Select a contact Outbo…" at bounding box center [228, 129] width 258 height 235
click at [276, 194] on div "Back to Dashboard Change Sender ID Customers Technicians Select a contact Outbo…" at bounding box center [228, 129] width 258 height 235
click at [196, 105] on div "Back to Dashboard Change Sender ID Customers Technicians Select a contact Outbo…" at bounding box center [228, 129] width 258 height 235
click at [198, 108] on div "Back to Dashboard Change Sender ID Customers Technicians Select a contact Outbo…" at bounding box center [228, 129] width 258 height 235
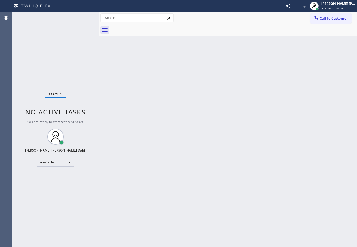
click at [205, 112] on div "Back to Dashboard Change Sender ID Customers Technicians Select a contact Outbo…" at bounding box center [228, 129] width 258 height 235
click at [218, 115] on div "Back to Dashboard Change Sender ID Customers Technicians Select a contact Outbo…" at bounding box center [228, 129] width 258 height 235
click at [327, 187] on div "Back to Dashboard Change Sender ID Customers Technicians Select a contact Outbo…" at bounding box center [228, 129] width 258 height 235
click at [156, 34] on div at bounding box center [234, 30] width 246 height 12
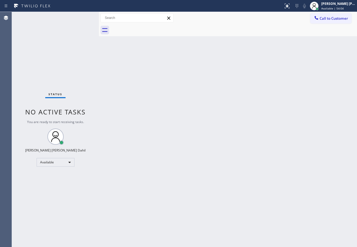
click at [82, 18] on div "Status No active tasks You are ready to start receiving tasks. Joshua Jake Dahi…" at bounding box center [55, 129] width 87 height 235
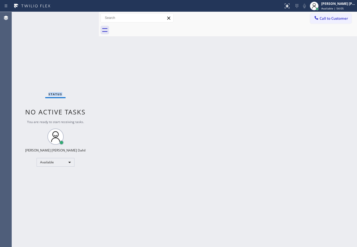
click at [82, 18] on div "Status No active tasks You are ready to start receiving tasks. Joshua Jake Dahi…" at bounding box center [55, 129] width 87 height 235
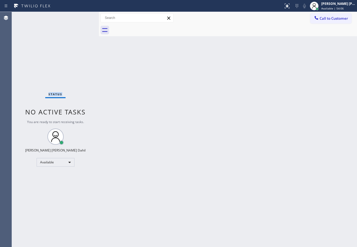
click at [82, 18] on div "Status No active tasks You are ready to start receiving tasks. Joshua Jake Dahi…" at bounding box center [55, 129] width 87 height 235
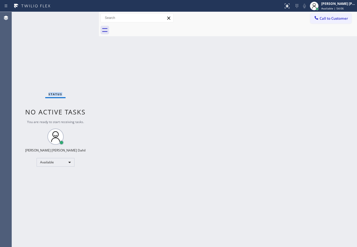
click at [82, 18] on div "Status No active tasks You are ready to start receiving tasks. Joshua Jake Dahi…" at bounding box center [55, 129] width 87 height 235
click at [225, 111] on div "Back to Dashboard Change Sender ID Customers Technicians Select a contact Outbo…" at bounding box center [228, 129] width 258 height 235
click at [150, 102] on div "Back to Dashboard Change Sender ID Customers Technicians Select a contact Outbo…" at bounding box center [228, 129] width 258 height 235
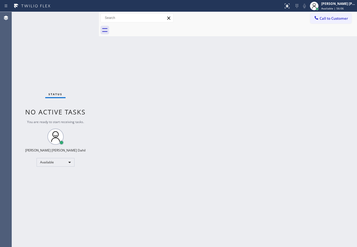
click at [150, 102] on div "Back to Dashboard Change Sender ID Customers Technicians Select a contact Outbo…" at bounding box center [228, 129] width 258 height 235
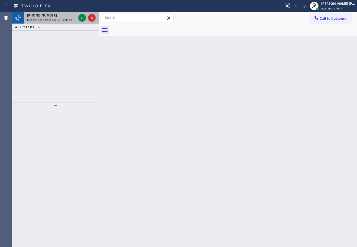
click at [70, 20] on span "Incoming call from queue [Test] All" at bounding box center [49, 20] width 45 height 4
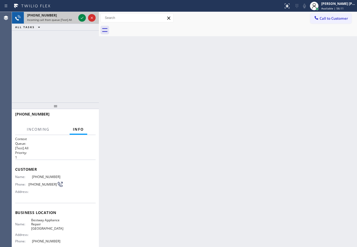
click at [70, 20] on span "Incoming call from queue [Test] All" at bounding box center [49, 20] width 45 height 4
click at [80, 16] on icon at bounding box center [82, 18] width 7 height 7
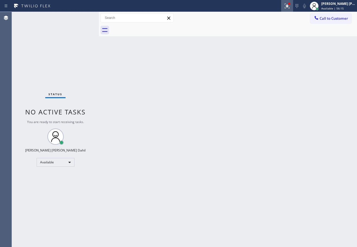
click at [290, 6] on icon at bounding box center [287, 6] width 7 height 7
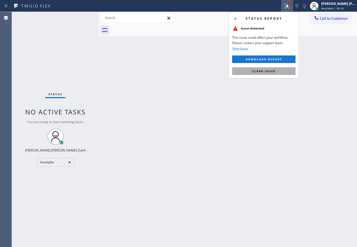
click at [261, 73] on span "Clear issue" at bounding box center [263, 71] width 23 height 4
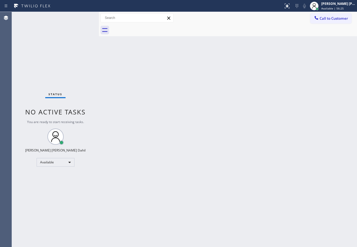
click at [250, 35] on div at bounding box center [234, 30] width 246 height 12
click at [109, 104] on div "Back to Dashboard Change Sender ID Customers Technicians Select a contact Outbo…" at bounding box center [228, 129] width 258 height 235
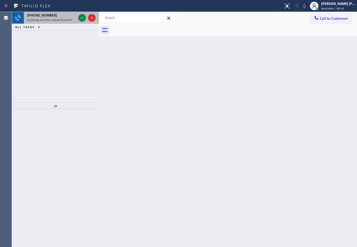
click at [73, 18] on div "Incoming call from queue [Test] All" at bounding box center [51, 20] width 49 height 4
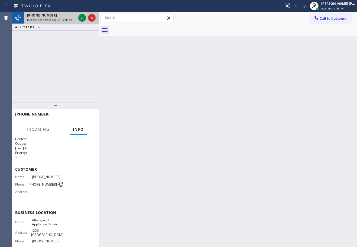
click at [73, 18] on div "Incoming call from queue [Test] All" at bounding box center [51, 20] width 49 height 4
click at [72, 18] on div "Incoming call from queue [Test] All" at bounding box center [51, 20] width 49 height 4
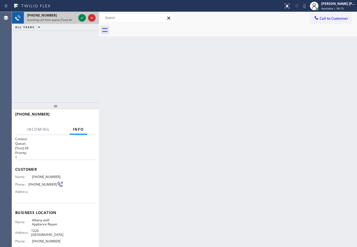
click at [72, 18] on div "Incoming call from queue [Test] All" at bounding box center [51, 20] width 49 height 4
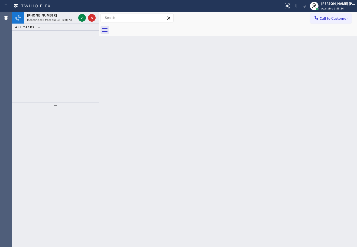
click at [281, 162] on div "Back to Dashboard Change Sender ID Customers Technicians Select a contact Outbo…" at bounding box center [228, 129] width 258 height 235
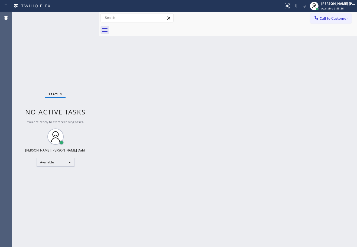
click at [54, 18] on div "Status No active tasks You are ready to start receiving tasks. Joshua Jake Dahi…" at bounding box center [55, 129] width 87 height 235
click at [333, 7] on span "Available | 58:52" at bounding box center [332, 9] width 22 height 4
click at [330, 6] on div "Joshua Jake Dahil Available | 59:00" at bounding box center [338, 5] width 37 height 9
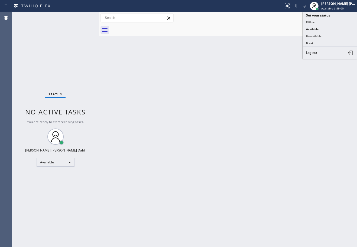
click at [318, 43] on button "Break" at bounding box center [330, 43] width 54 height 7
